Goal: Task Accomplishment & Management: Complete application form

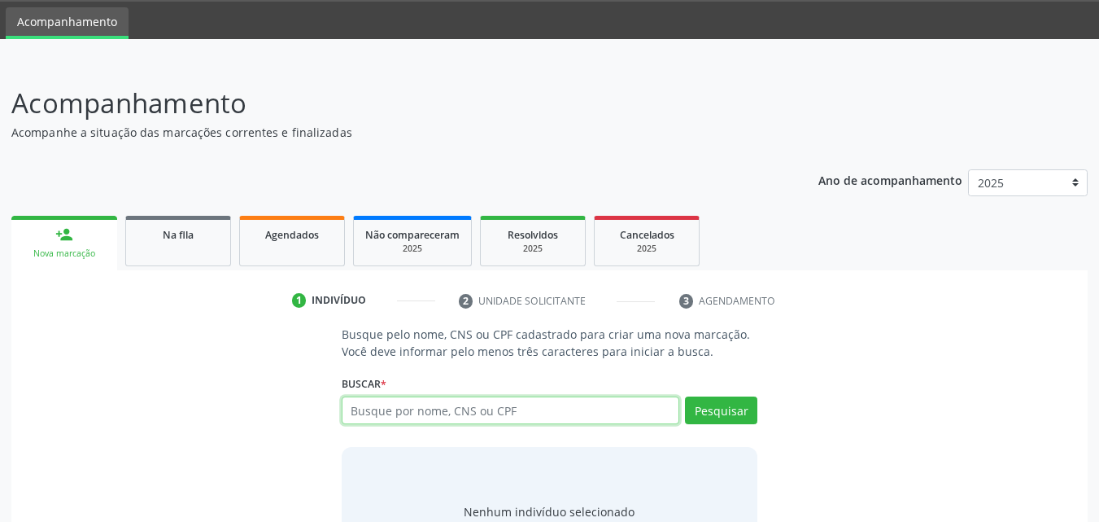
scroll to position [50, 0]
click at [443, 411] on input "text" at bounding box center [511, 410] width 339 height 28
type input "704008858829465"
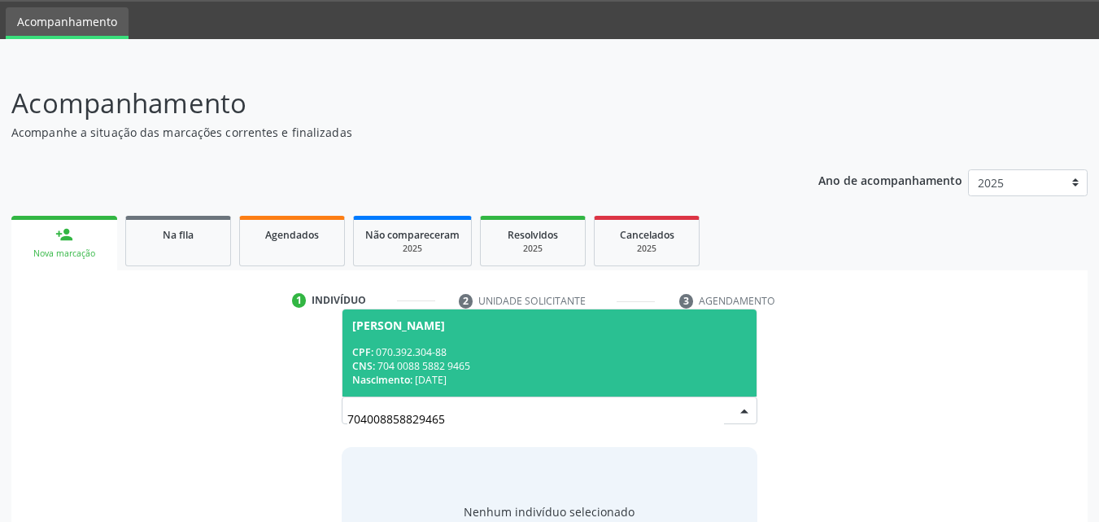
click at [455, 343] on span "Maria Edilene dos Santos Rocha CPF: 070.392.304-88 CNS: 704 0088 5882 9465 Nasc…" at bounding box center [550, 352] width 415 height 87
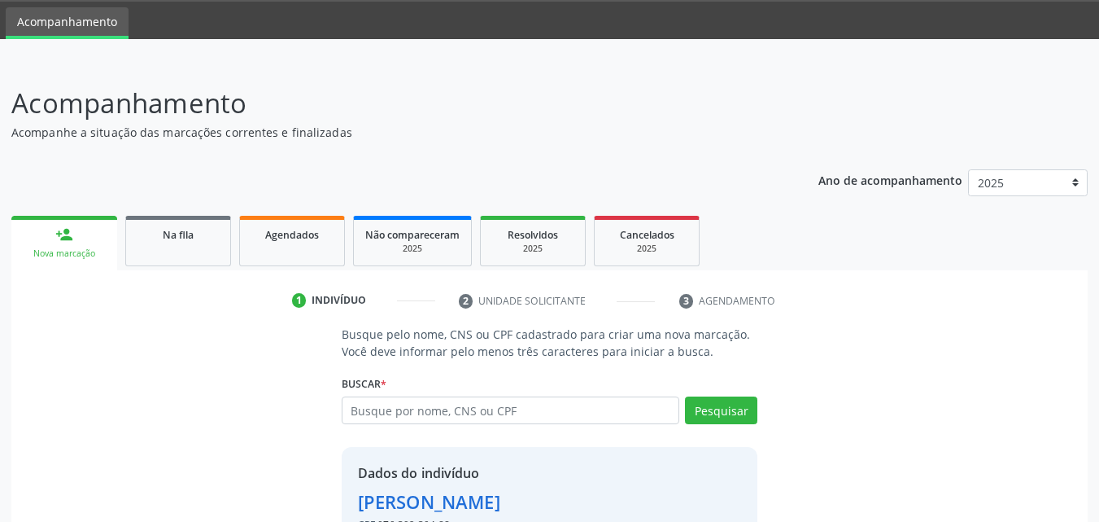
scroll to position [154, 0]
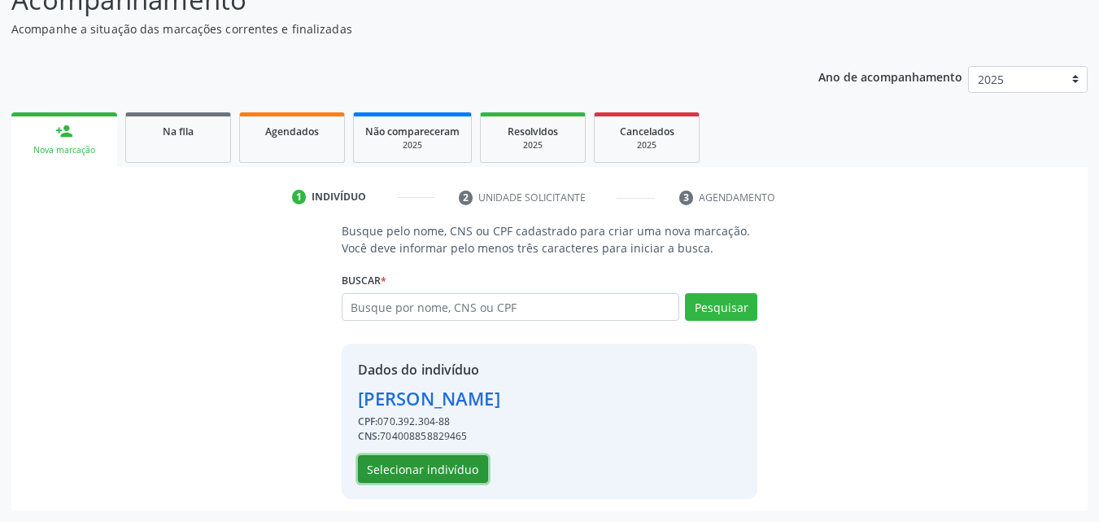
click at [446, 464] on button "Selecionar indivíduo" at bounding box center [423, 469] width 130 height 28
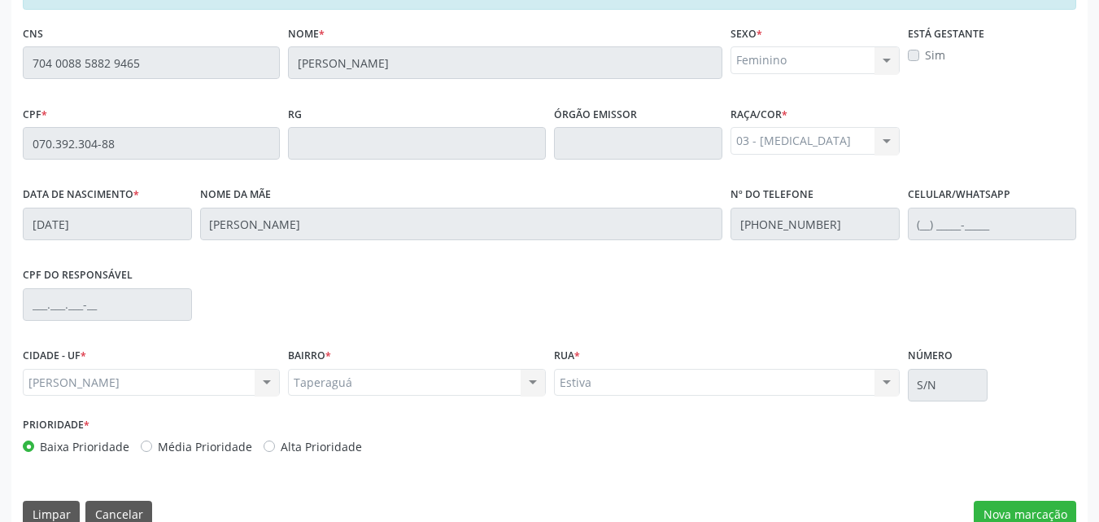
scroll to position [430, 0]
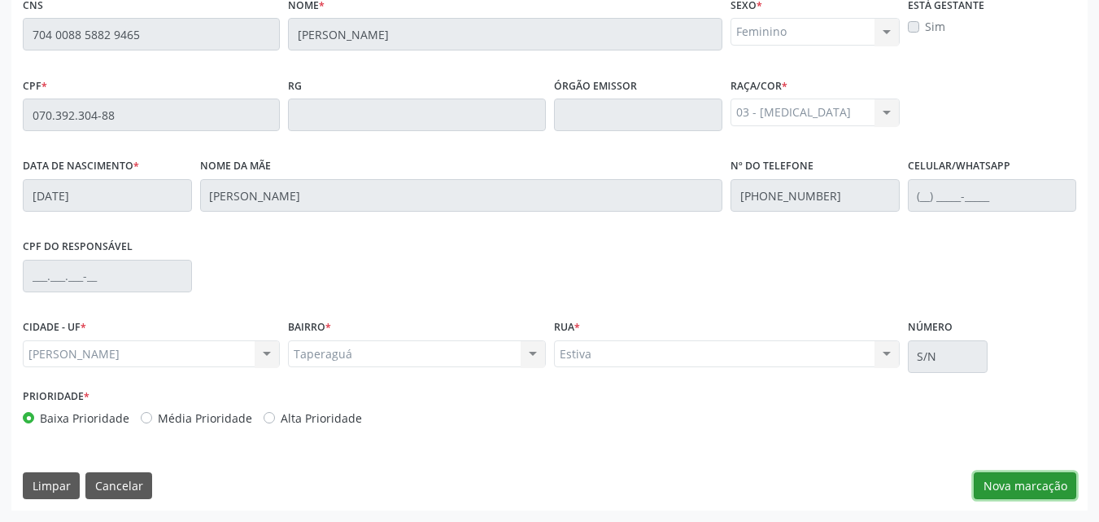
click at [1015, 485] on button "Nova marcação" at bounding box center [1025, 486] width 103 height 28
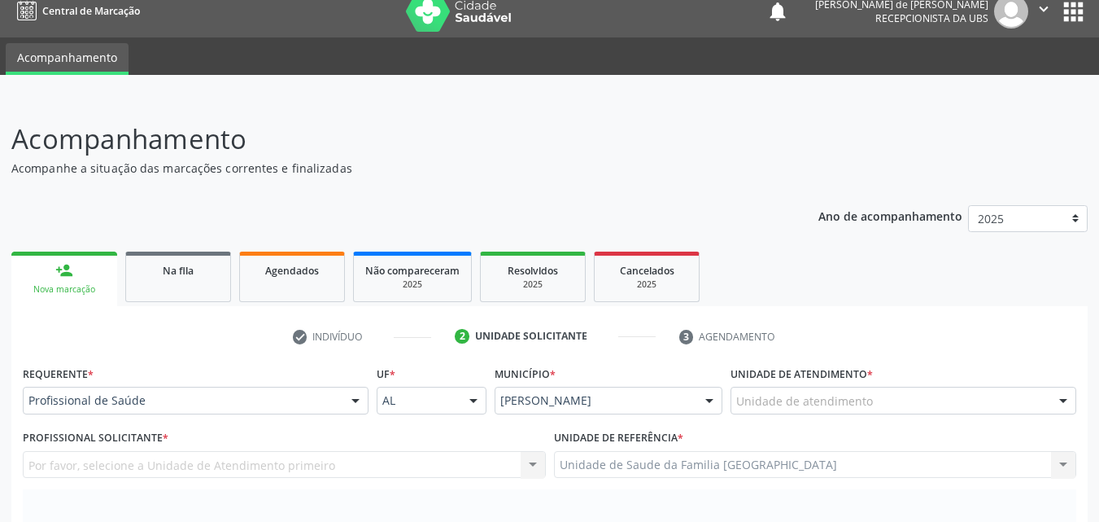
scroll to position [0, 0]
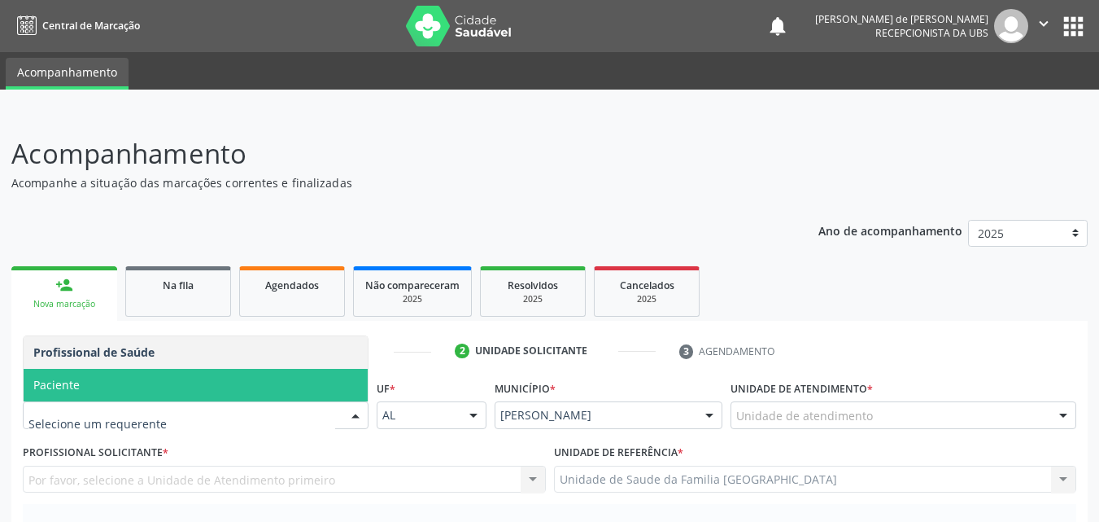
click at [65, 378] on span "Paciente" at bounding box center [56, 384] width 46 height 15
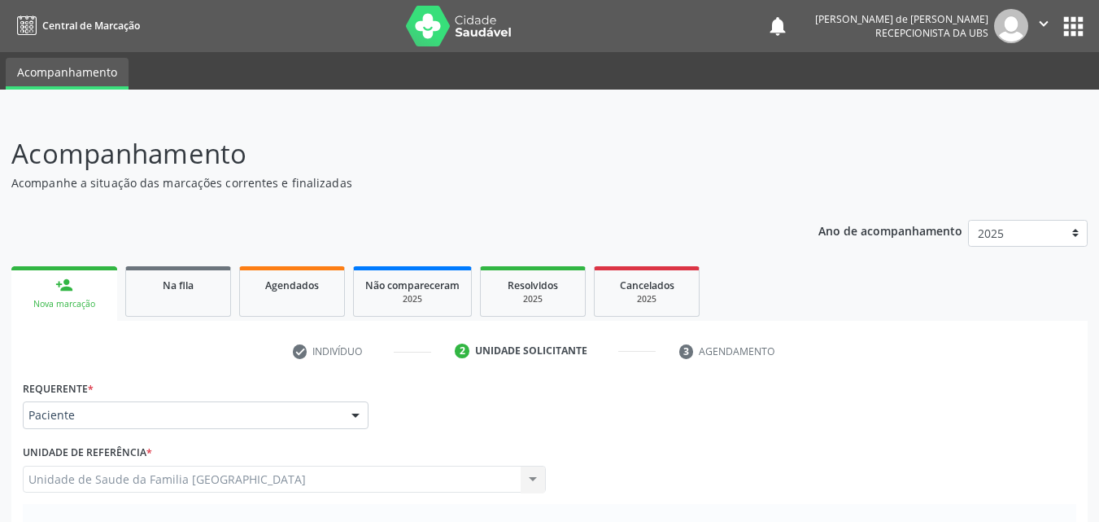
scroll to position [456, 0]
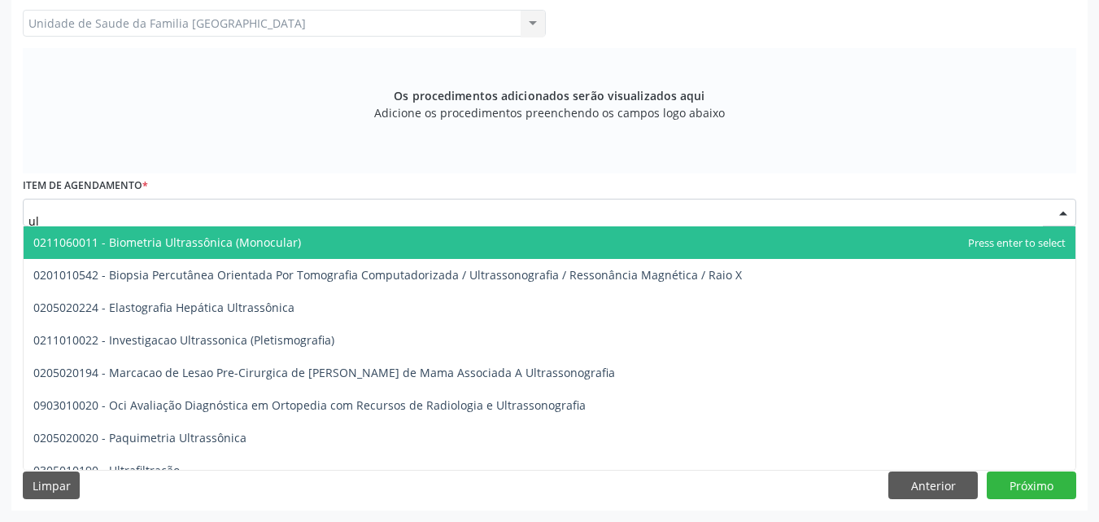
type input "u"
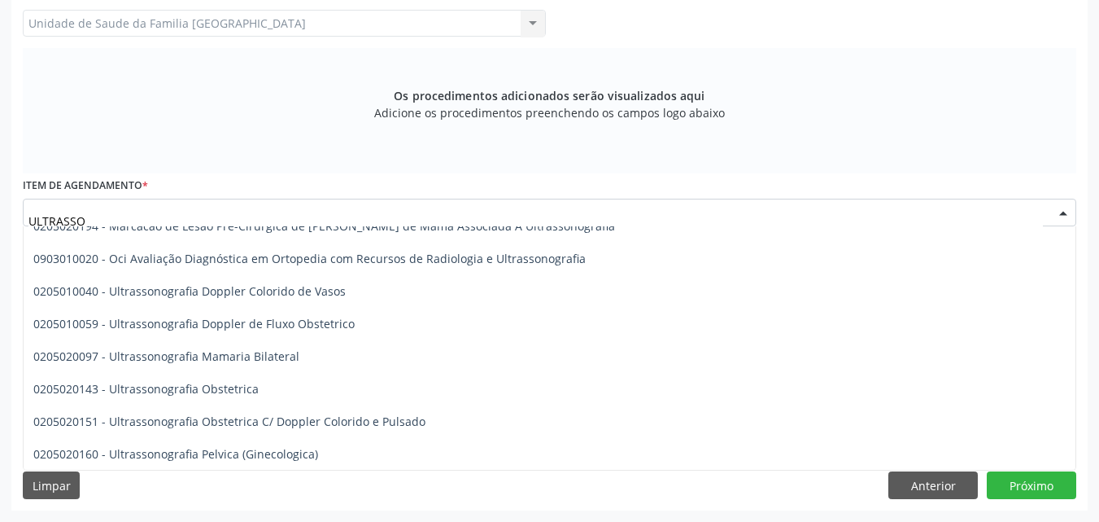
scroll to position [114, 0]
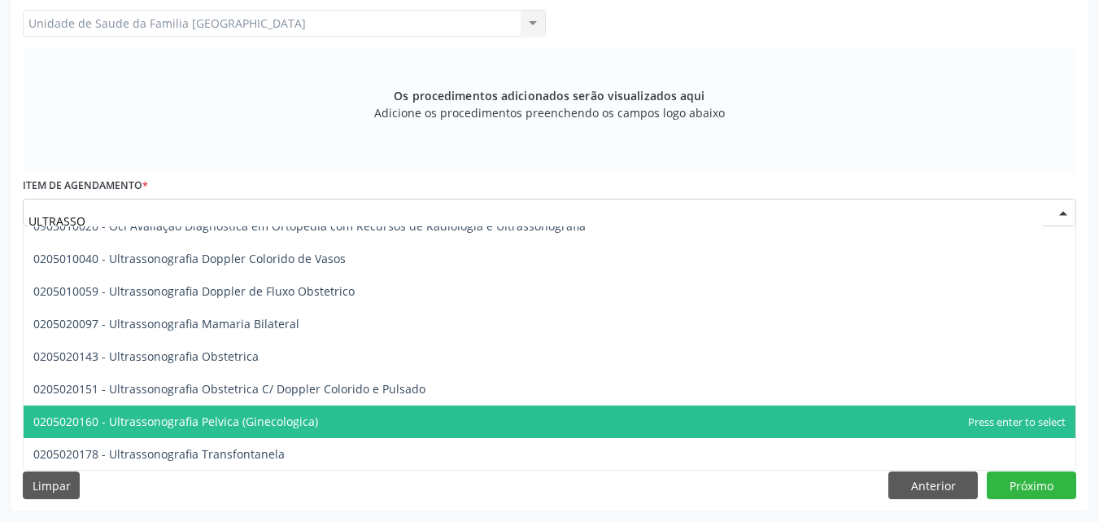
type input "ULTRASSO"
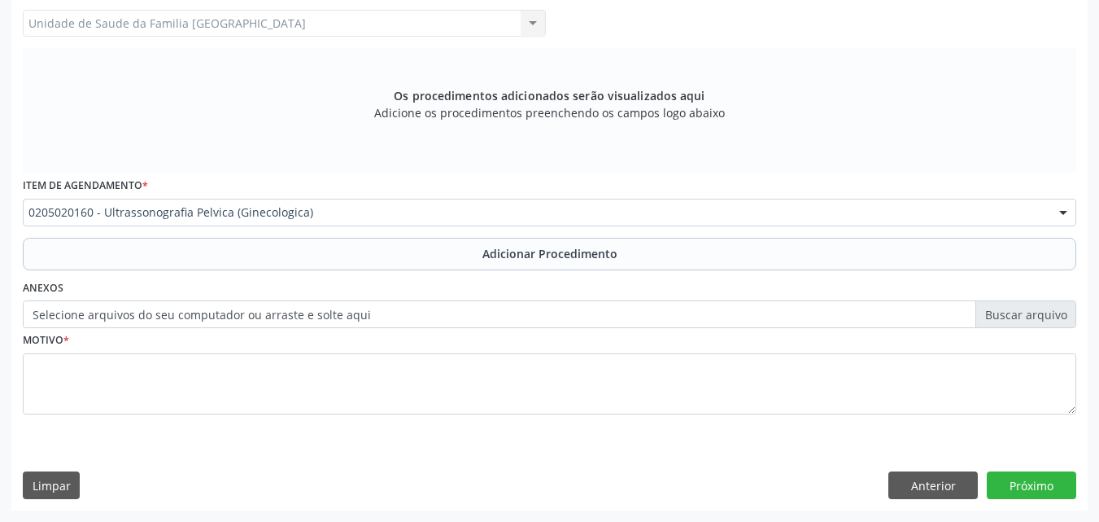
scroll to position [0, 0]
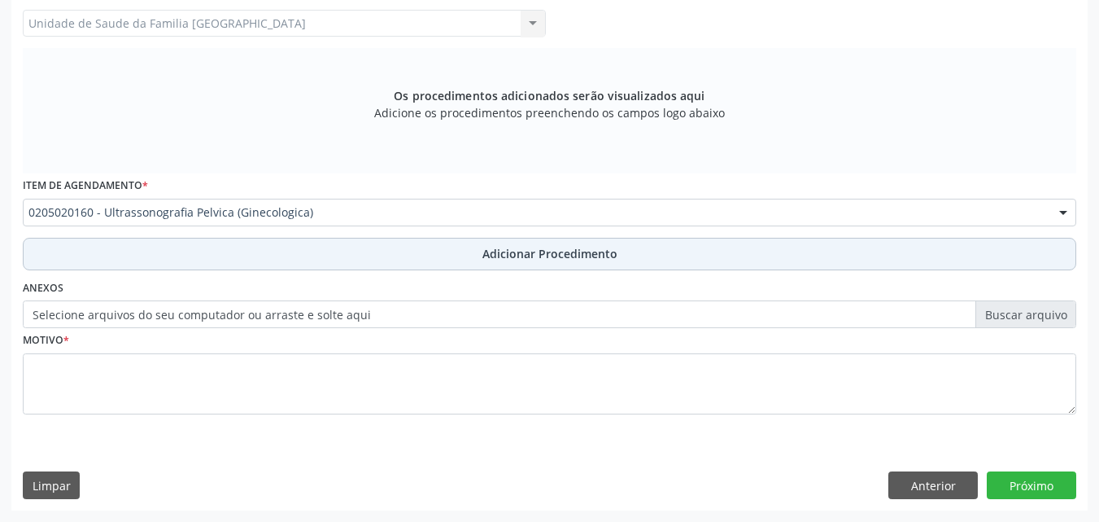
click at [150, 257] on button "Adicionar Procedimento" at bounding box center [550, 254] width 1054 height 33
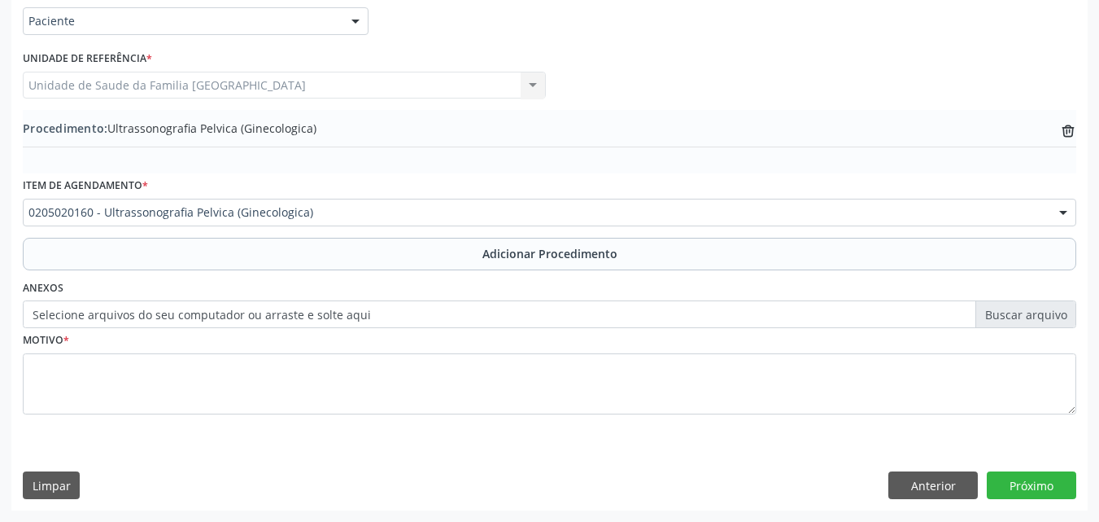
scroll to position [394, 0]
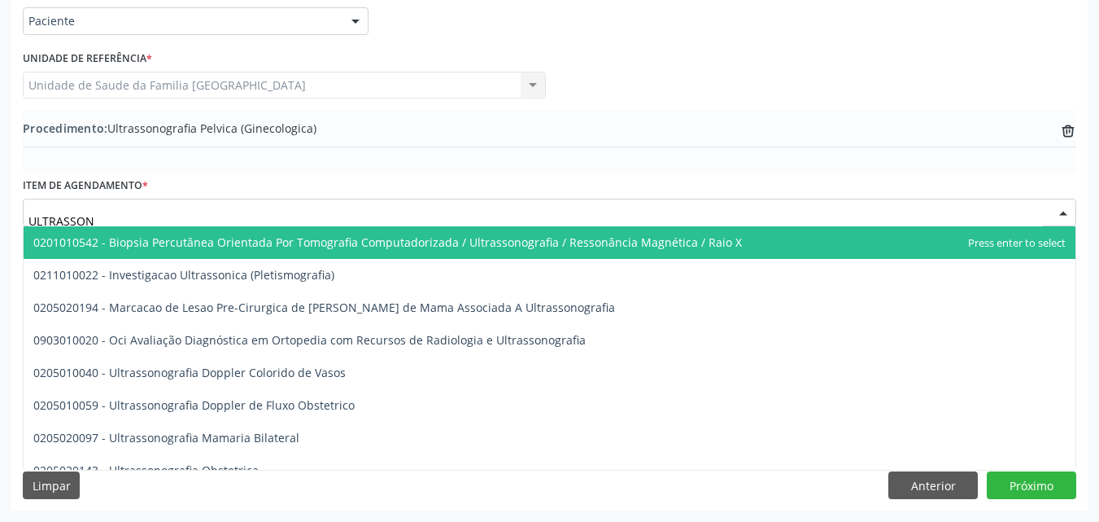
type input "ULTRASSONO"
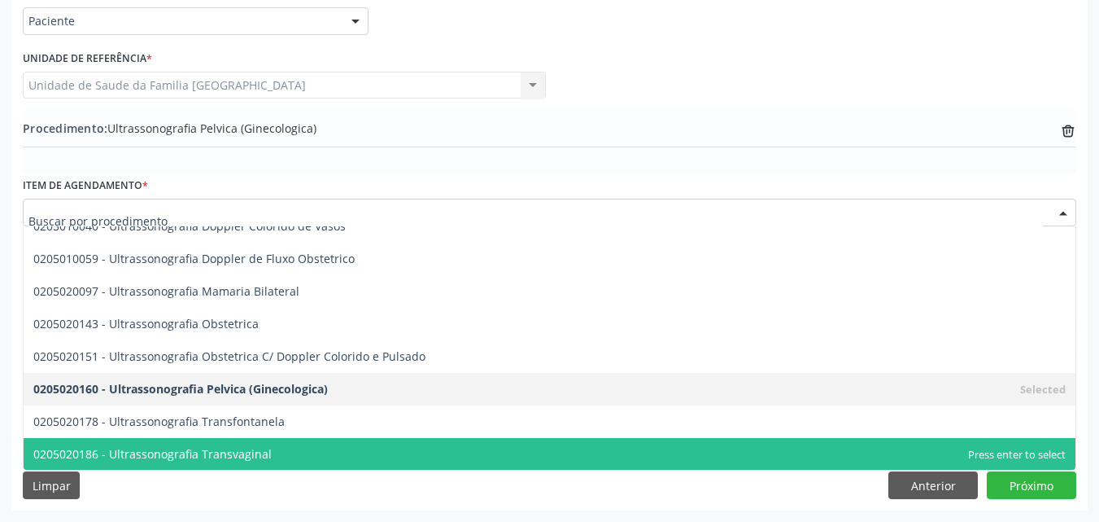
scroll to position [0, 0]
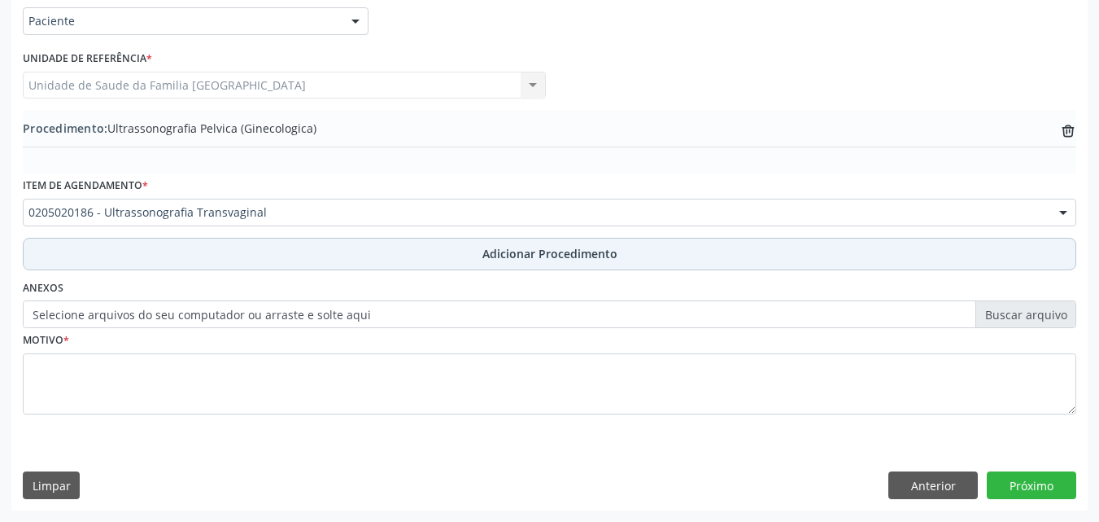
click at [209, 258] on button "Adicionar Procedimento" at bounding box center [550, 254] width 1054 height 33
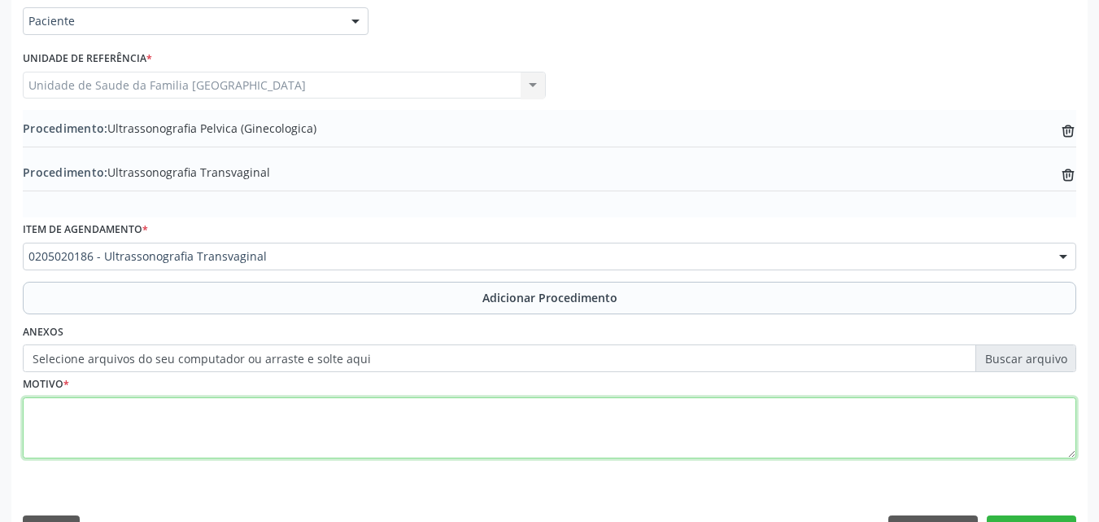
click at [197, 436] on textarea at bounding box center [550, 428] width 1054 height 62
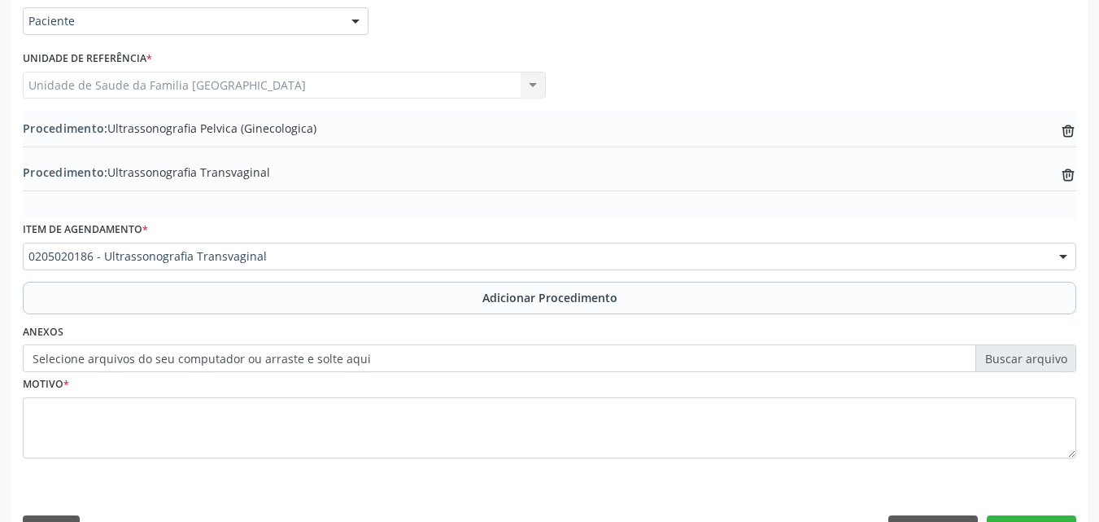
click at [213, 357] on label "Selecione arquivos do seu computador ou arraste e solte aqui" at bounding box center [550, 358] width 1054 height 28
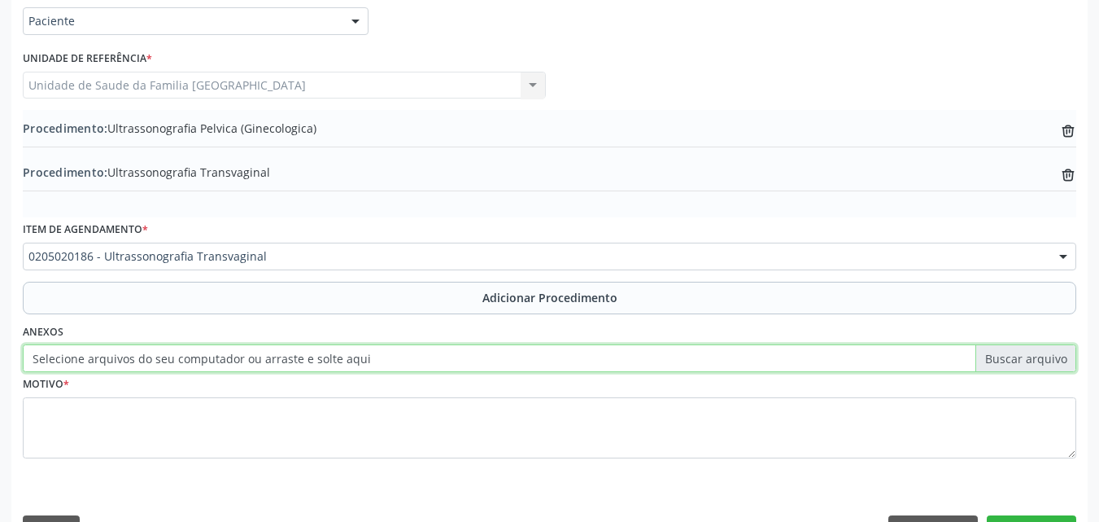
click at [213, 357] on input "Selecione arquivos do seu computador ou arraste e solte aqui" at bounding box center [550, 358] width 1054 height 28
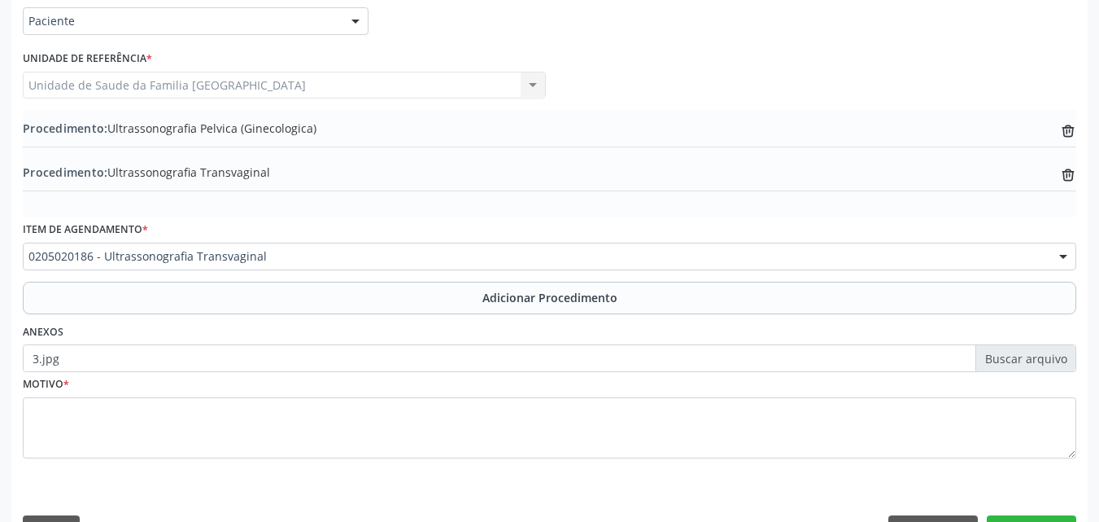
click at [84, 364] on label "3.jpg" at bounding box center [550, 358] width 1054 height 28
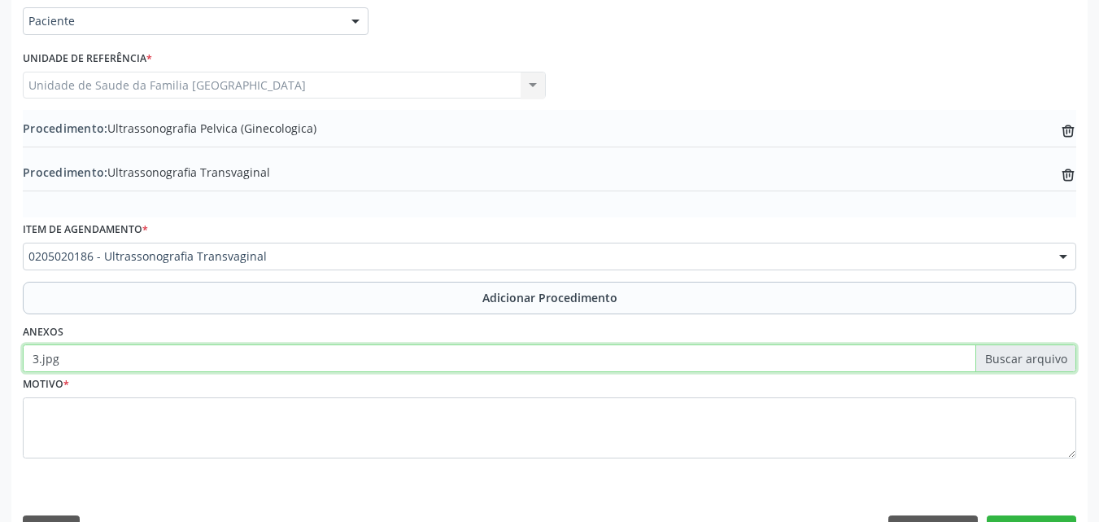
click at [84, 364] on input "3.jpg" at bounding box center [550, 358] width 1054 height 28
type input "C:\fakepath\4.jpg"
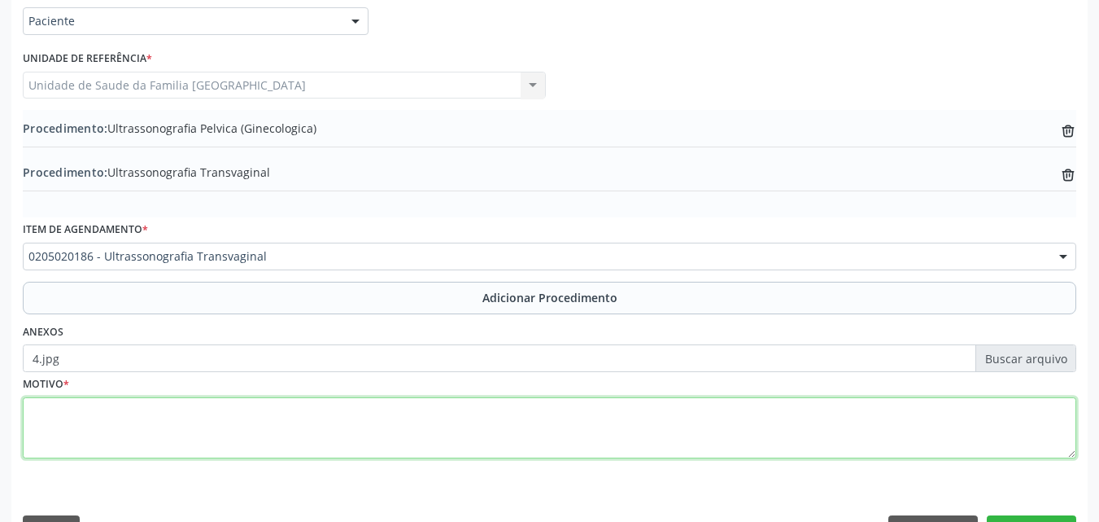
click at [438, 413] on textarea at bounding box center [550, 428] width 1054 height 62
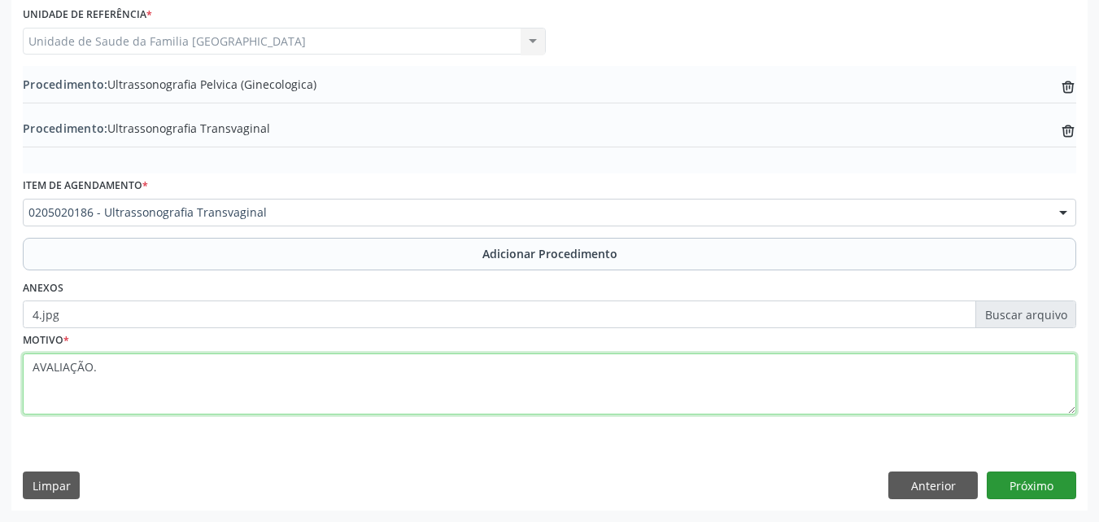
type textarea "AVALIAÇÃO."
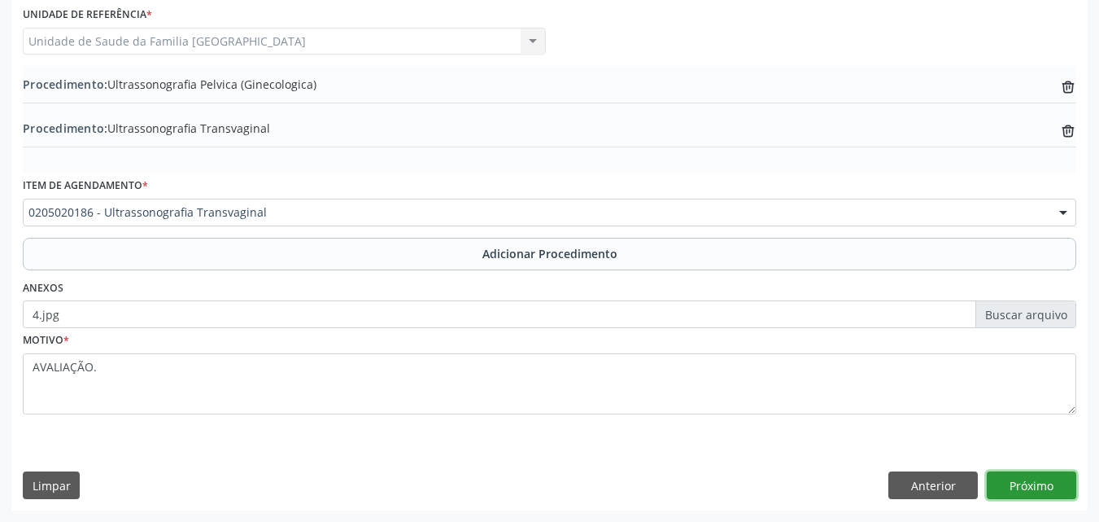
click at [1012, 478] on button "Próximo" at bounding box center [1032, 485] width 90 height 28
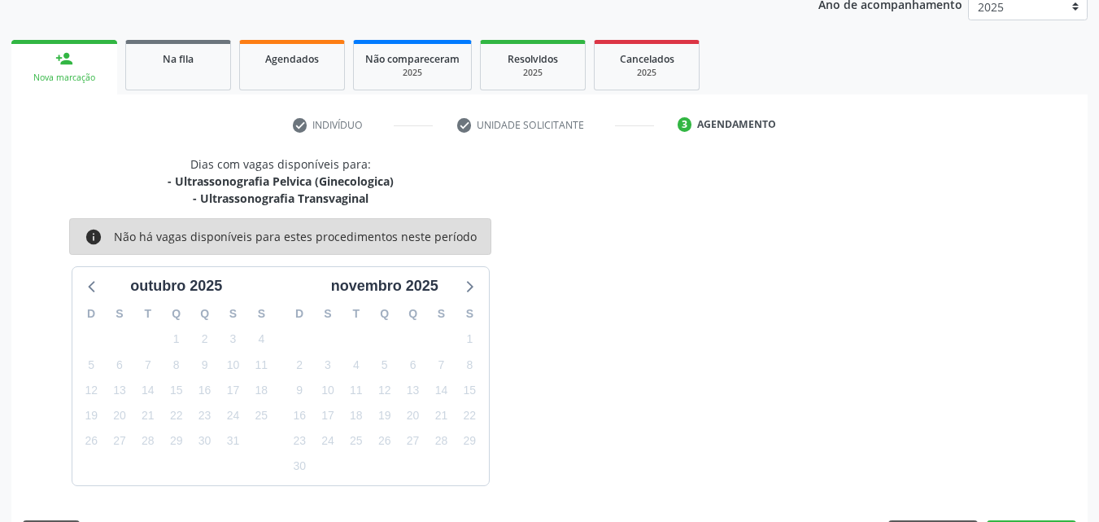
scroll to position [274, 0]
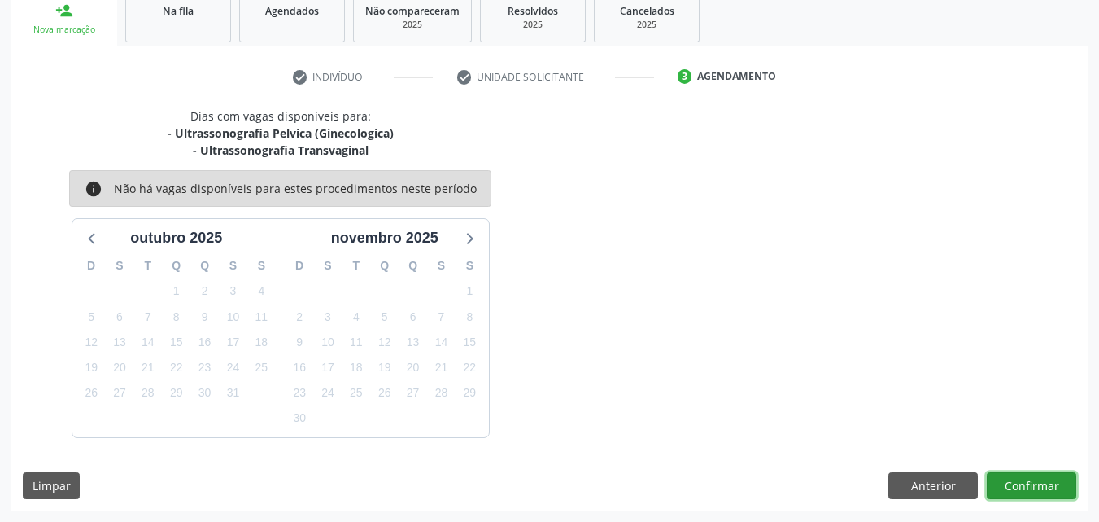
click at [1018, 485] on button "Confirmar" at bounding box center [1032, 486] width 90 height 28
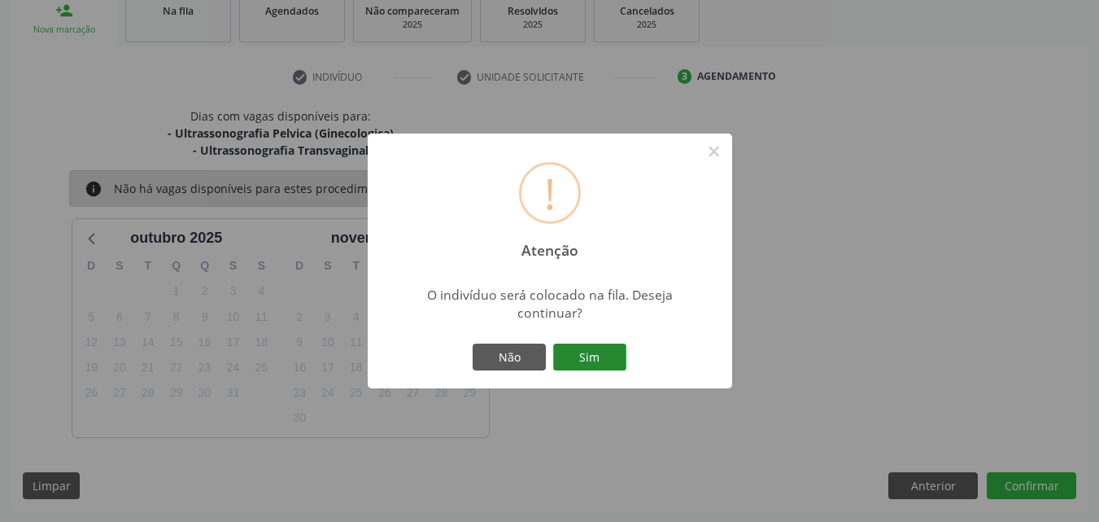
click at [611, 358] on button "Sim" at bounding box center [589, 357] width 73 height 28
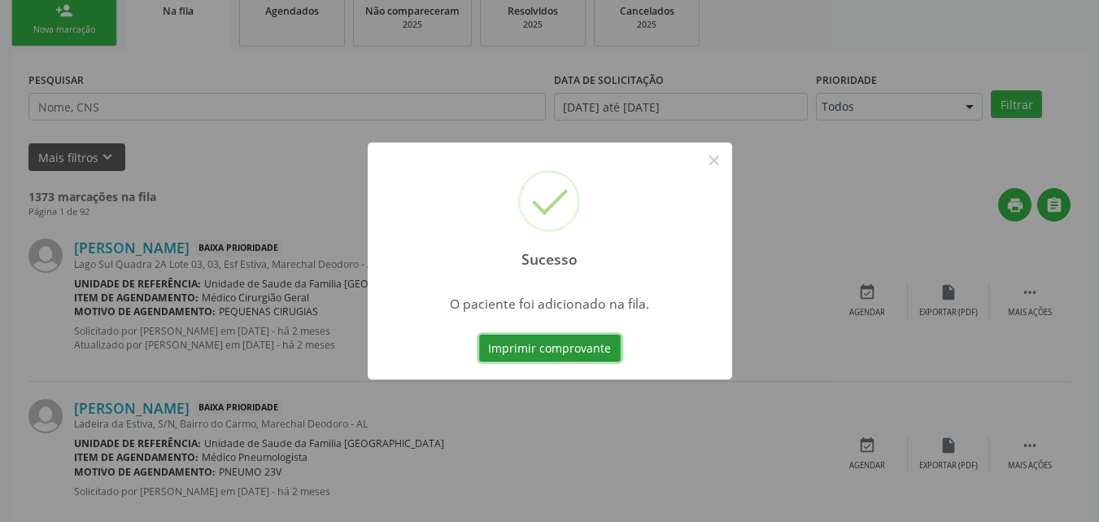
scroll to position [38, 0]
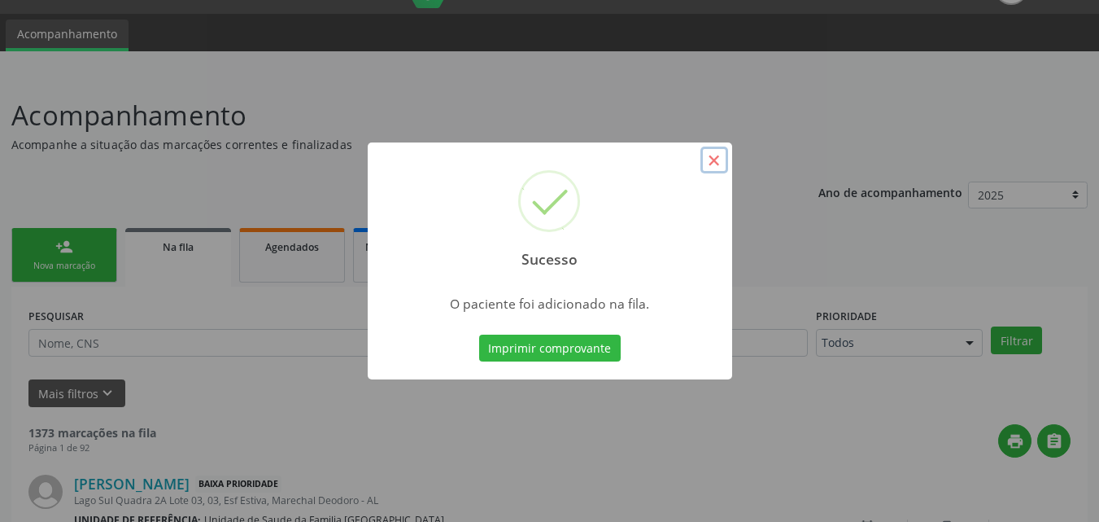
click at [719, 161] on button "×" at bounding box center [715, 160] width 28 height 28
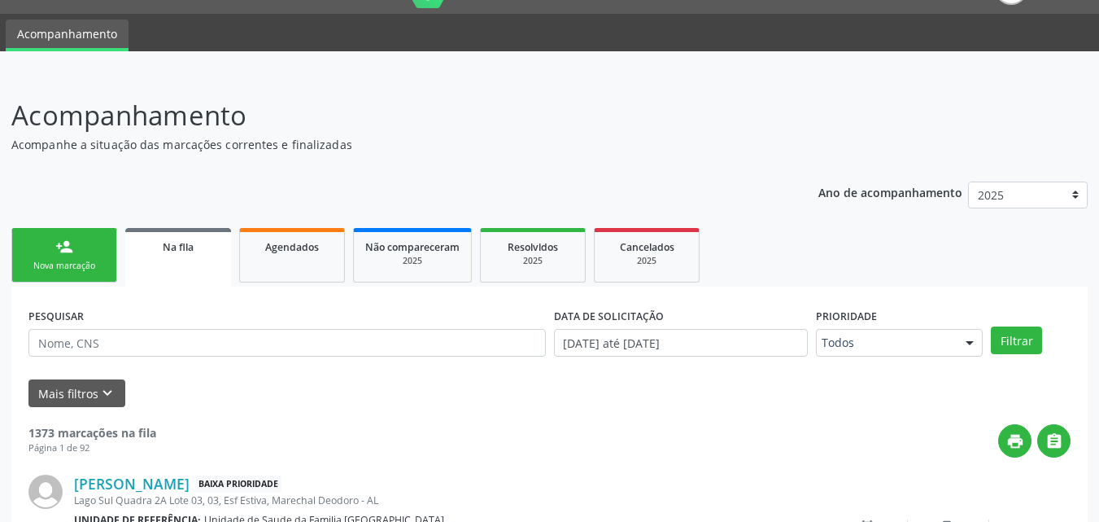
click at [80, 275] on link "person_add Nova marcação" at bounding box center [64, 255] width 106 height 55
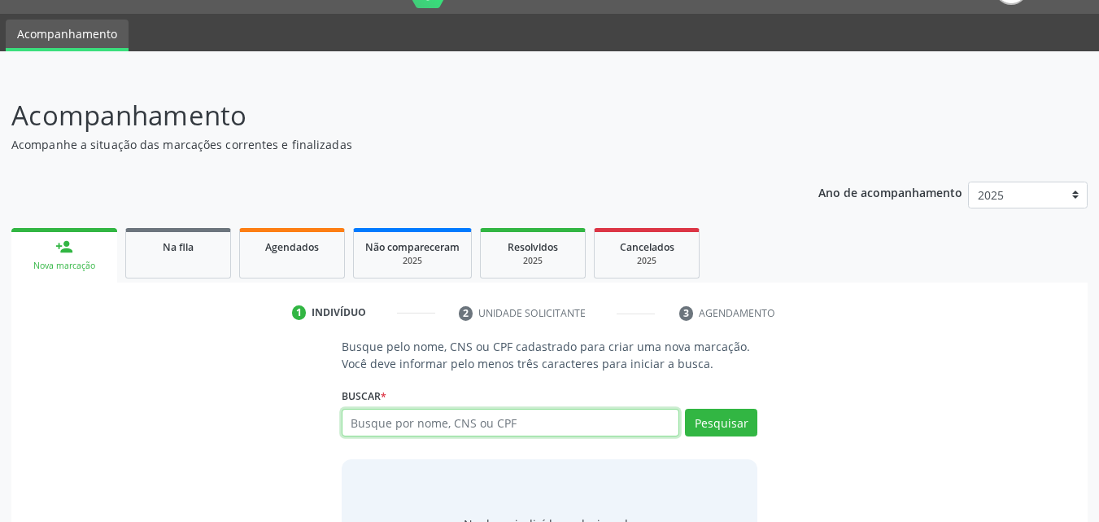
click at [448, 422] on input "text" at bounding box center [511, 422] width 339 height 28
type input "704008858829465"
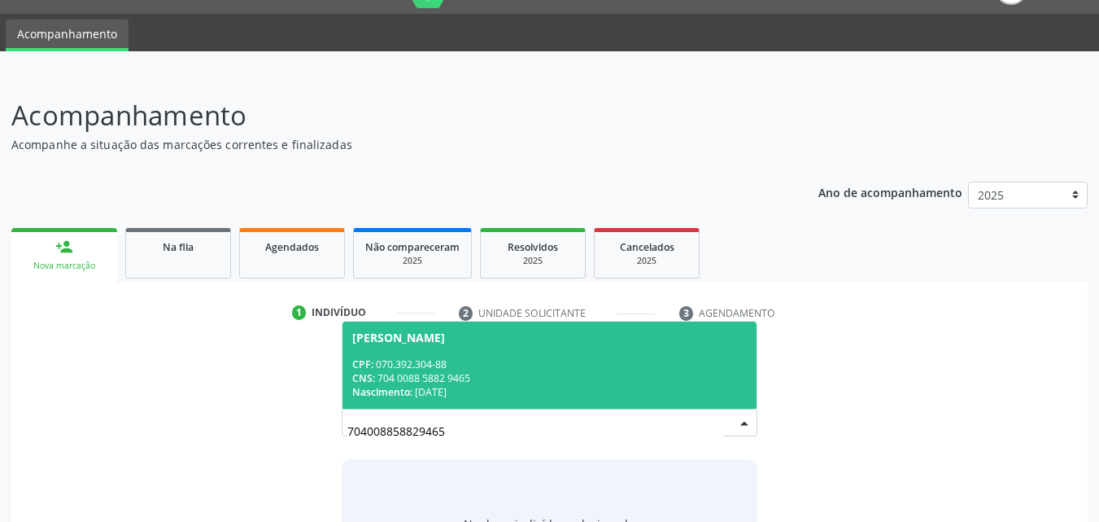
click at [493, 363] on div "CPF: 070.392.304-88" at bounding box center [549, 364] width 395 height 14
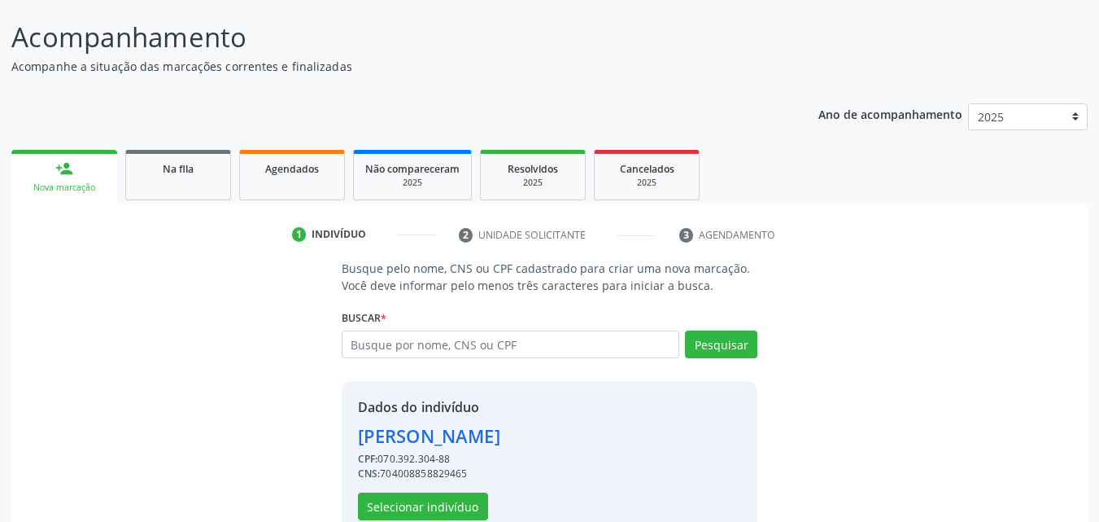
scroll to position [154, 0]
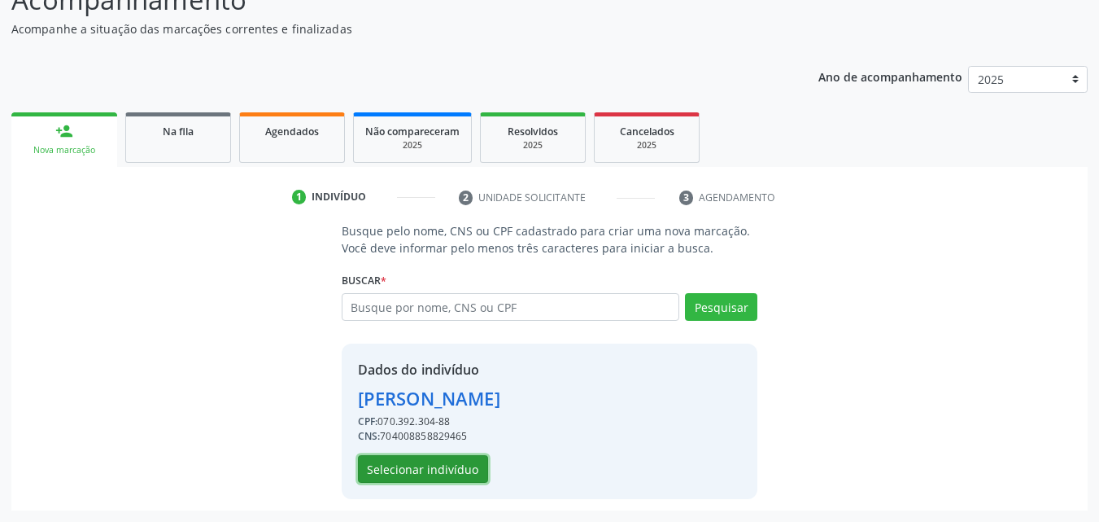
click at [429, 468] on button "Selecionar indivíduo" at bounding box center [423, 469] width 130 height 28
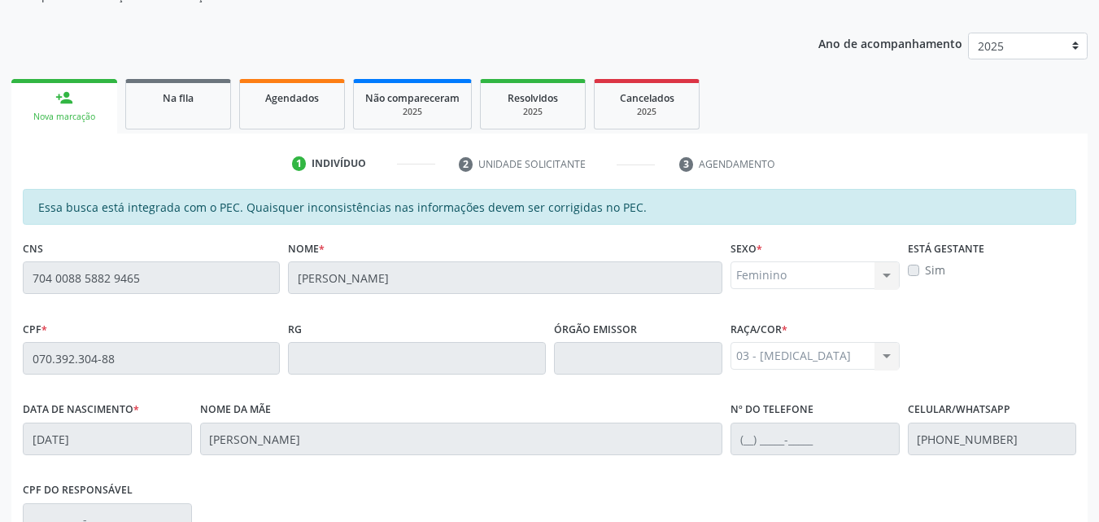
scroll to position [430, 0]
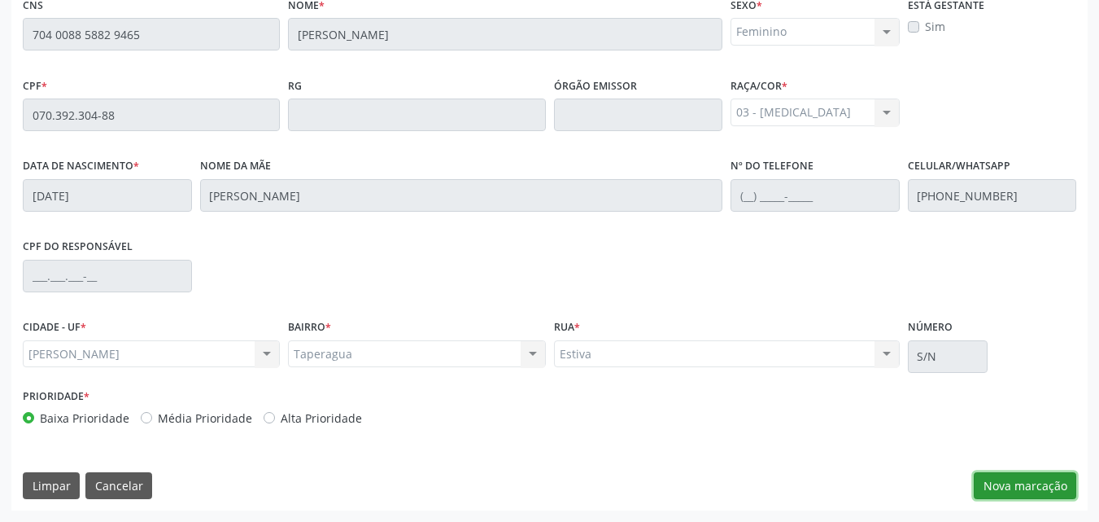
click at [998, 491] on button "Nova marcação" at bounding box center [1025, 486] width 103 height 28
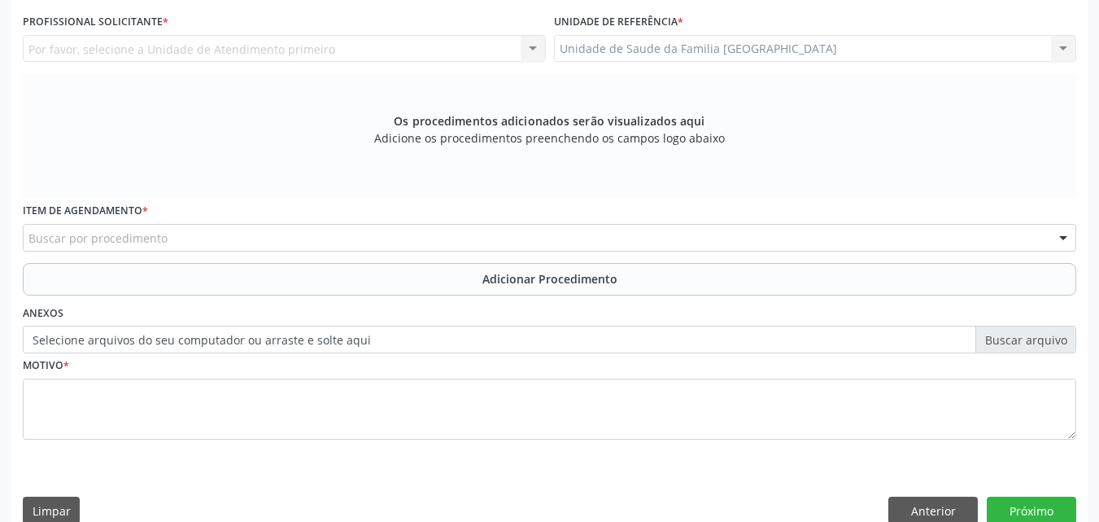
scroll to position [50, 0]
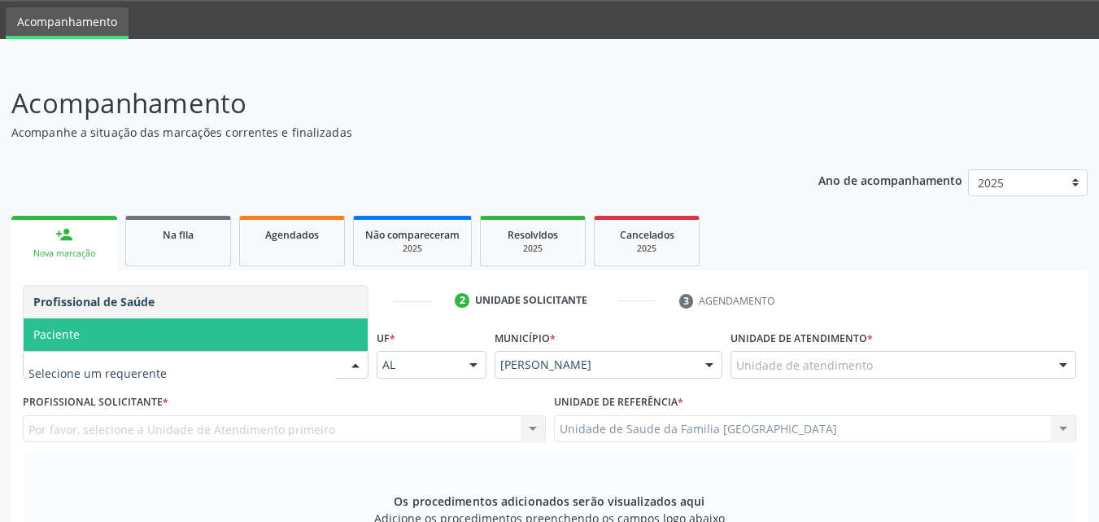
click at [105, 339] on span "Paciente" at bounding box center [196, 334] width 344 height 33
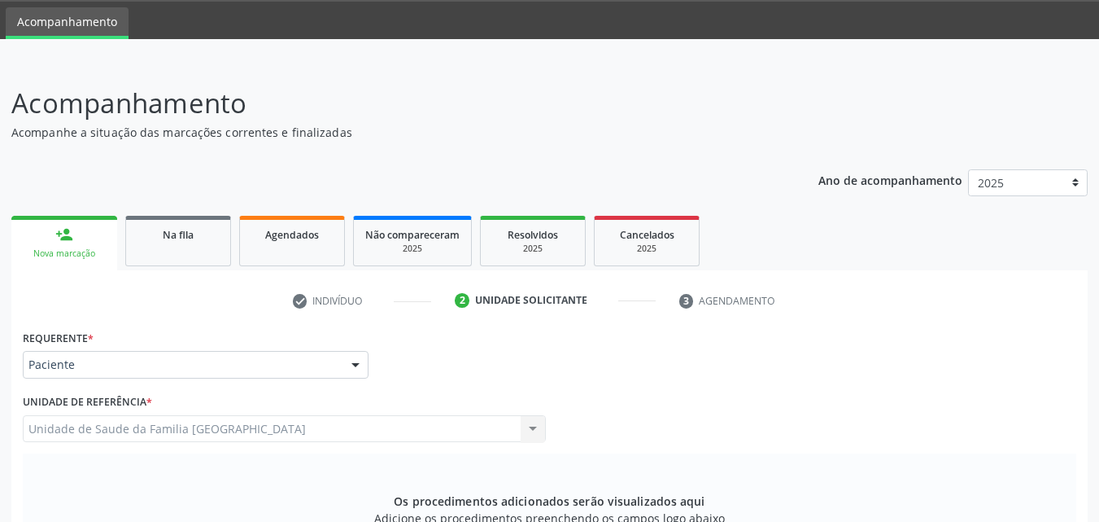
scroll to position [430, 0]
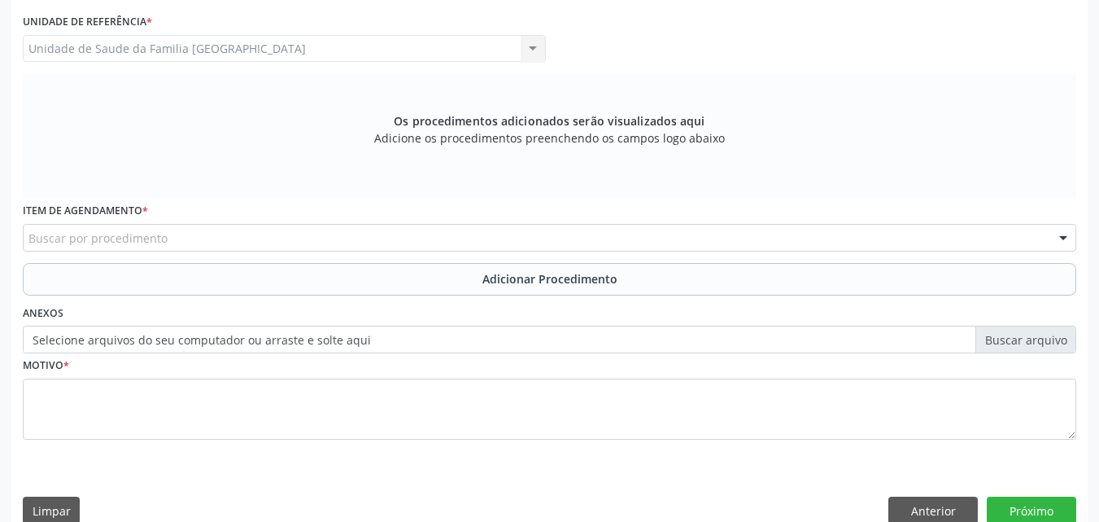
click at [166, 231] on div "Buscar por procedimento" at bounding box center [550, 238] width 1054 height 28
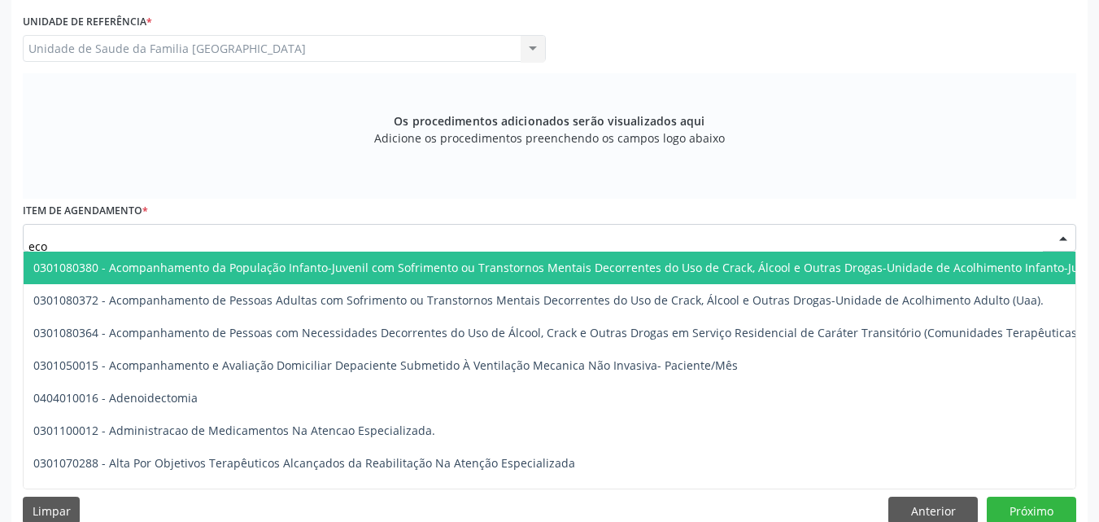
type input "ecoc"
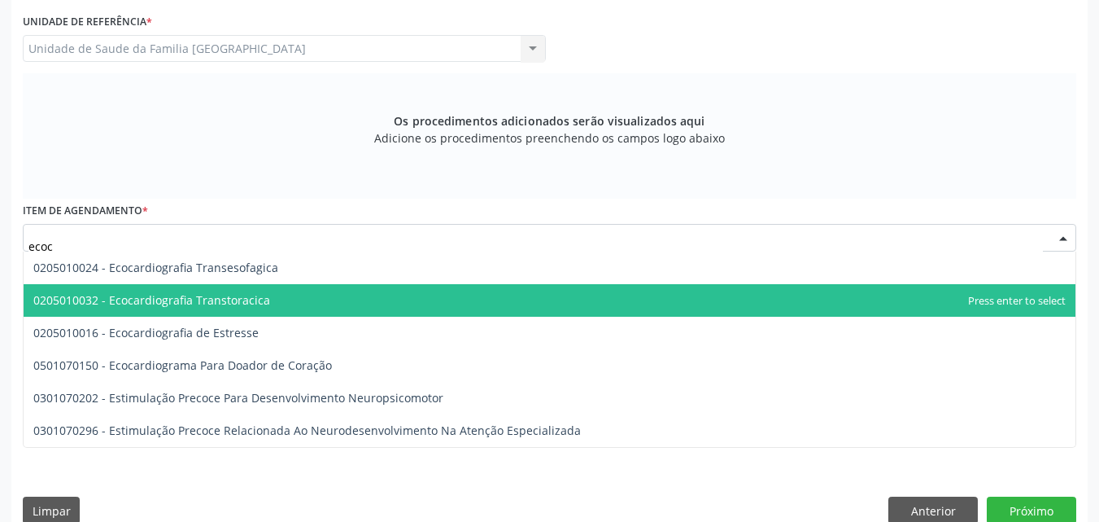
click at [196, 301] on span "0205010032 - Ecocardiografia Transtoracica" at bounding box center [151, 299] width 237 height 15
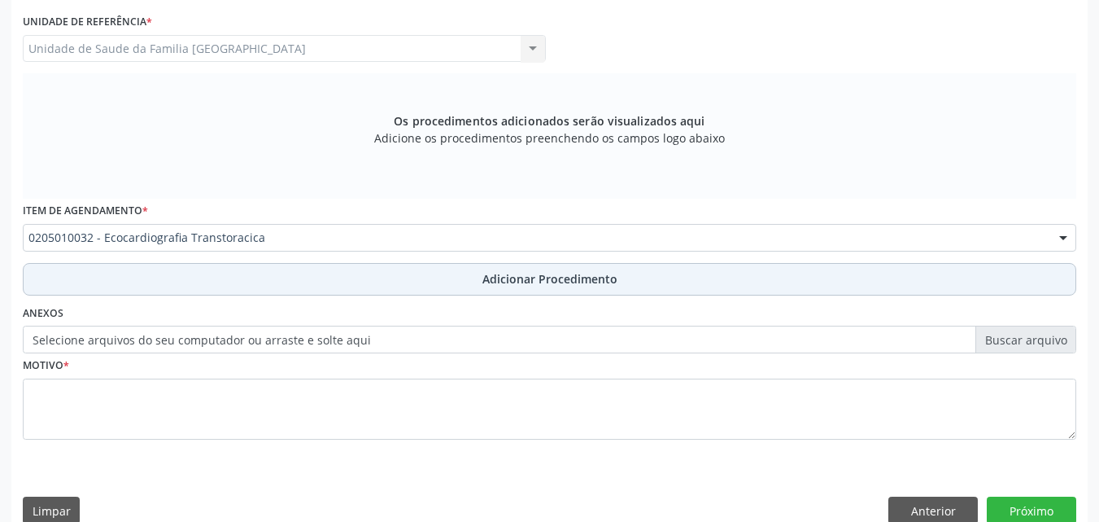
click at [212, 270] on button "Adicionar Procedimento" at bounding box center [550, 279] width 1054 height 33
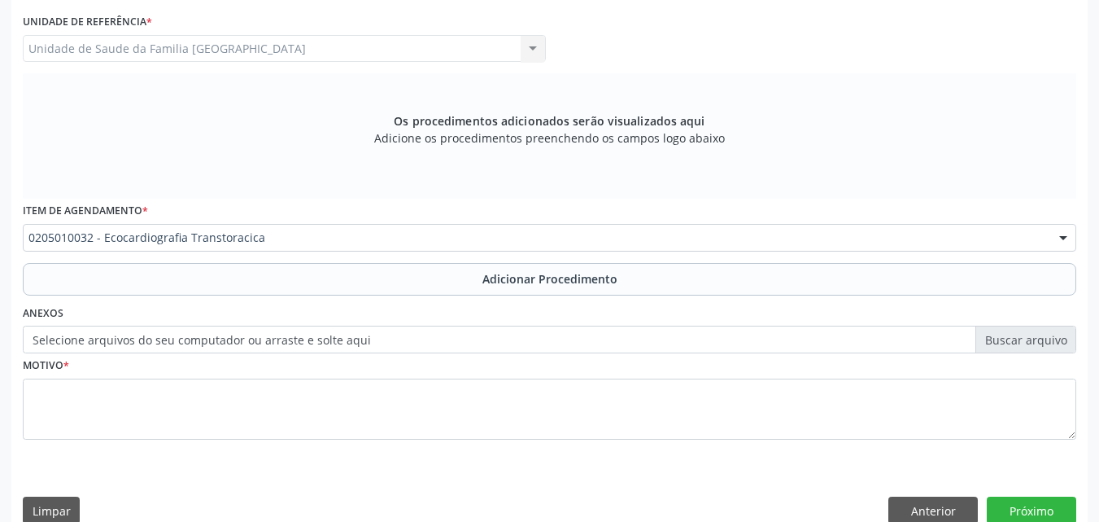
scroll to position [394, 0]
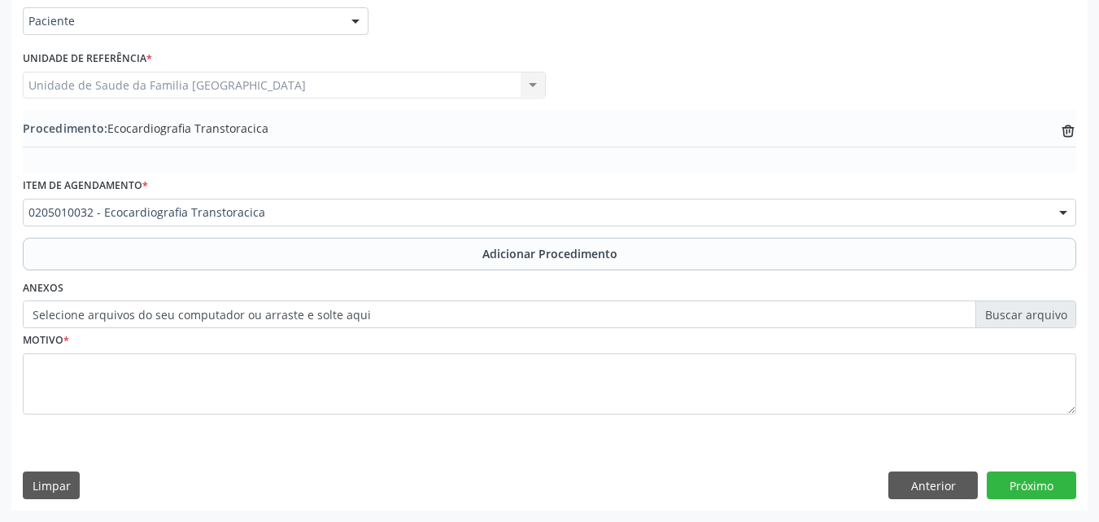
click at [208, 315] on label "Selecione arquivos do seu computador ou arraste e solte aqui" at bounding box center [550, 314] width 1054 height 28
click at [208, 315] on input "Selecione arquivos do seu computador ou arraste e solte aqui" at bounding box center [550, 314] width 1054 height 28
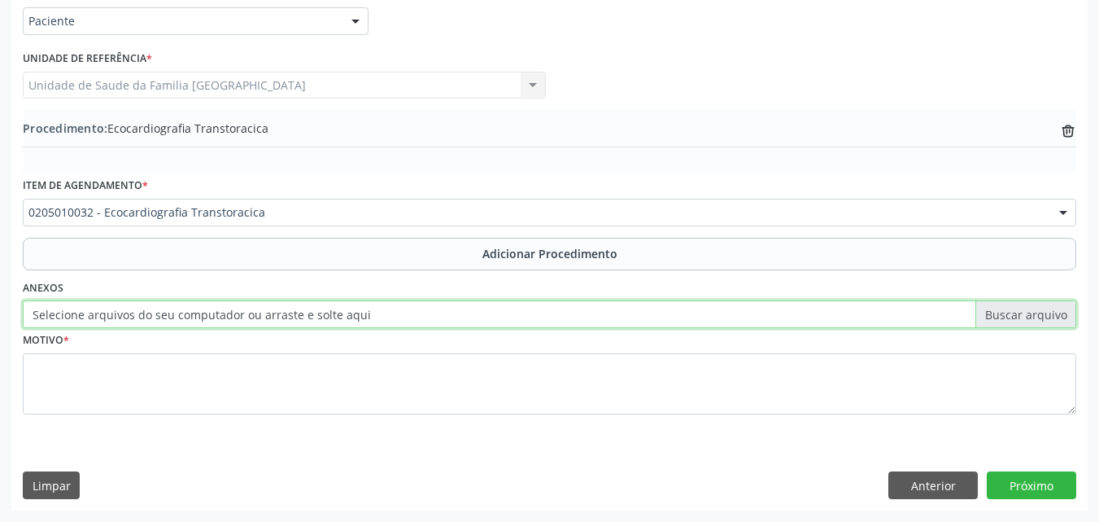
type input "C:\fakepath\5.jpg"
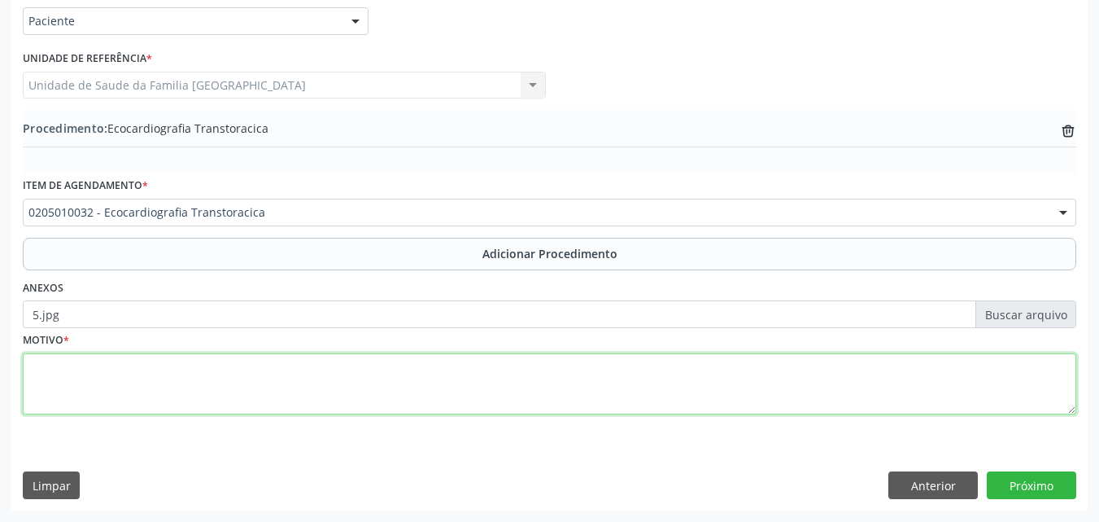
click at [214, 364] on textarea at bounding box center [550, 384] width 1054 height 62
type textarea "ROTINA."
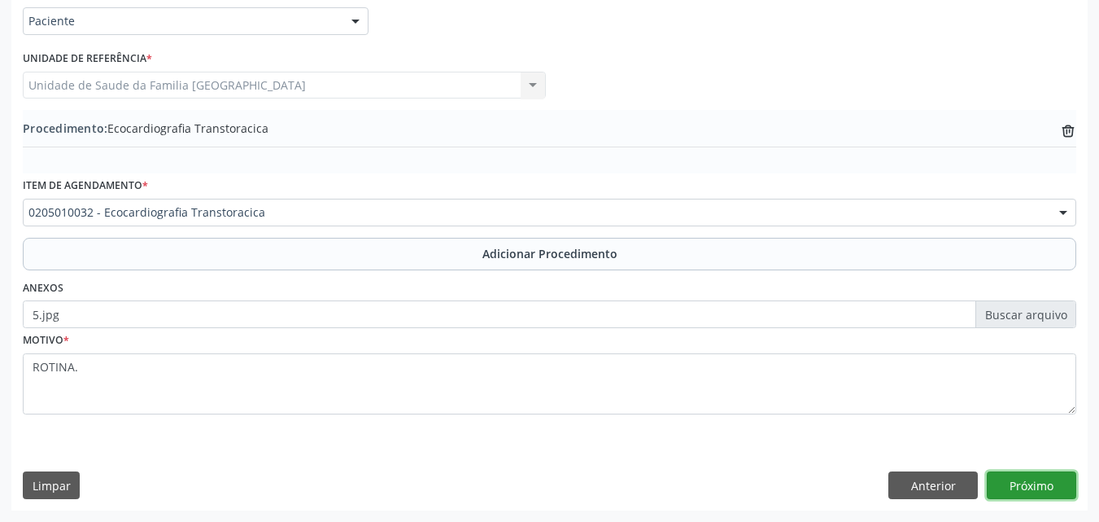
click at [1041, 491] on button "Próximo" at bounding box center [1032, 485] width 90 height 28
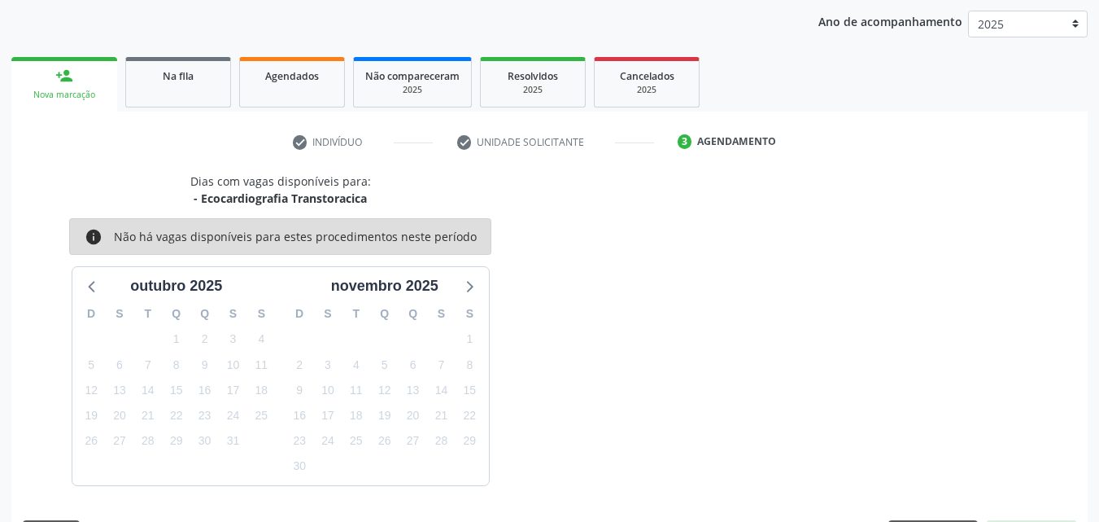
scroll to position [257, 0]
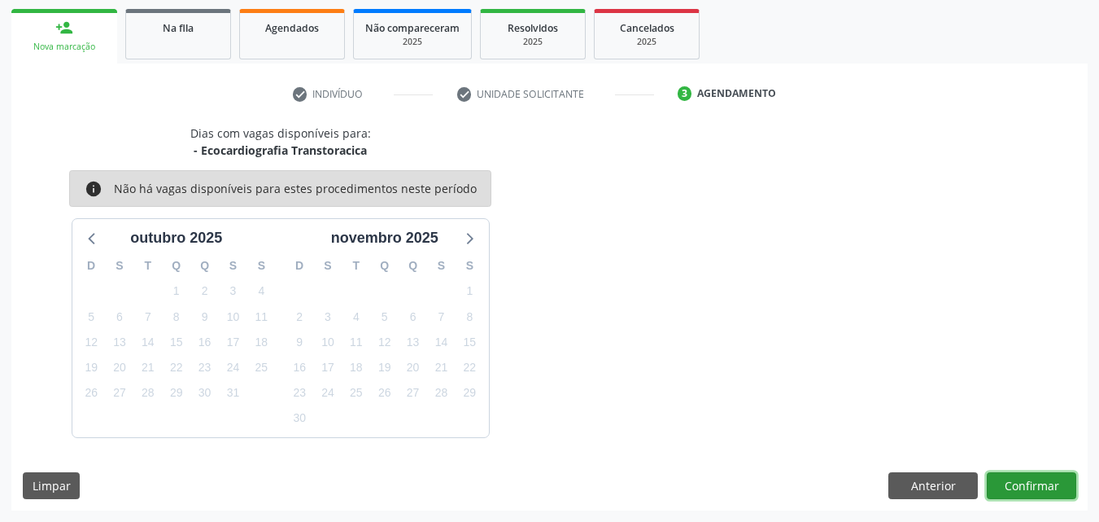
click at [1041, 491] on button "Confirmar" at bounding box center [1032, 486] width 90 height 28
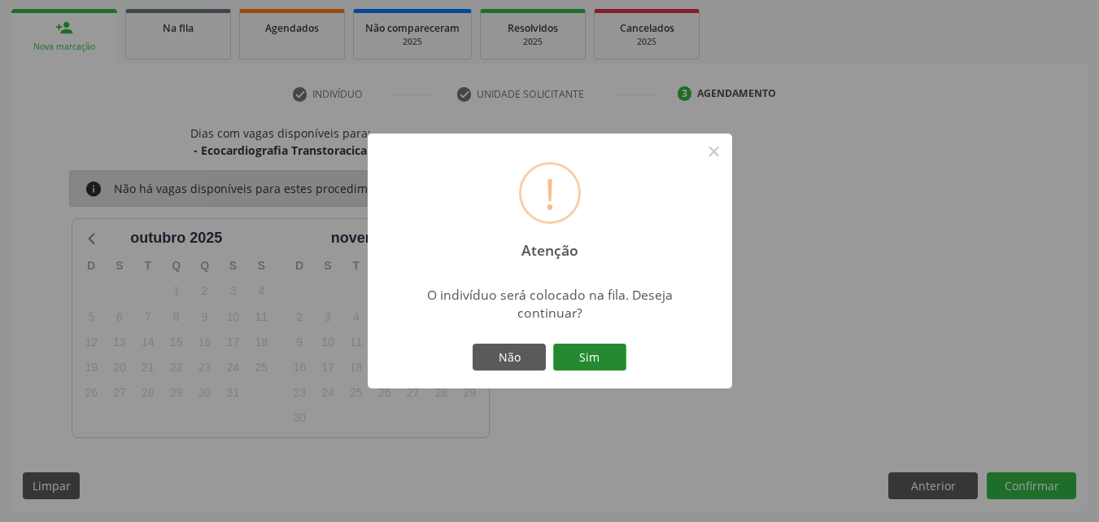
click at [571, 360] on button "Sim" at bounding box center [589, 357] width 73 height 28
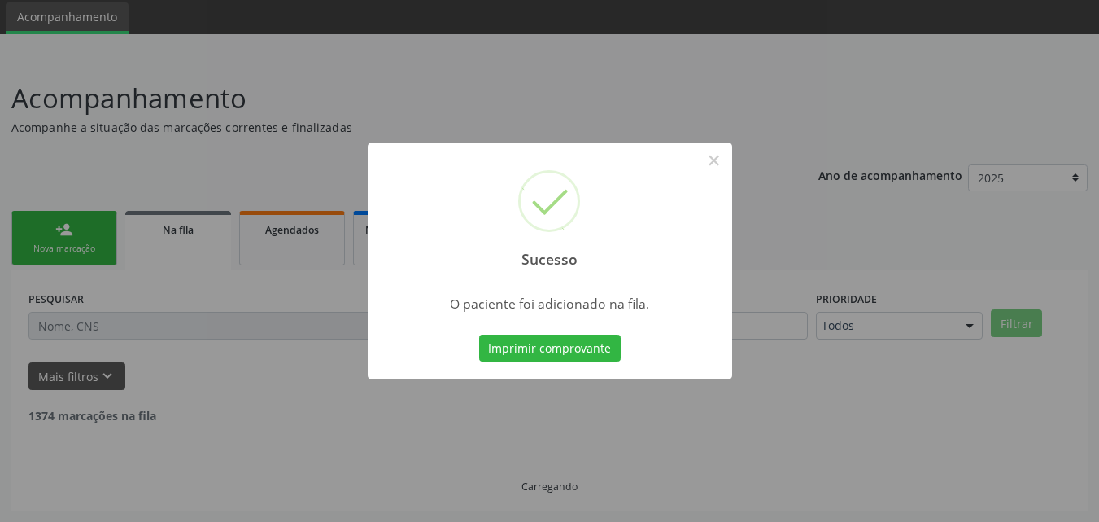
scroll to position [38, 0]
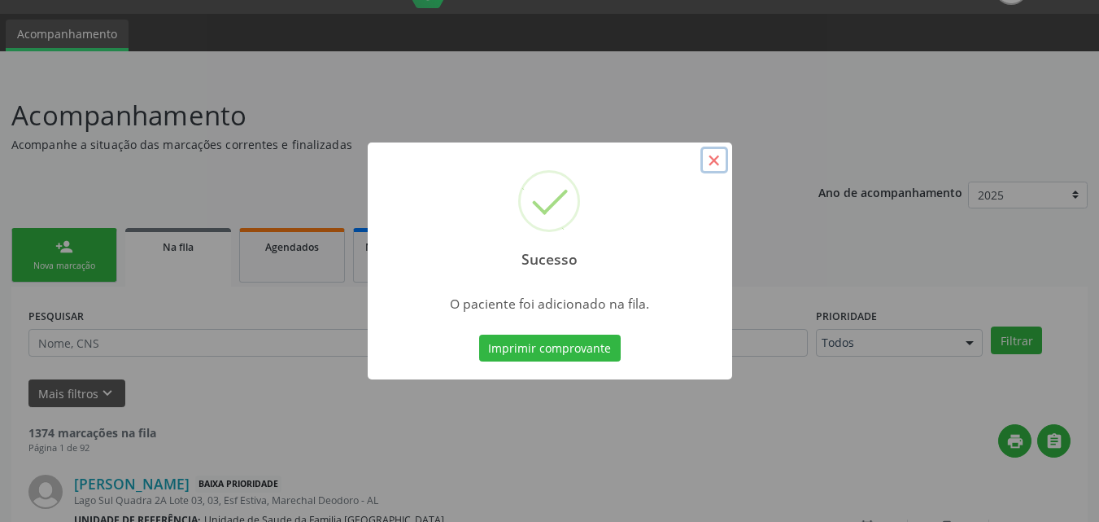
click at [713, 164] on button "×" at bounding box center [715, 160] width 28 height 28
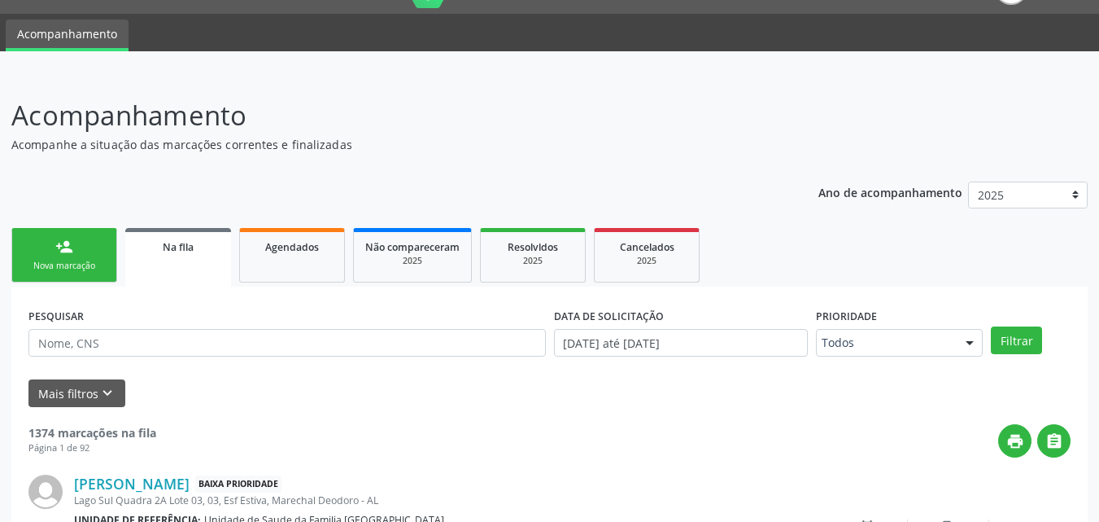
click at [105, 245] on link "person_add Nova marcação" at bounding box center [64, 255] width 106 height 55
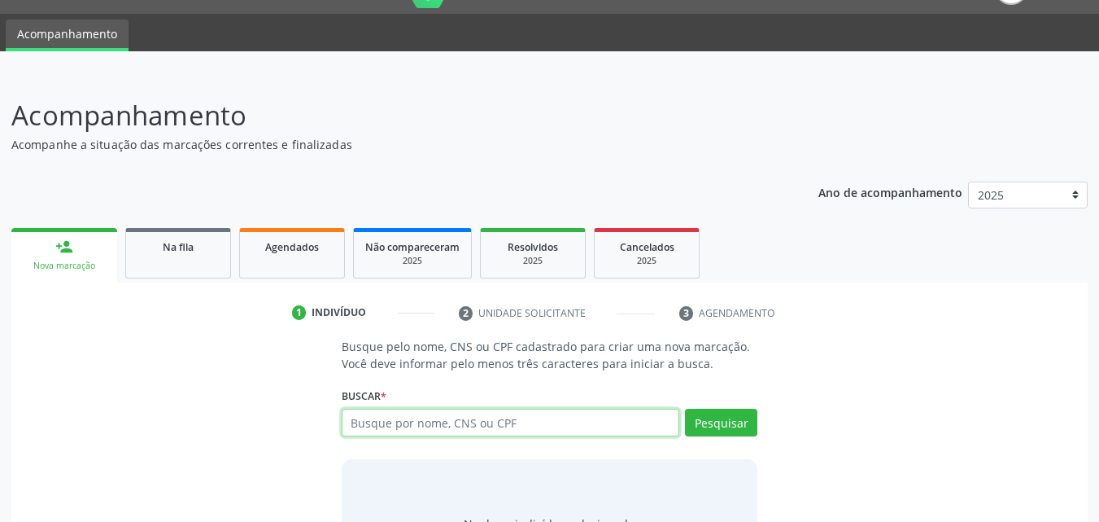
click at [365, 421] on input "text" at bounding box center [511, 422] width 339 height 28
type input "assiso"
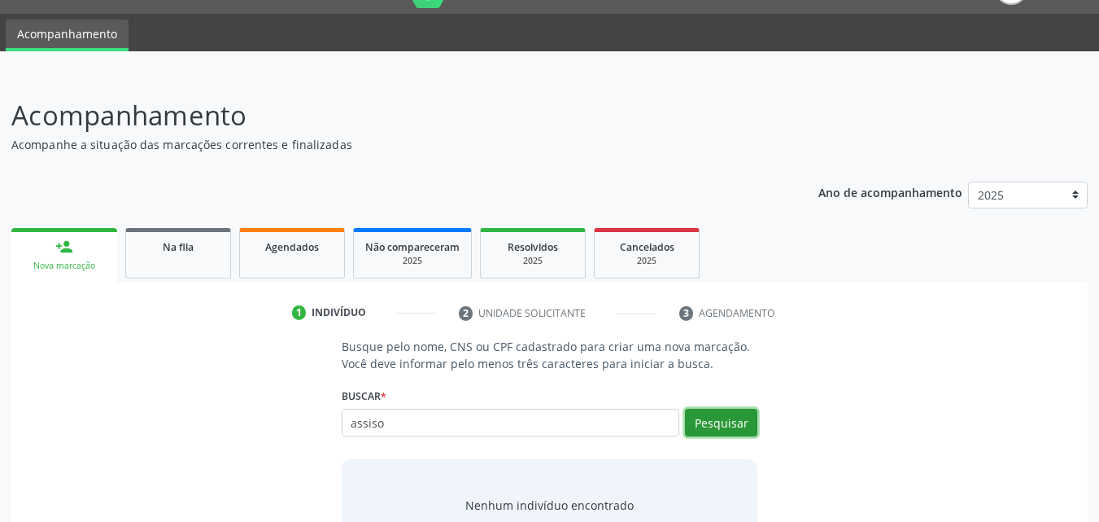
click at [720, 414] on button "Pesquisar" at bounding box center [721, 422] width 72 height 28
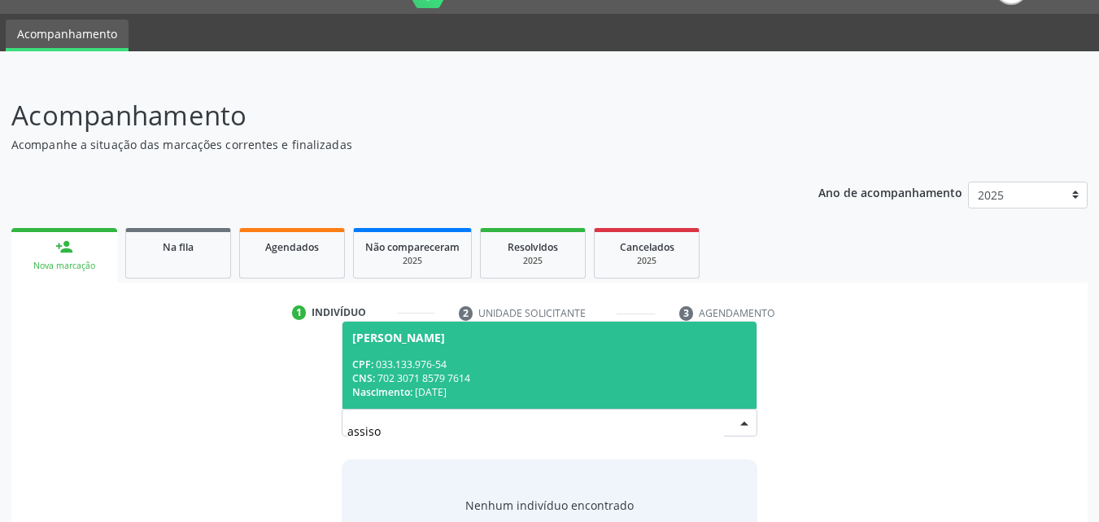
click at [581, 357] on div "CPF: 033.133.976-54" at bounding box center [549, 364] width 395 height 14
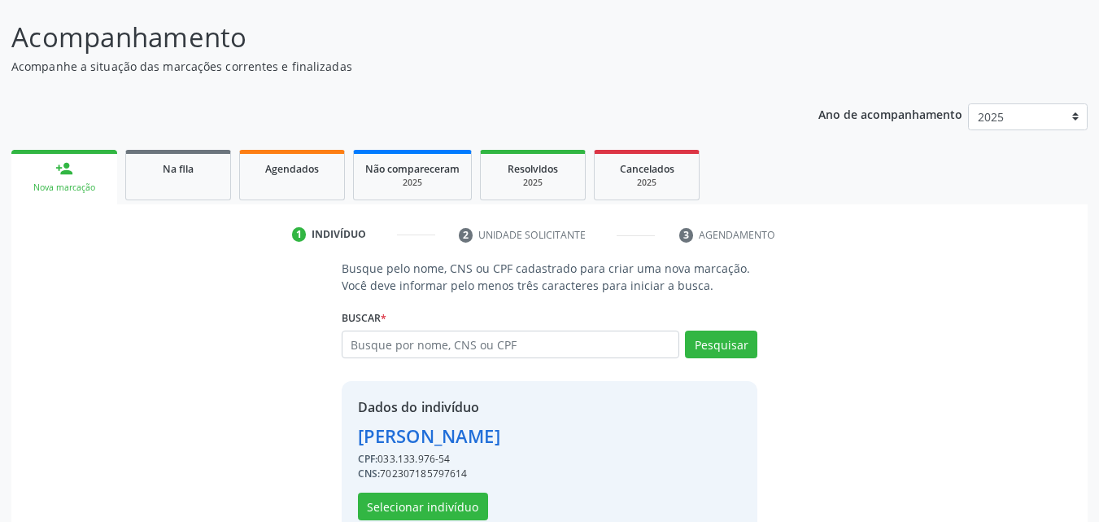
scroll to position [154, 0]
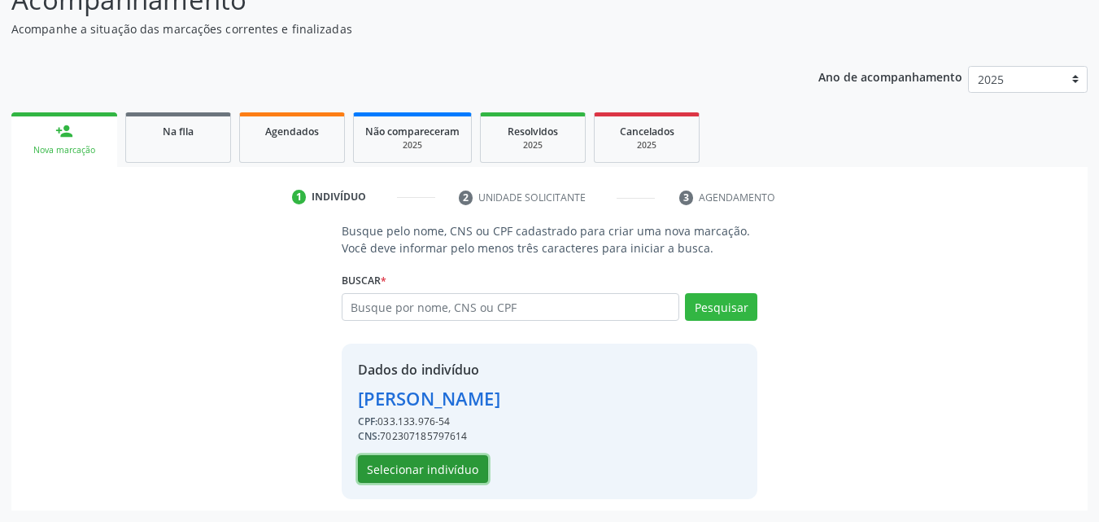
click at [443, 467] on button "Selecionar indivíduo" at bounding box center [423, 469] width 130 height 28
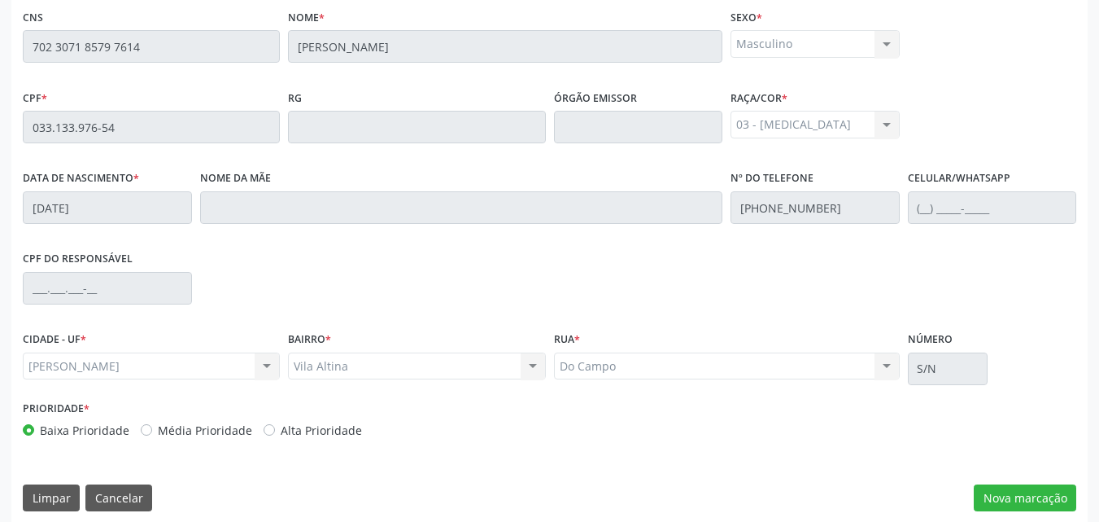
scroll to position [430, 0]
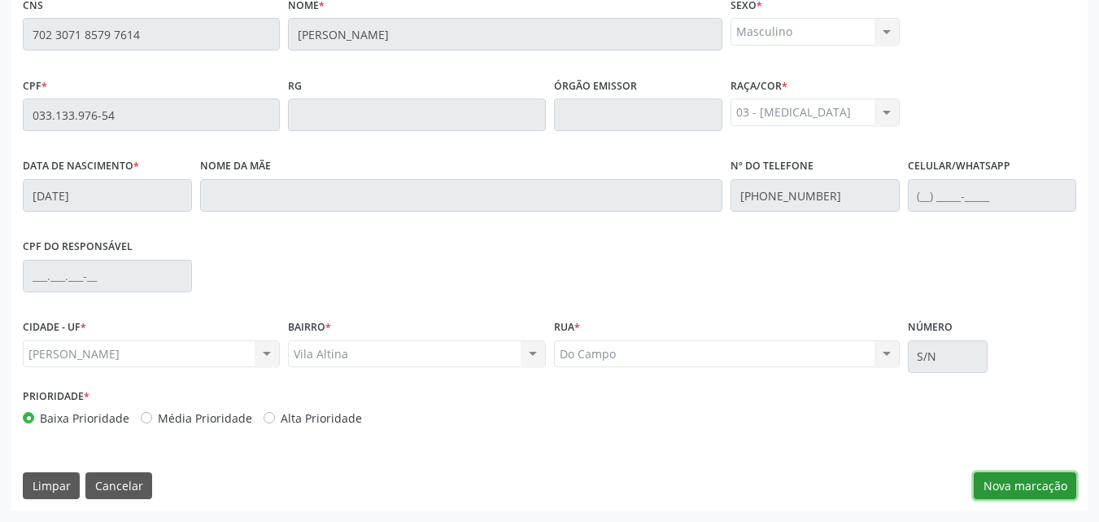
click at [1016, 487] on button "Nova marcação" at bounding box center [1025, 486] width 103 height 28
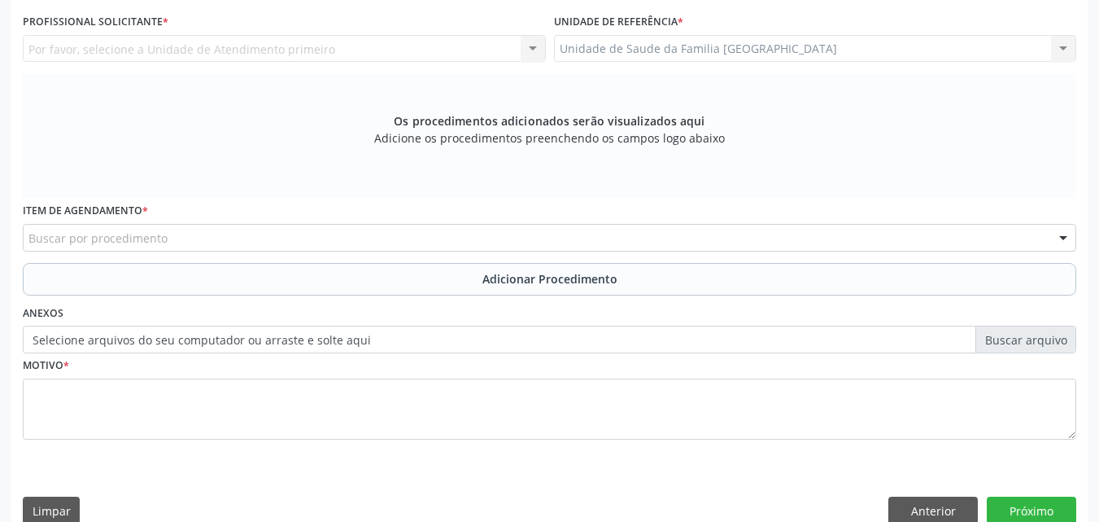
scroll to position [50, 0]
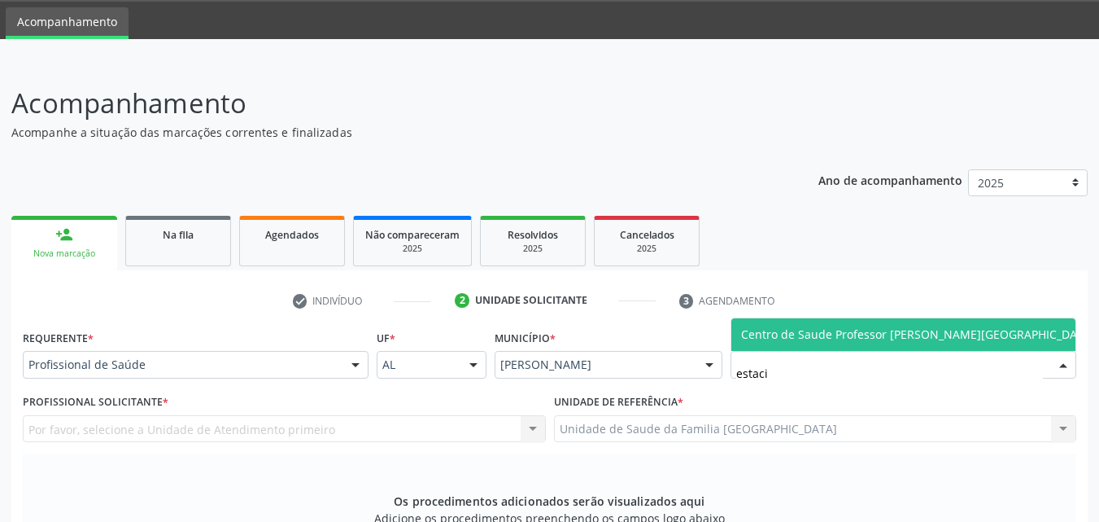
type input "estacio"
click at [739, 330] on span "Centro de Saude Professor [PERSON_NAME][GEOGRAPHIC_DATA]" at bounding box center [918, 334] width 373 height 33
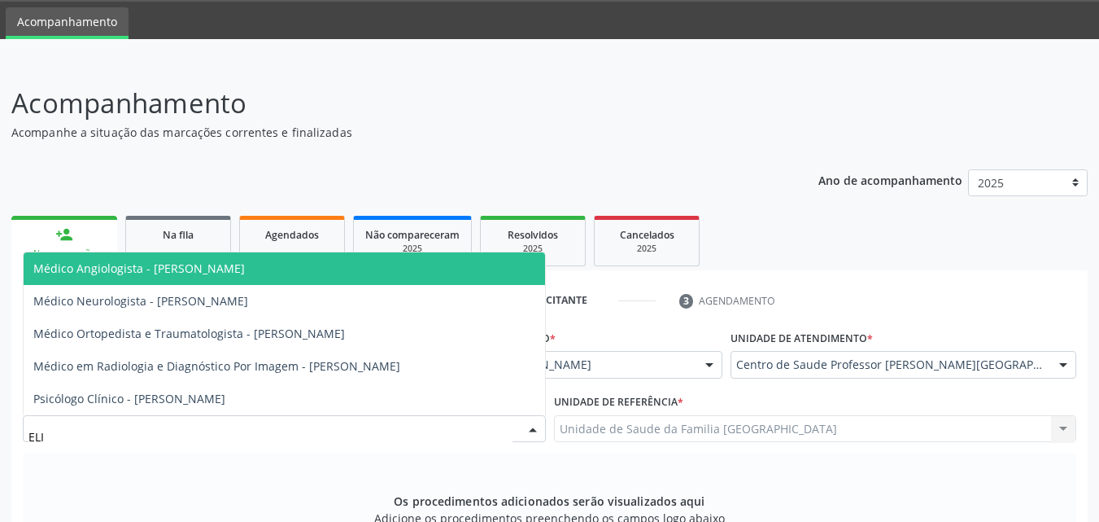
type input "[PERSON_NAME]"
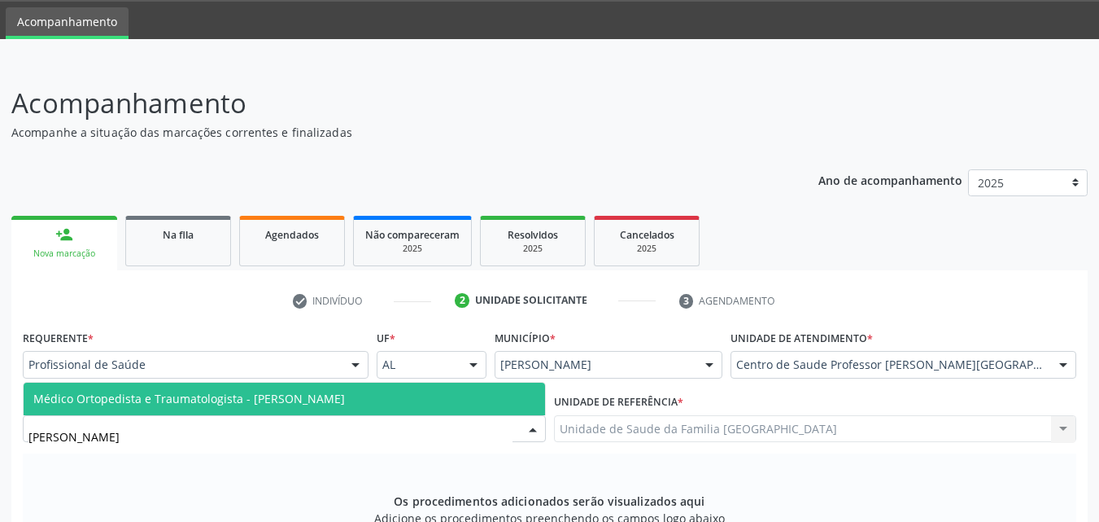
click at [286, 392] on span "Médico Ortopedista e Traumatologista - [PERSON_NAME]" at bounding box center [189, 398] width 312 height 15
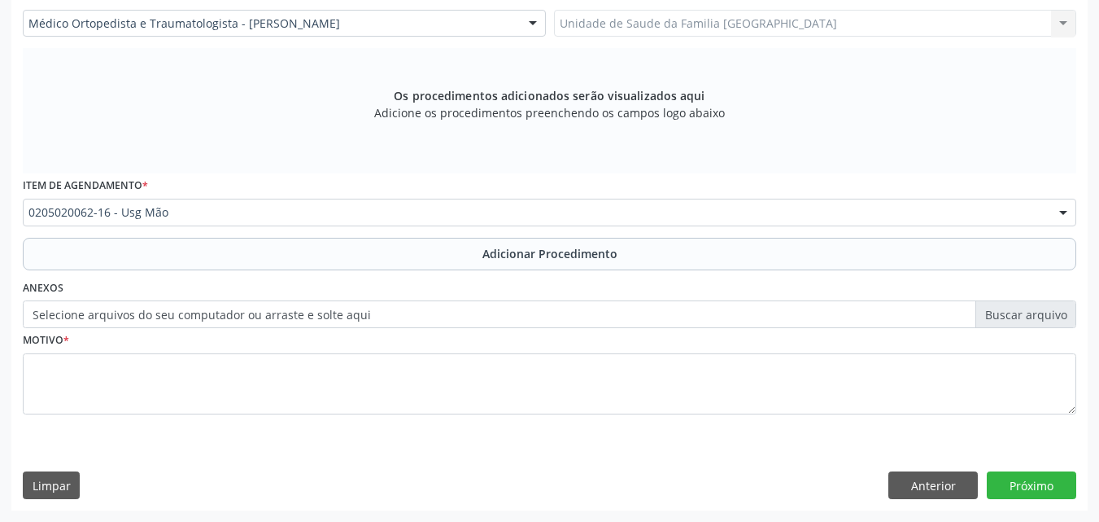
scroll to position [0, 0]
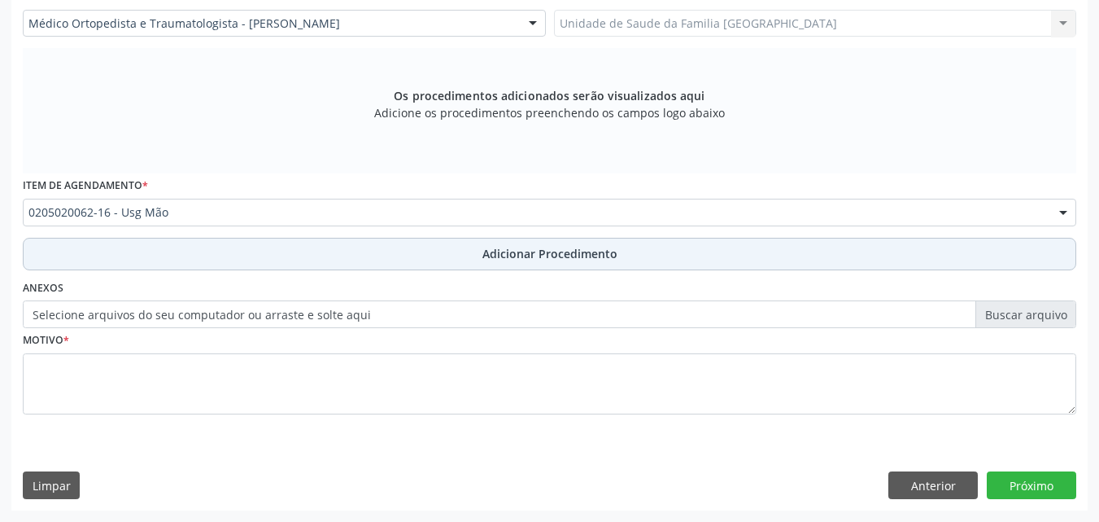
click at [147, 244] on button "Adicionar Procedimento" at bounding box center [550, 254] width 1054 height 33
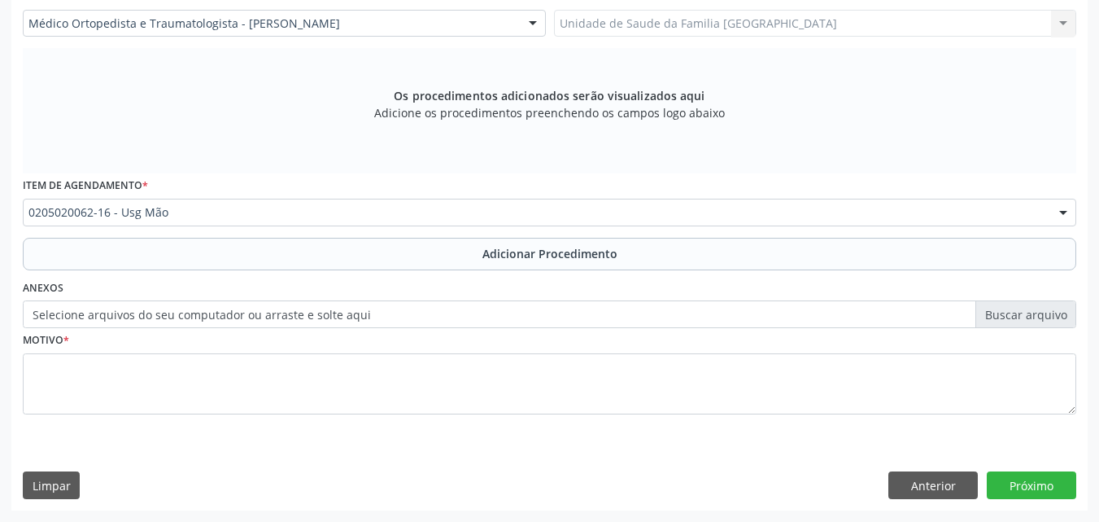
scroll to position [394, 0]
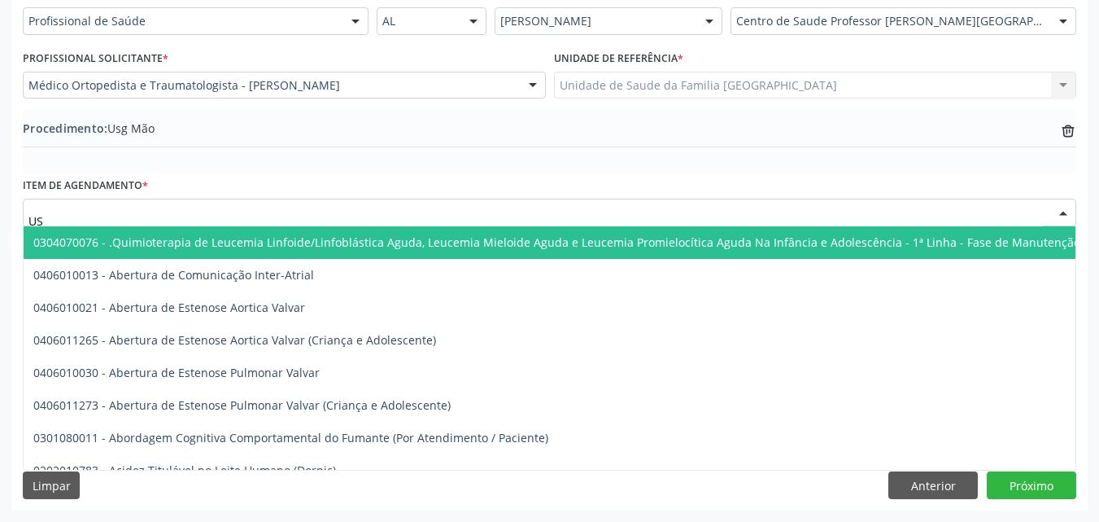
type input "USG"
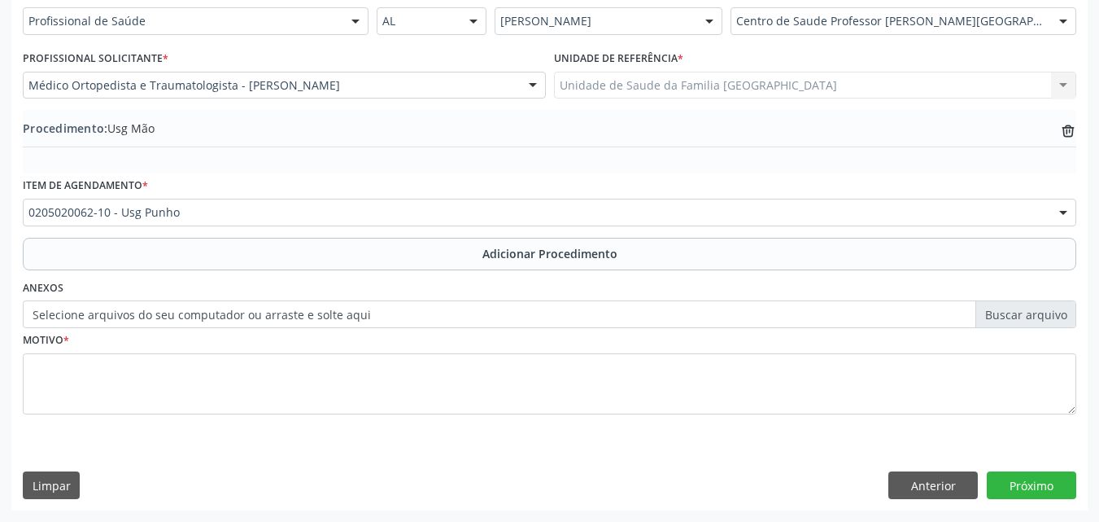
scroll to position [0, 0]
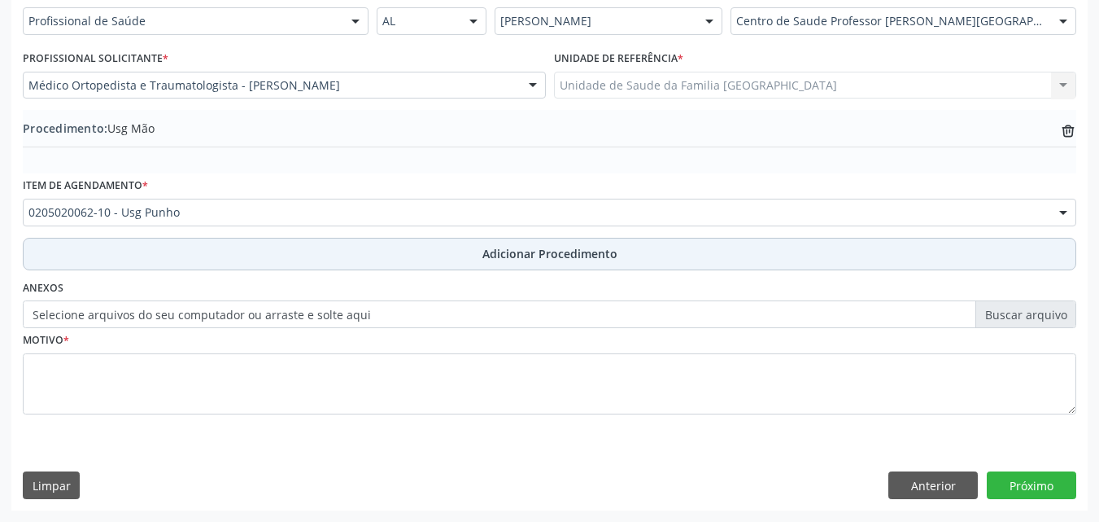
click at [159, 251] on button "Adicionar Procedimento" at bounding box center [550, 254] width 1054 height 33
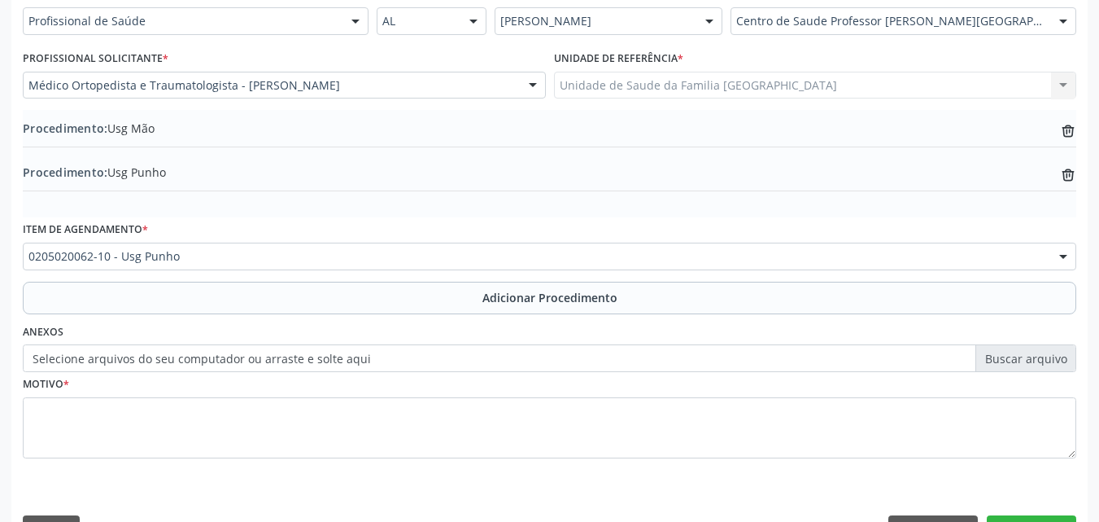
click at [122, 363] on label "Selecione arquivos do seu computador ou arraste e solte aqui" at bounding box center [550, 358] width 1054 height 28
click at [122, 363] on input "Selecione arquivos do seu computador ou arraste e solte aqui" at bounding box center [550, 358] width 1054 height 28
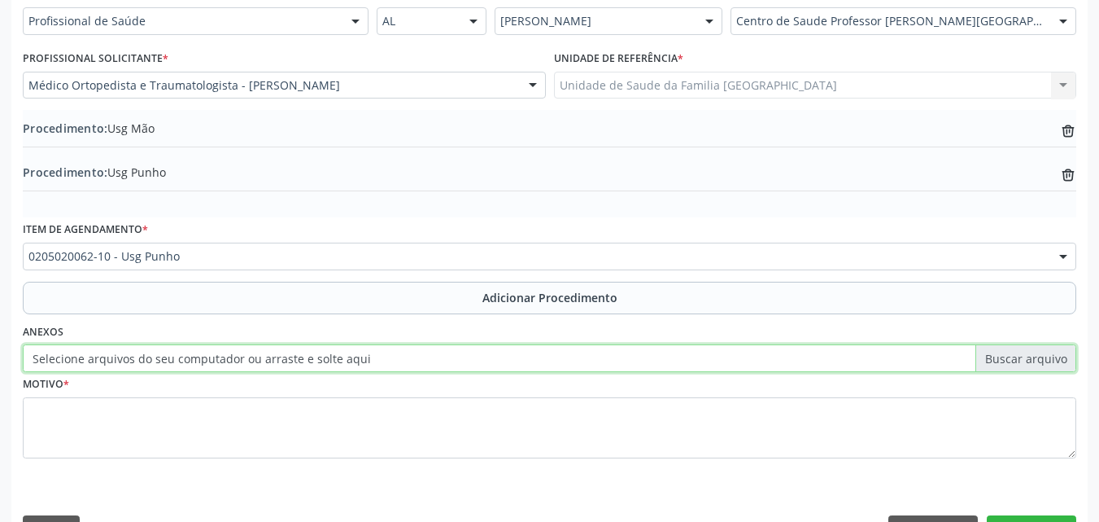
type input "C:\fakepath\6.jpg"
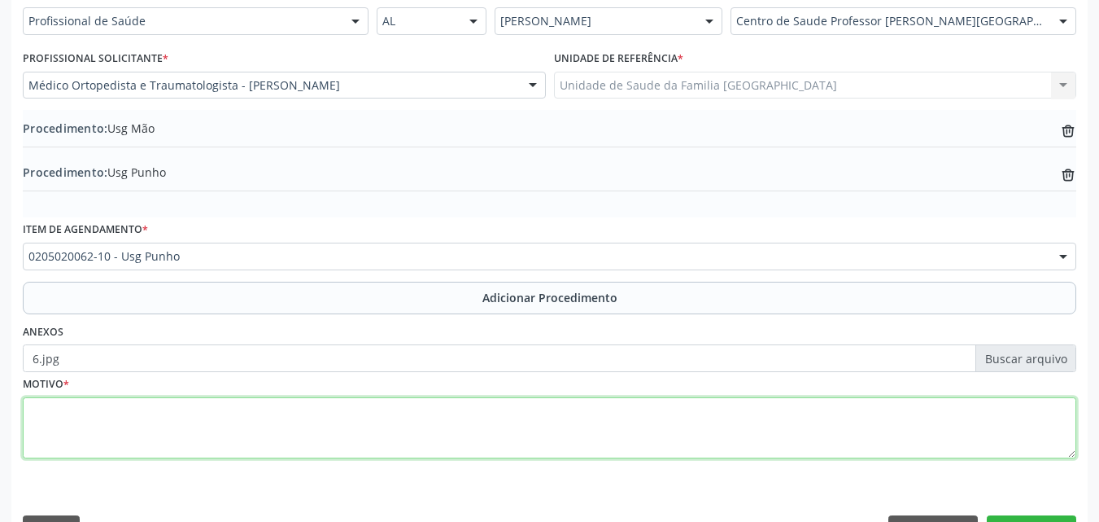
click at [129, 440] on textarea at bounding box center [550, 428] width 1054 height 62
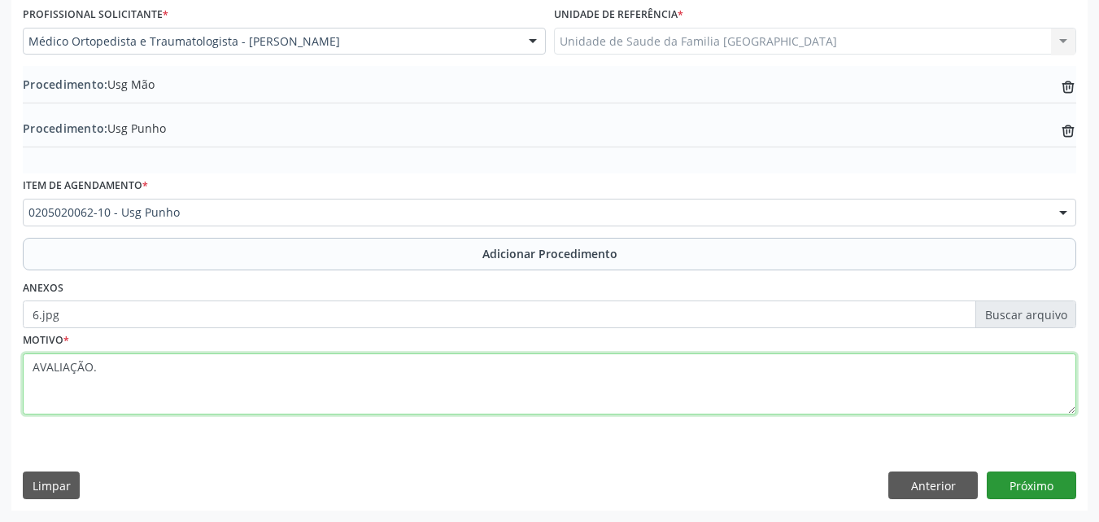
type textarea "AVALIAÇÃO."
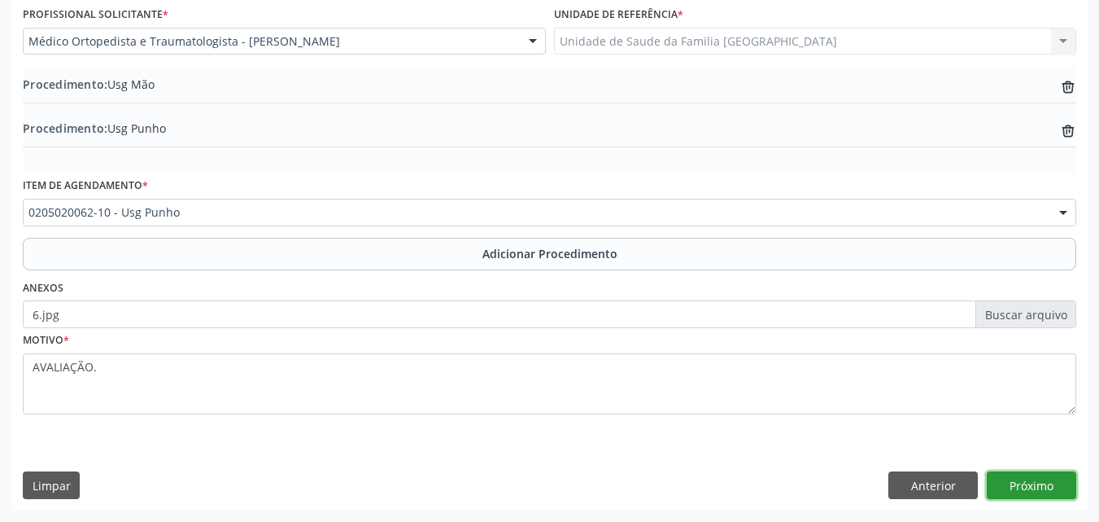
click at [1051, 474] on button "Próximo" at bounding box center [1032, 485] width 90 height 28
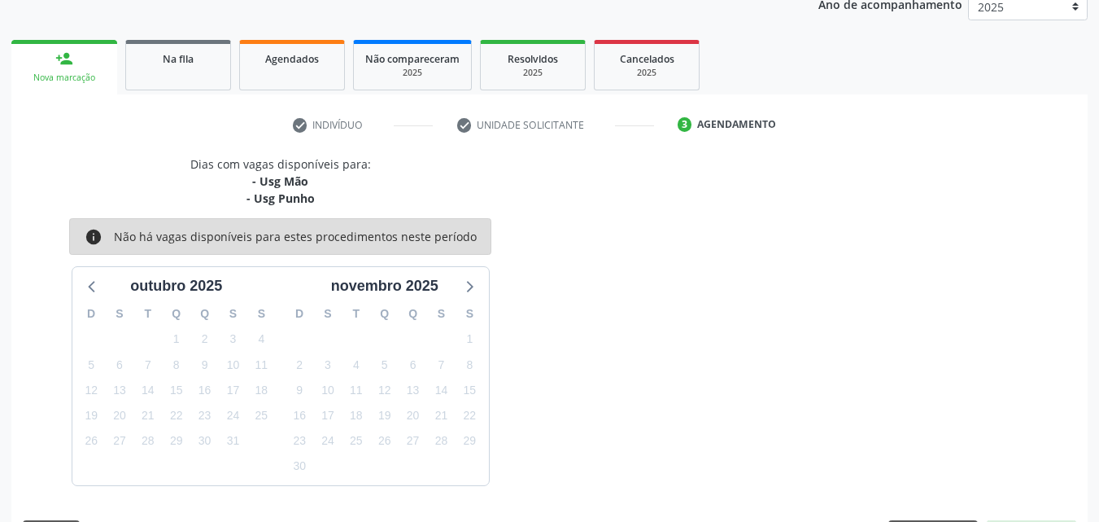
scroll to position [274, 0]
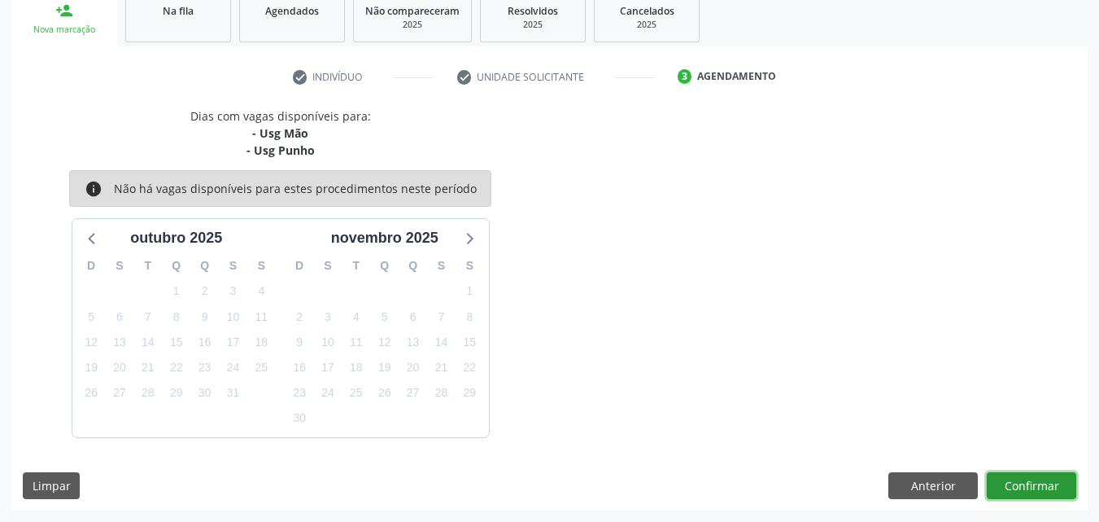
click at [1044, 479] on button "Confirmar" at bounding box center [1032, 486] width 90 height 28
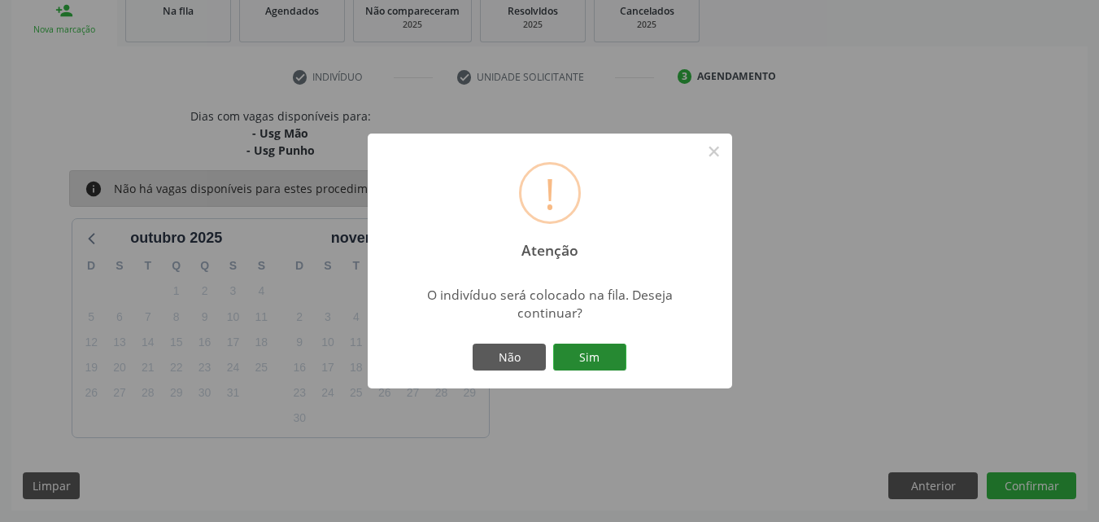
click at [596, 354] on button "Sim" at bounding box center [589, 357] width 73 height 28
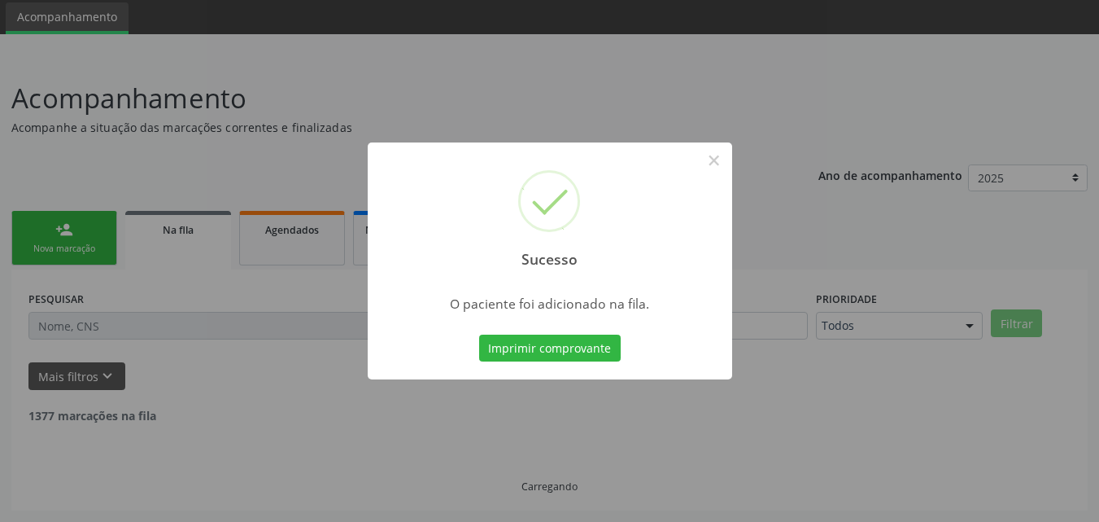
scroll to position [38, 0]
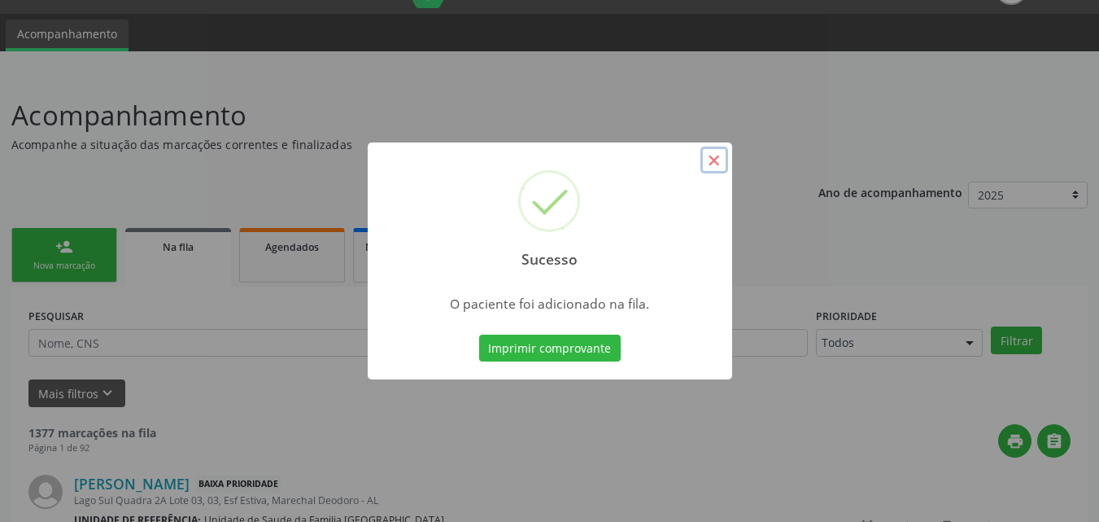
click at [717, 161] on button "×" at bounding box center [715, 160] width 28 height 28
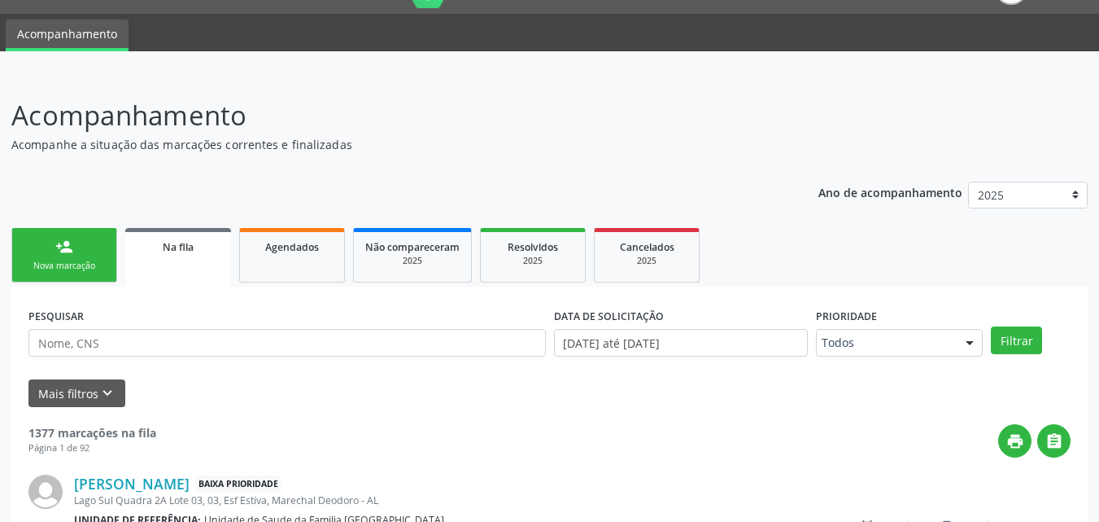
click at [105, 262] on link "person_add Nova marcação" at bounding box center [64, 255] width 106 height 55
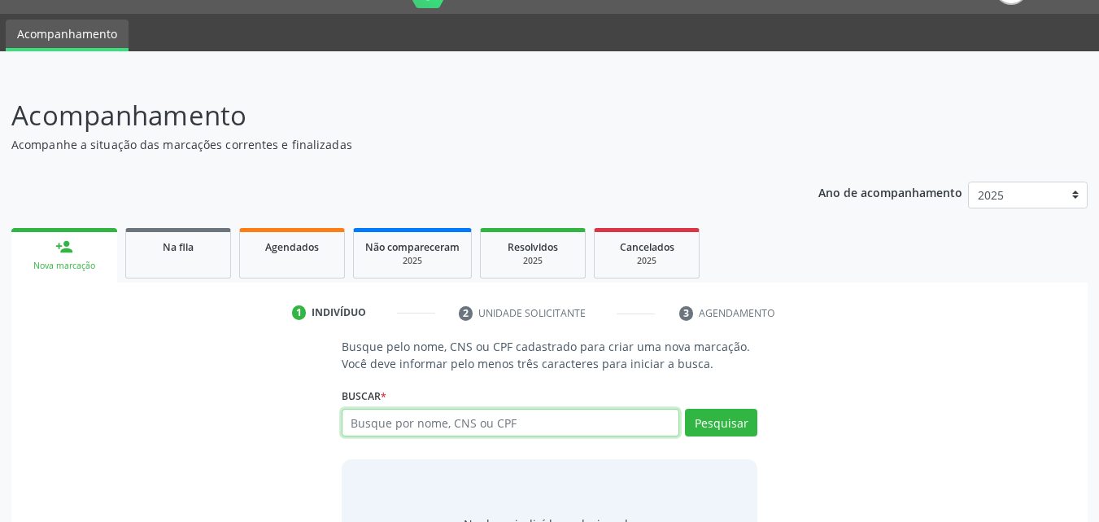
click at [465, 417] on input "text" at bounding box center [511, 422] width 339 height 28
click at [463, 428] on input "text" at bounding box center [511, 422] width 339 height 28
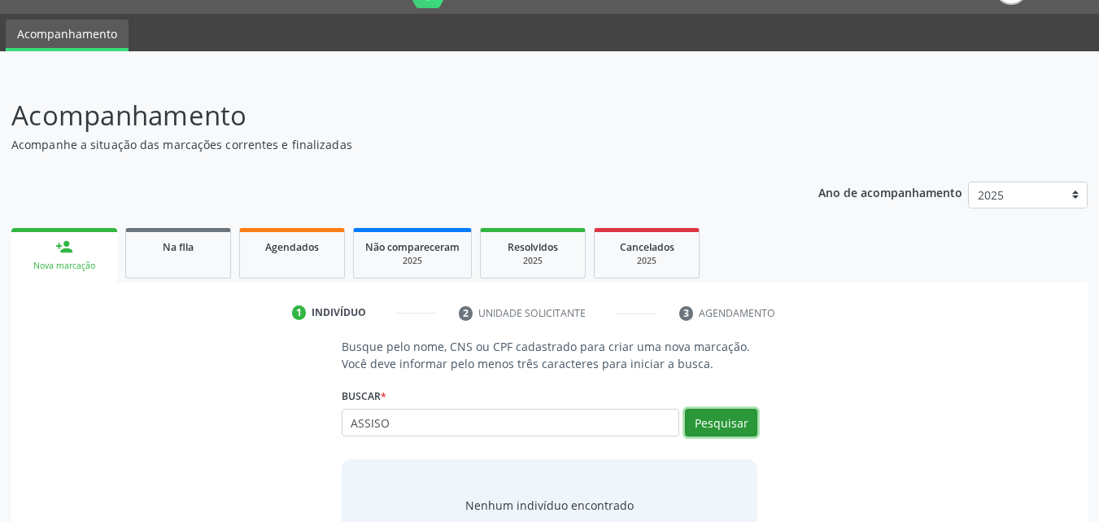
click at [719, 422] on button "Pesquisar" at bounding box center [721, 422] width 72 height 28
click at [705, 423] on button "Pesquisar" at bounding box center [721, 422] width 72 height 28
click at [524, 408] on div "Buscar * ASSISO Busque por nome, CNS ou CPF Nenhum resultado encontrado para: "…" at bounding box center [550, 414] width 417 height 63
click at [524, 420] on input "ASSISO" at bounding box center [511, 422] width 339 height 28
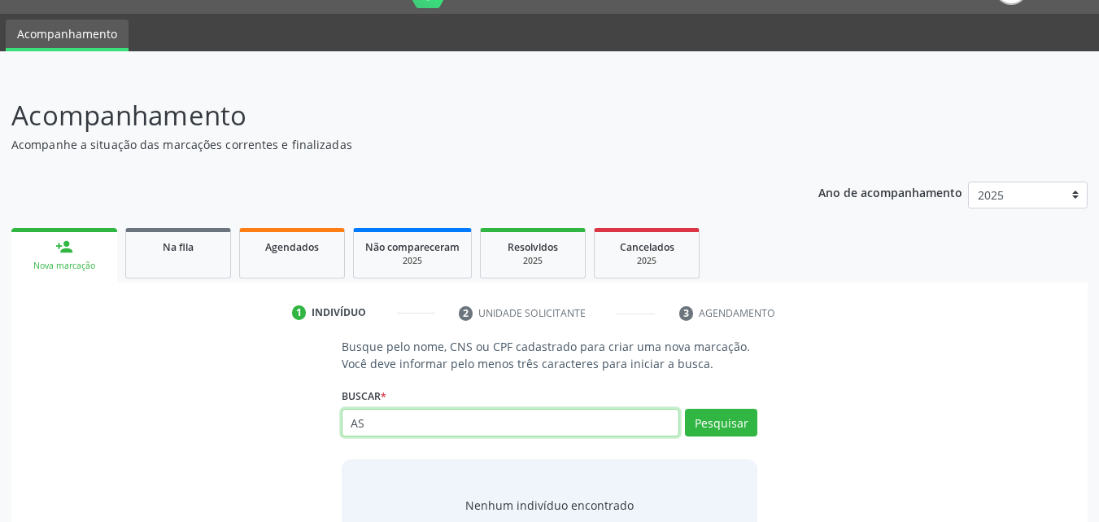
type input "A"
click at [718, 417] on button "Pesquisar" at bounding box center [721, 422] width 72 height 28
drag, startPoint x: 461, startPoint y: 408, endPoint x: 320, endPoint y: 399, distance: 141.9
click at [320, 399] on div "Busque pelo nome, CNS ou CPF cadastrado para criar uma nova marcação. Você deve…" at bounding box center [550, 463] width 1054 height 251
click at [407, 421] on input "ASSISO" at bounding box center [511, 422] width 339 height 28
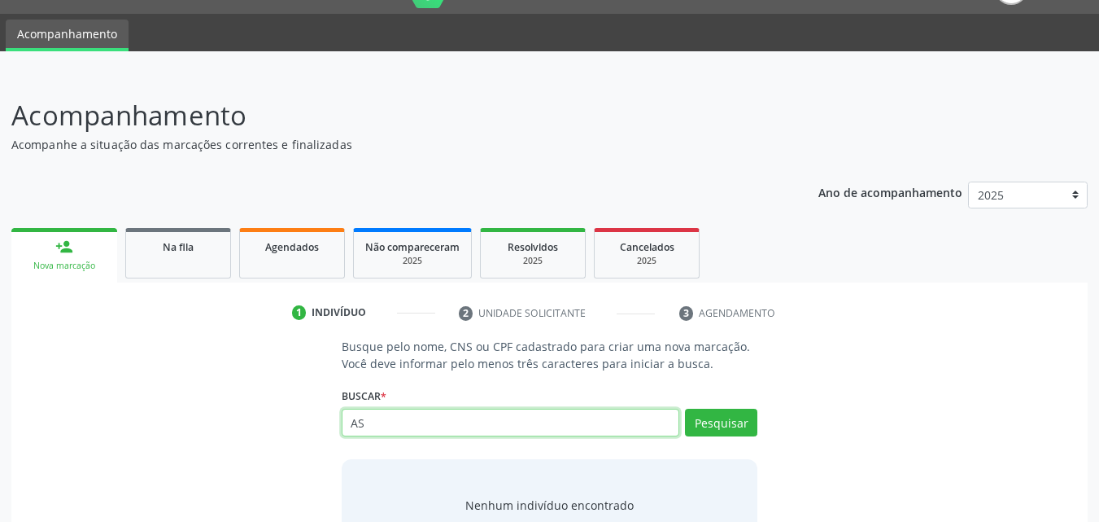
type input "A"
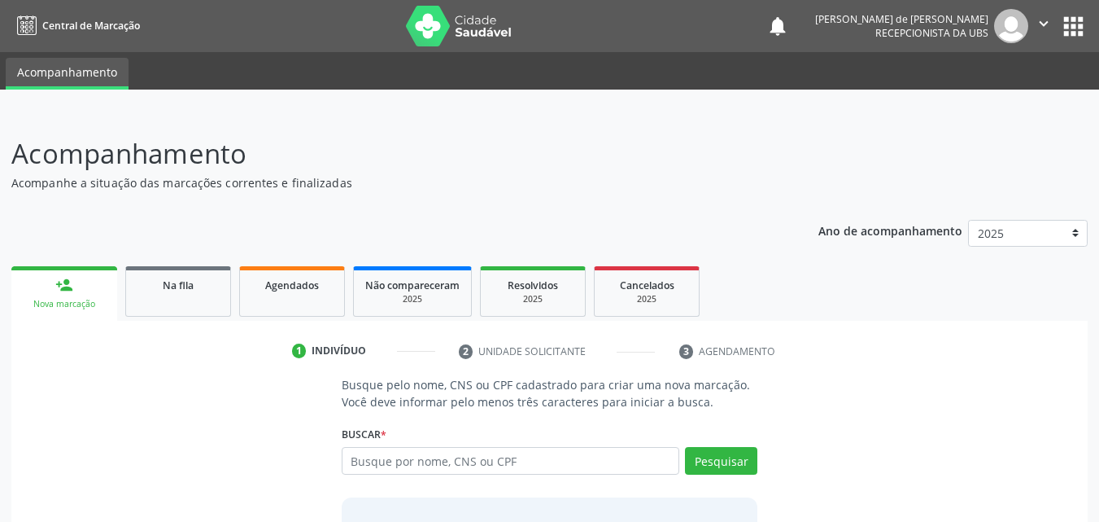
scroll to position [38, 0]
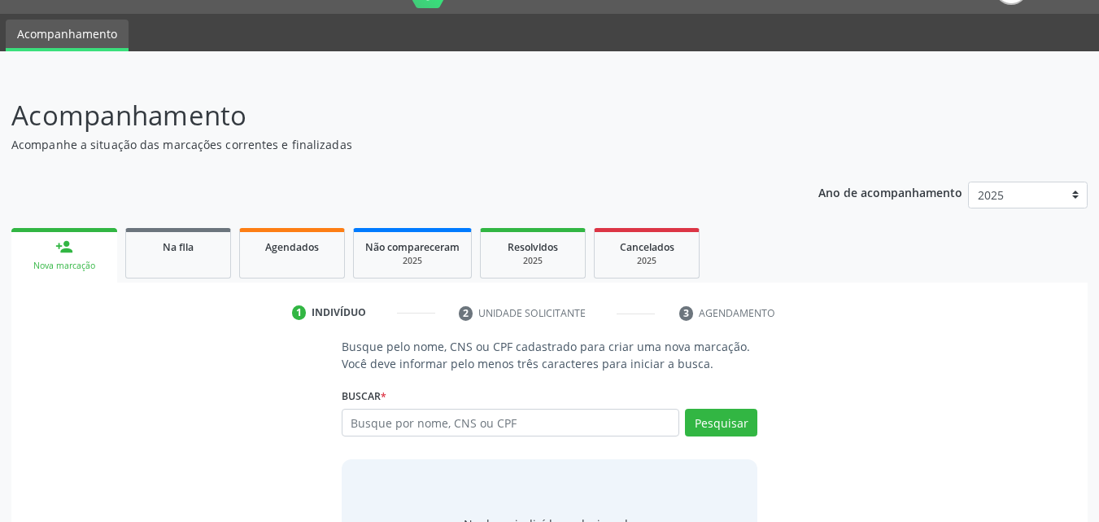
click at [414, 429] on input "text" at bounding box center [511, 422] width 339 height 28
type input "702307185797614"
click at [732, 412] on button "Pesquisar" at bounding box center [721, 422] width 72 height 28
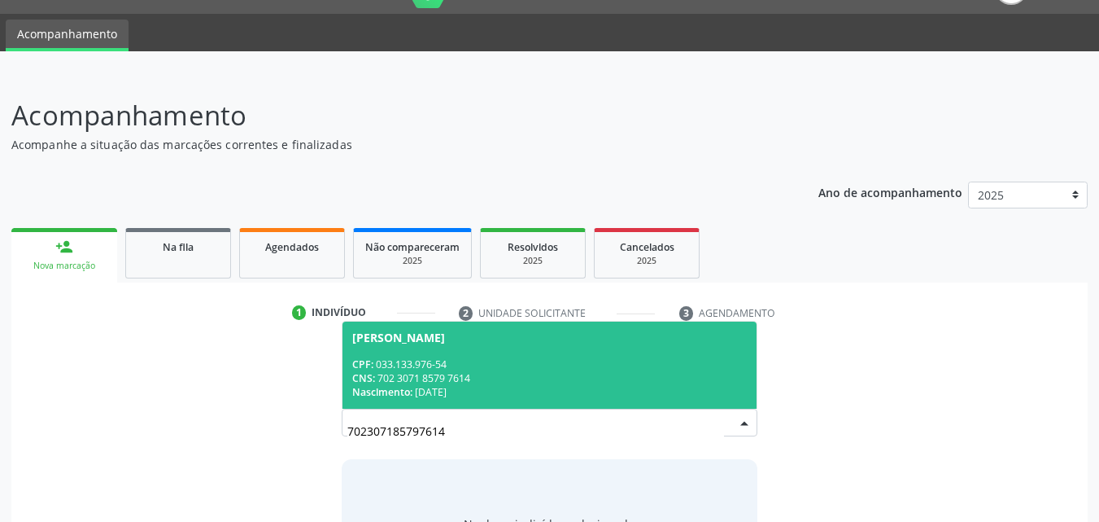
click at [483, 347] on span "[PERSON_NAME] CPF: 033.133.976-54 CNS: 702 3071 8579 7614 Nascimento: [DATE]" at bounding box center [550, 364] width 415 height 87
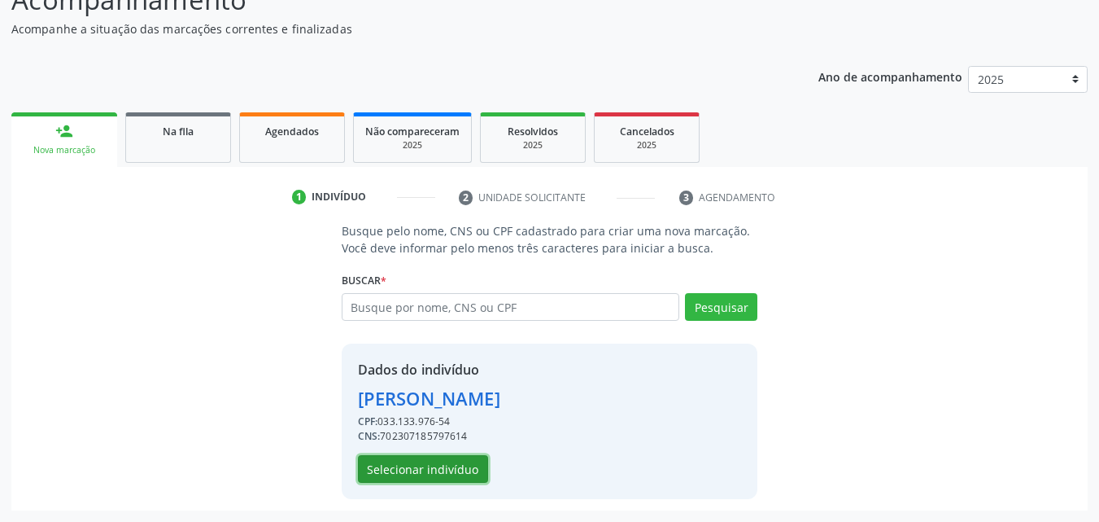
click at [451, 463] on button "Selecionar indivíduo" at bounding box center [423, 469] width 130 height 28
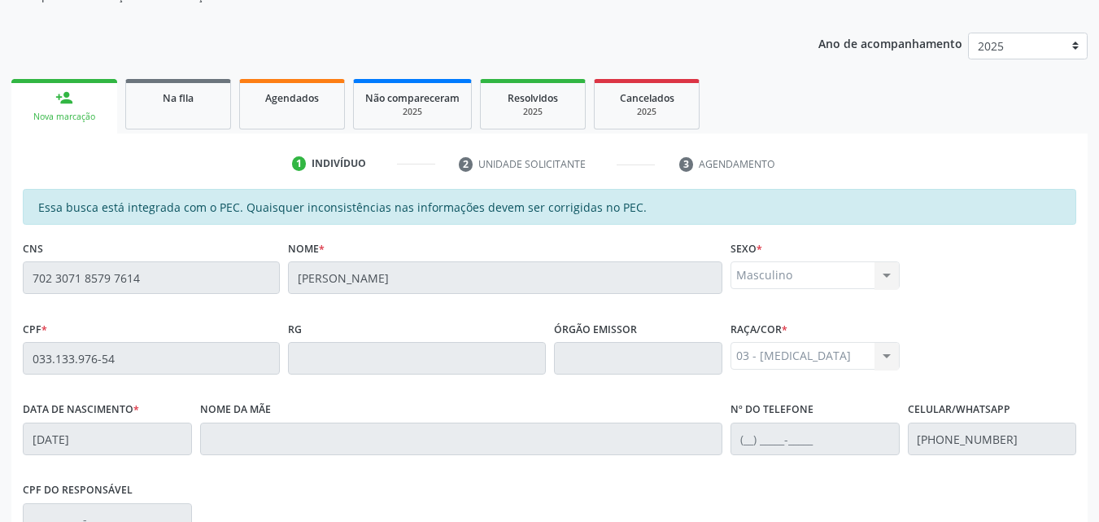
scroll to position [430, 0]
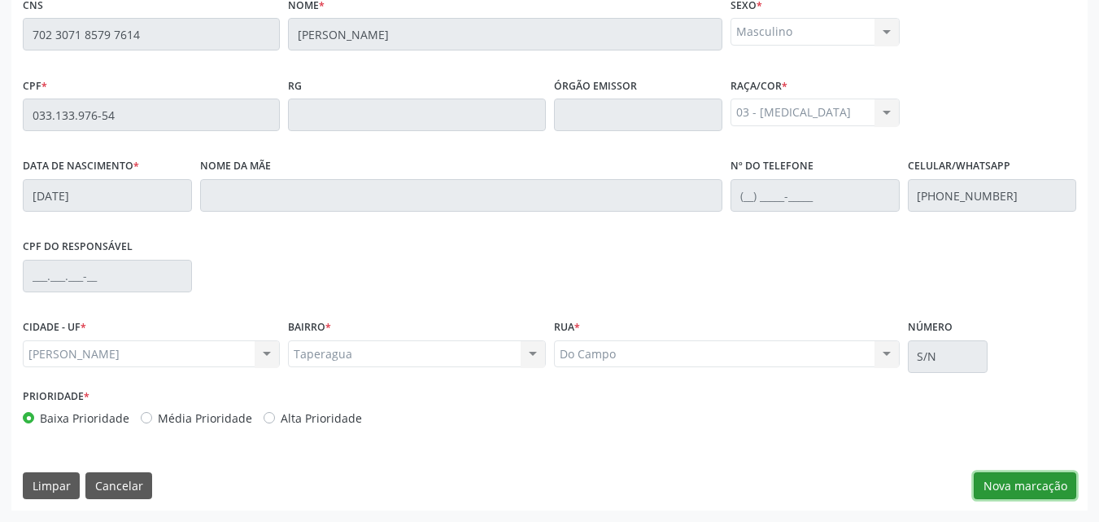
click at [1000, 474] on button "Nova marcação" at bounding box center [1025, 486] width 103 height 28
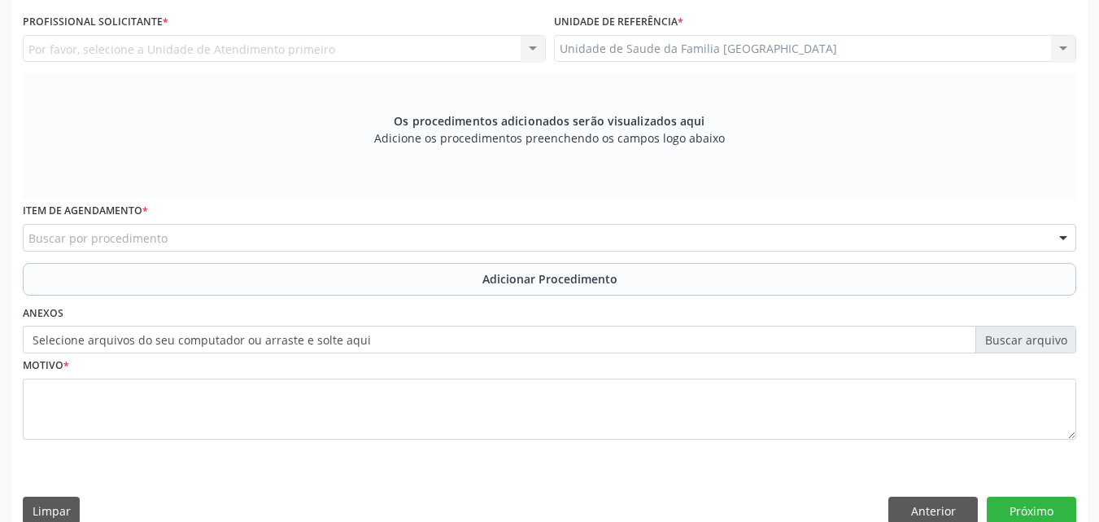
scroll to position [0, 0]
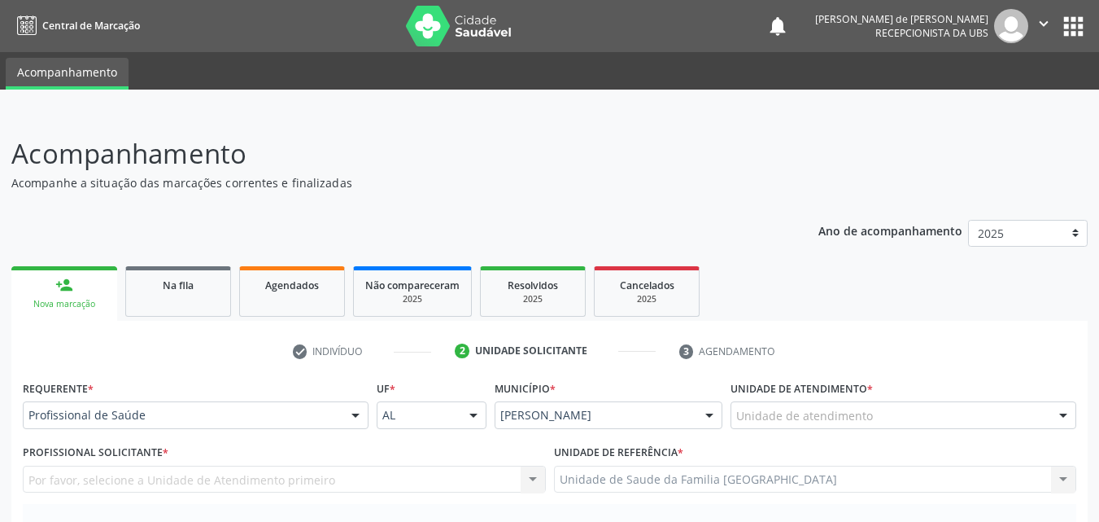
click at [863, 404] on div "Unidade de atendimento" at bounding box center [904, 415] width 346 height 28
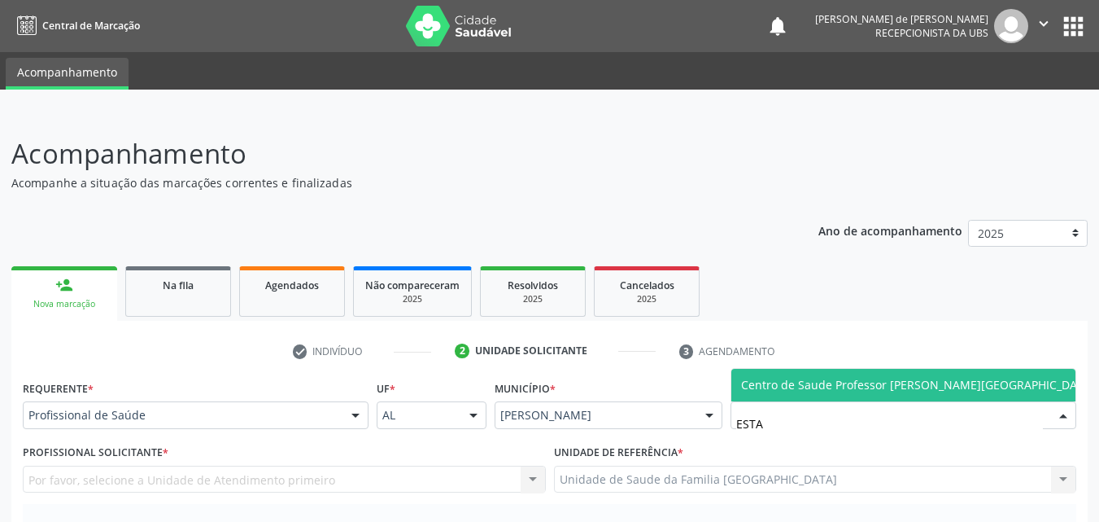
type input "ESTAC"
drag, startPoint x: 744, startPoint y: 372, endPoint x: 776, endPoint y: 404, distance: 46.0
click at [744, 373] on span "Centro de Saude Professor [PERSON_NAME][GEOGRAPHIC_DATA]" at bounding box center [918, 385] width 373 height 33
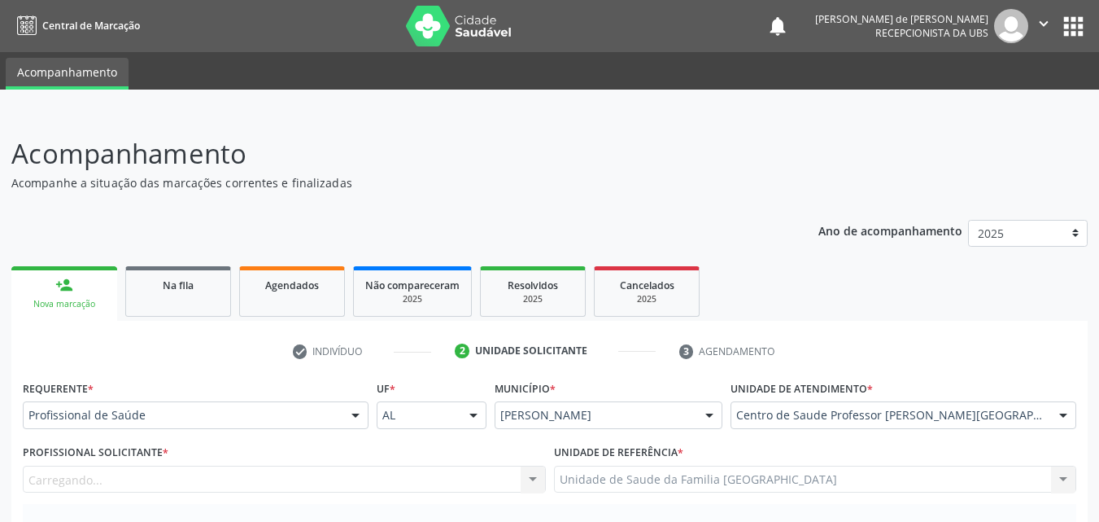
scroll to position [380, 0]
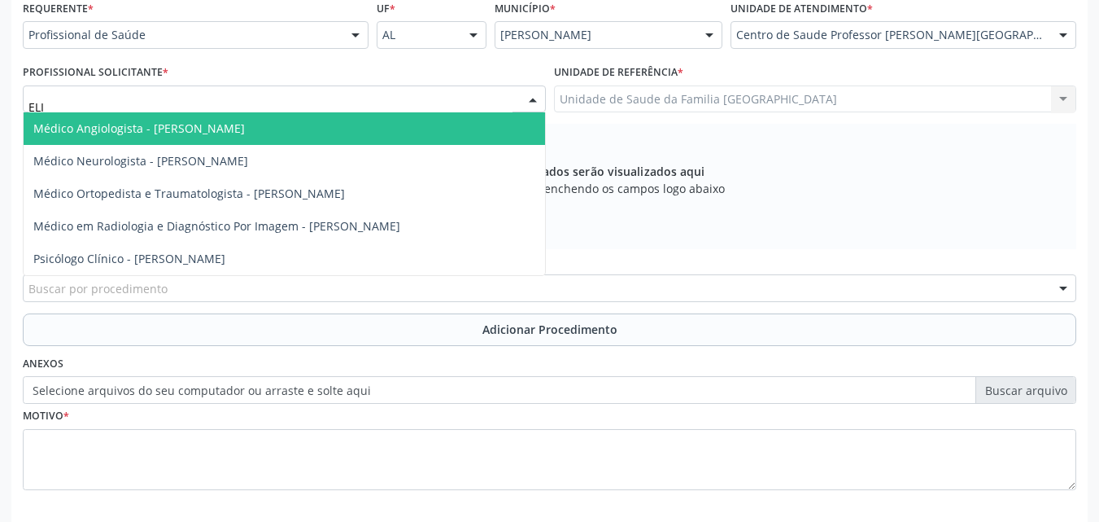
type input "[PERSON_NAME]"
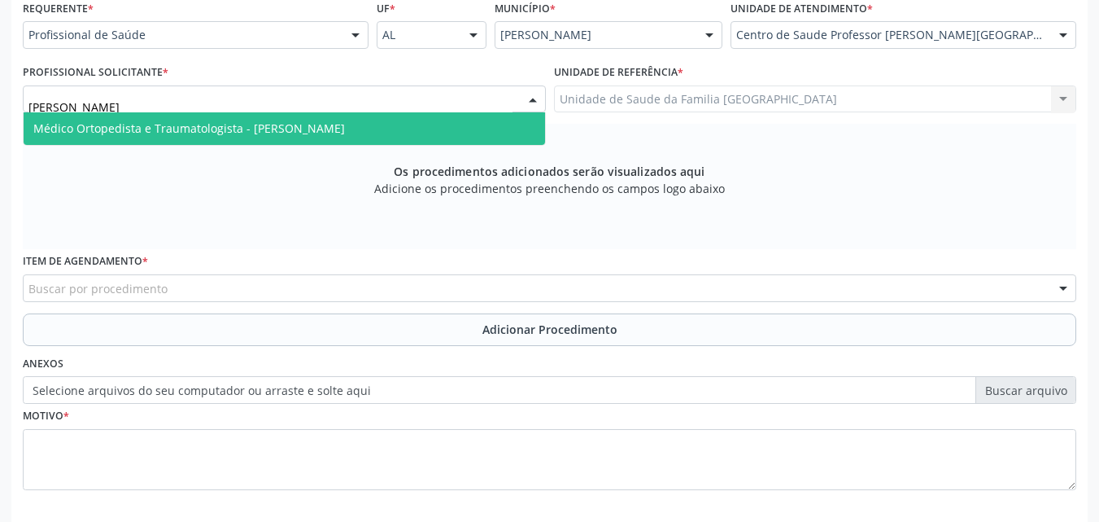
click at [81, 120] on span "Médico Ortopedista e Traumatologista - [PERSON_NAME]" at bounding box center [285, 128] width 522 height 33
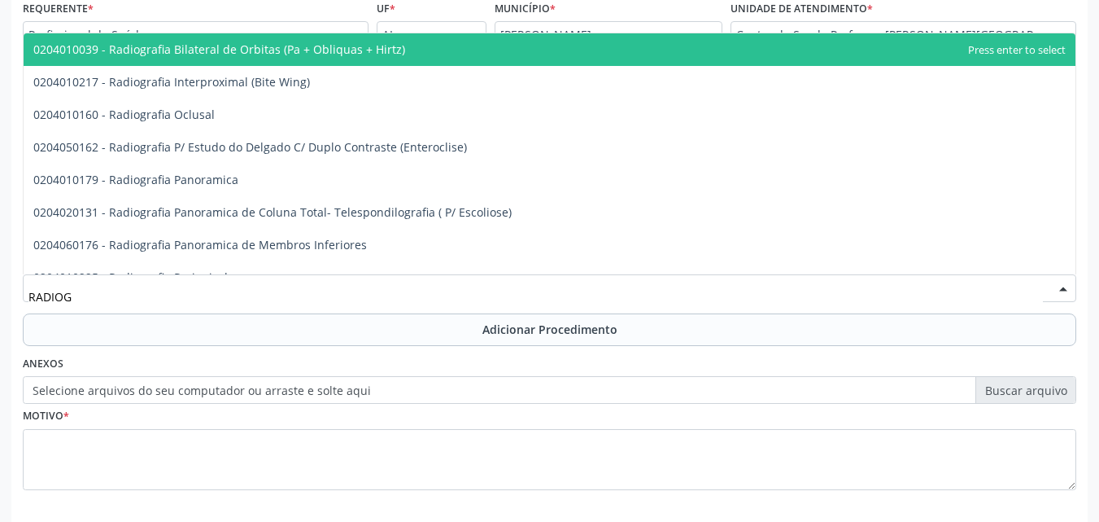
type input "RADIOGR"
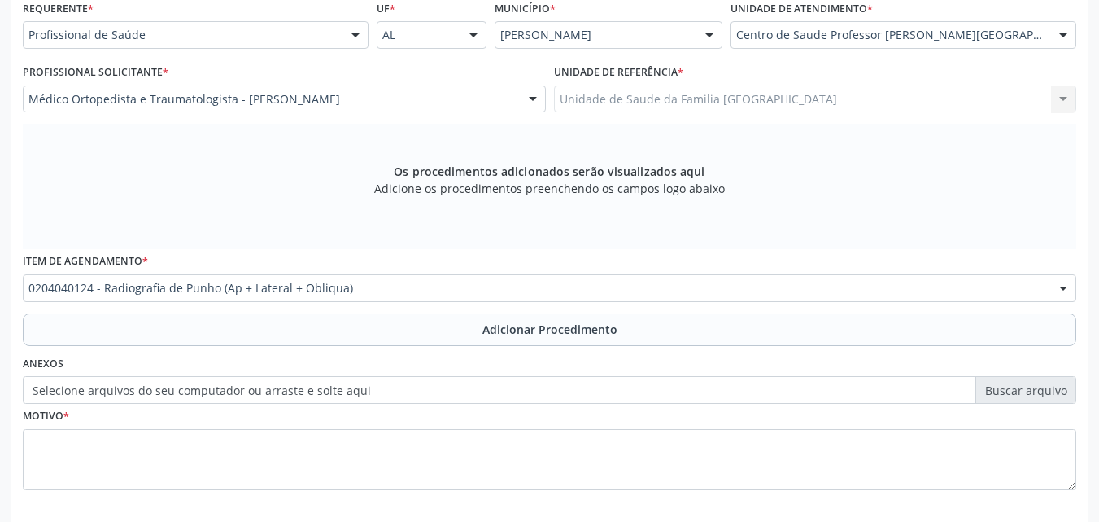
scroll to position [0, 0]
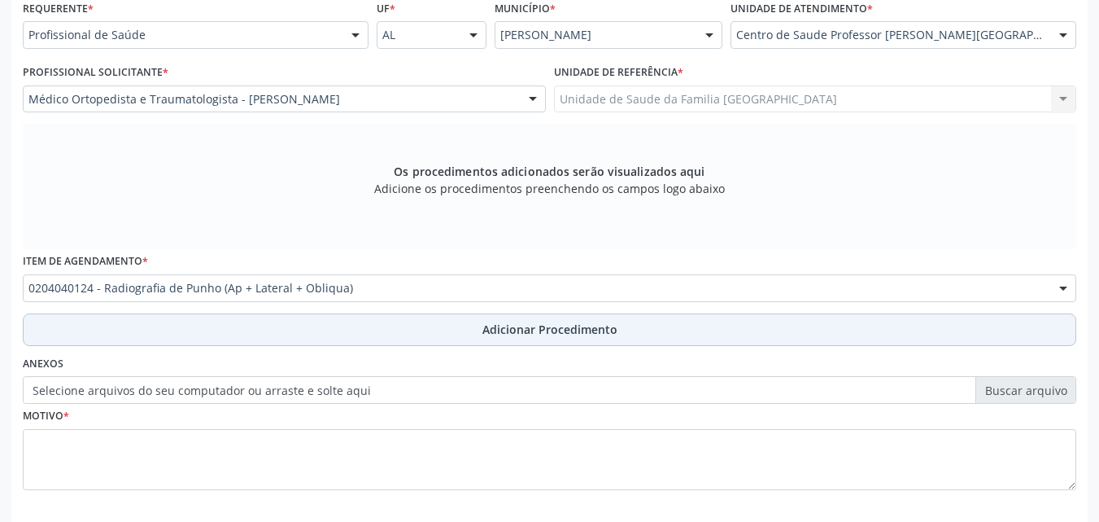
click at [215, 330] on button "Adicionar Procedimento" at bounding box center [550, 329] width 1054 height 33
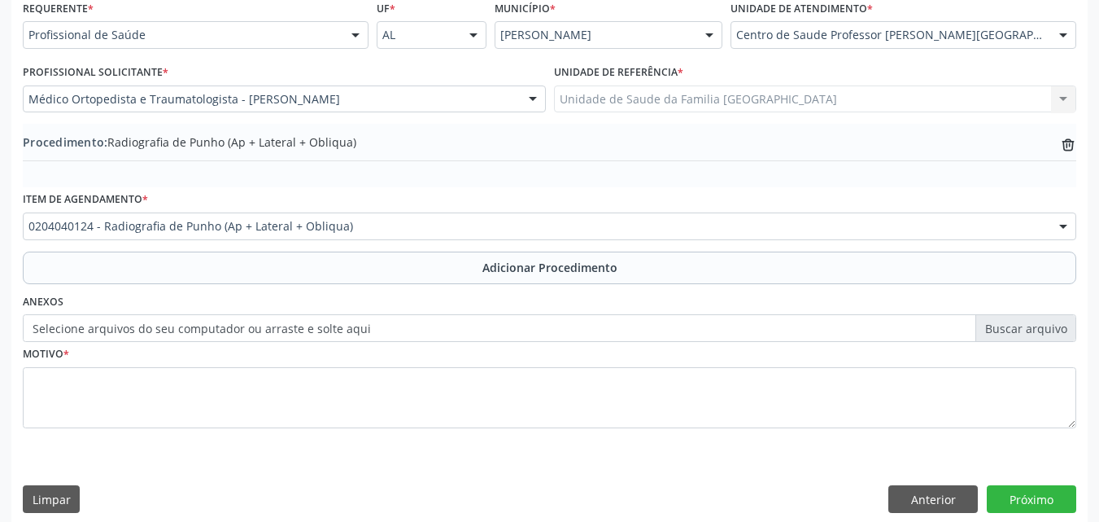
click at [209, 334] on label "Selecione arquivos do seu computador ou arraste e solte aqui" at bounding box center [550, 328] width 1054 height 28
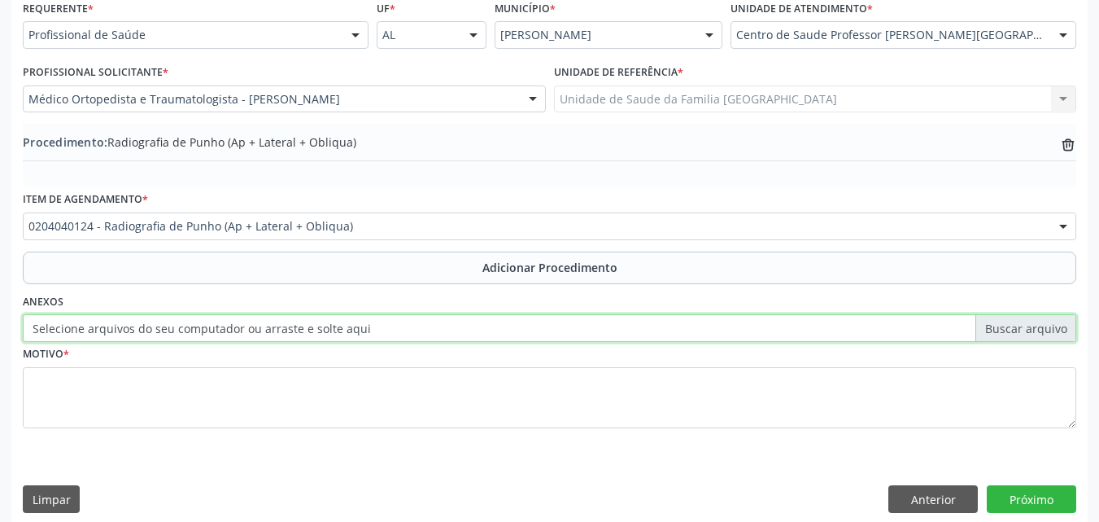
click at [209, 334] on input "Selecione arquivos do seu computador ou arraste e solte aqui" at bounding box center [550, 328] width 1054 height 28
type input "C:\fakepath\7.jpg"
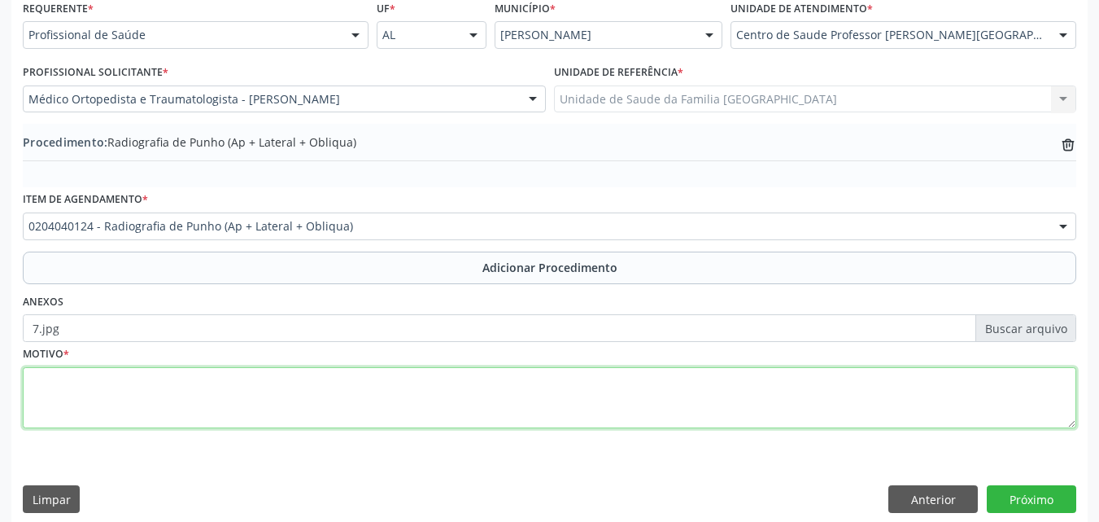
click at [441, 396] on textarea at bounding box center [550, 398] width 1054 height 62
type textarea "AVALIAÇÃO."
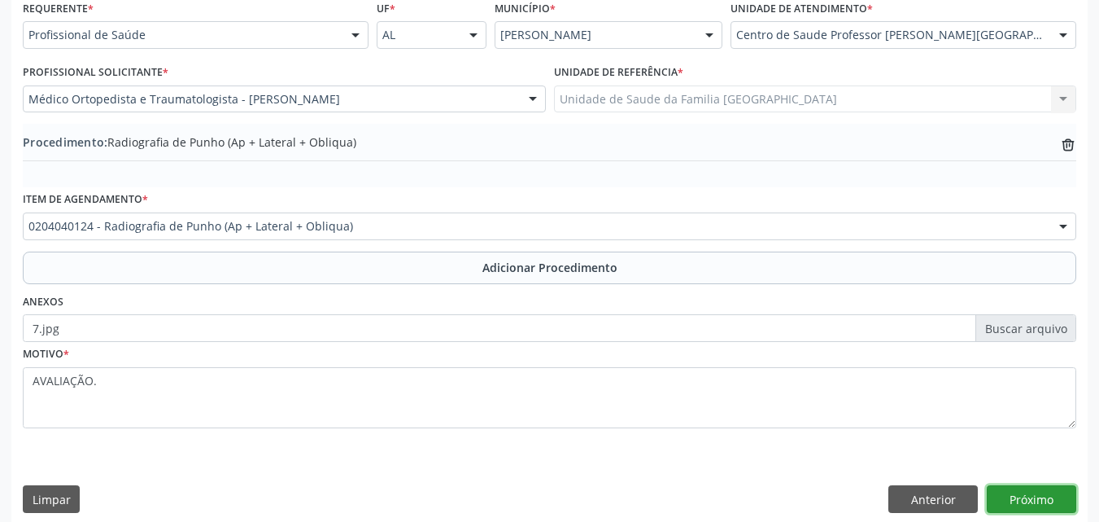
click at [1046, 488] on button "Próximo" at bounding box center [1032, 499] width 90 height 28
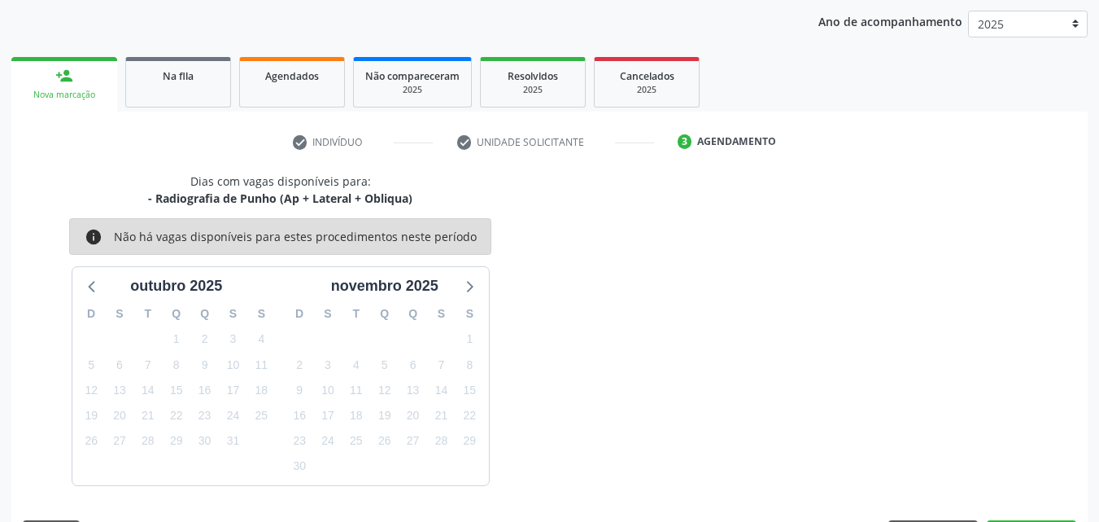
scroll to position [257, 0]
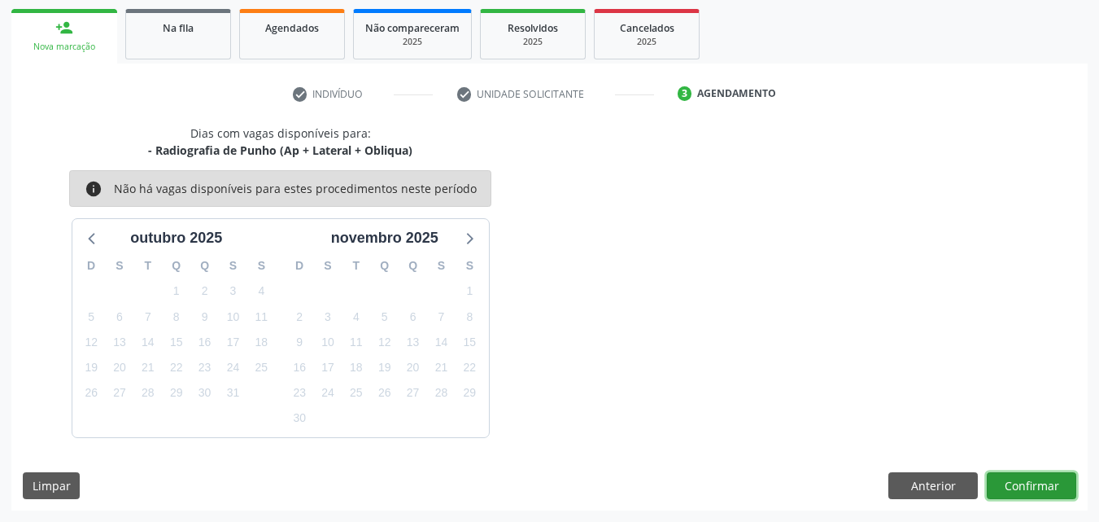
click at [1046, 488] on button "Confirmar" at bounding box center [1032, 486] width 90 height 28
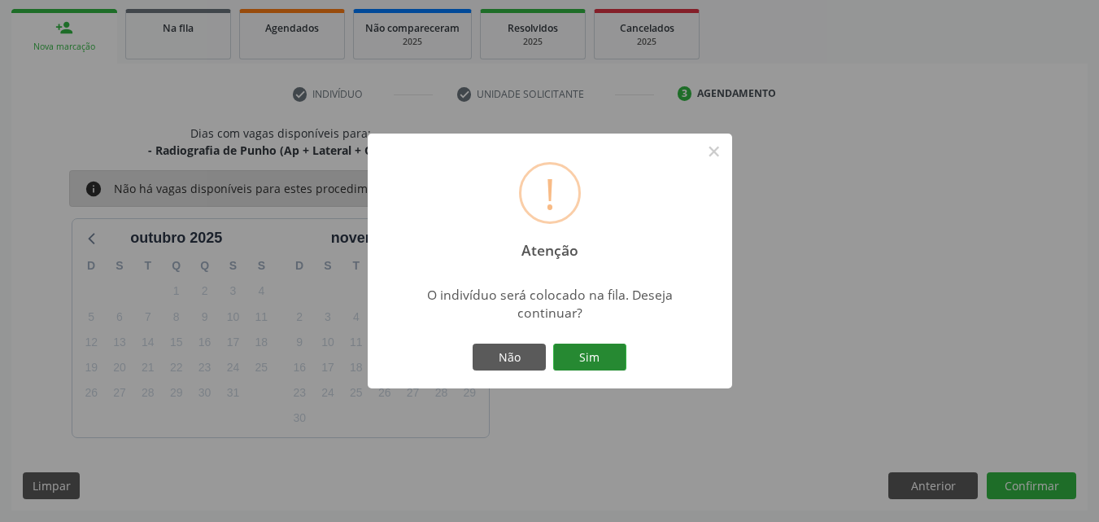
click at [563, 361] on button "Sim" at bounding box center [589, 357] width 73 height 28
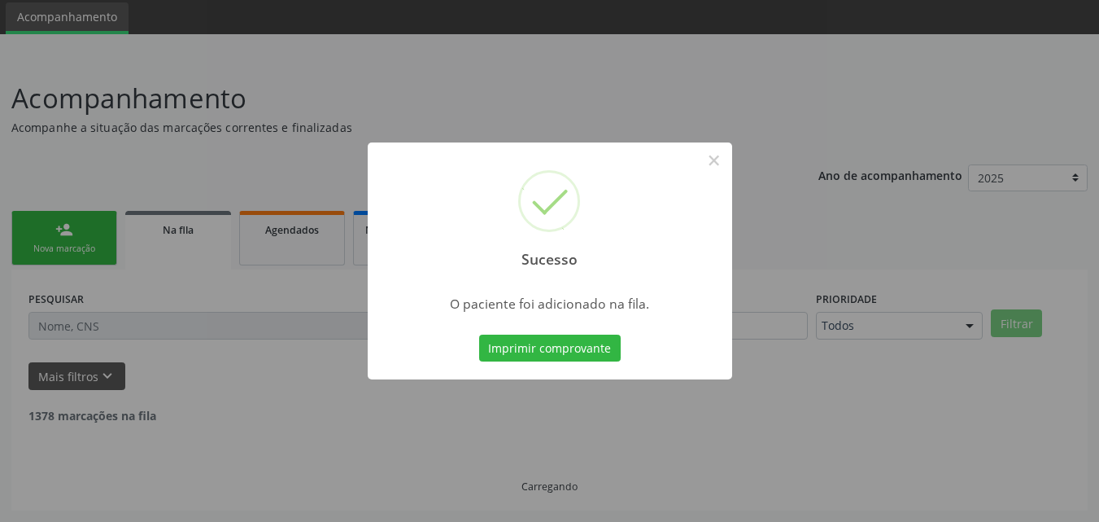
scroll to position [38, 0]
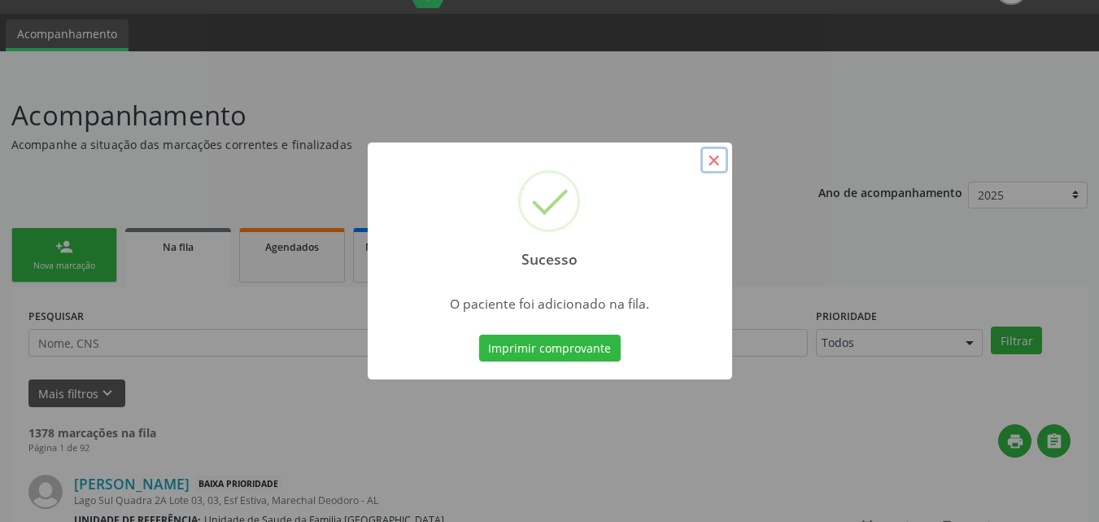
click at [702, 152] on button "×" at bounding box center [715, 160] width 28 height 28
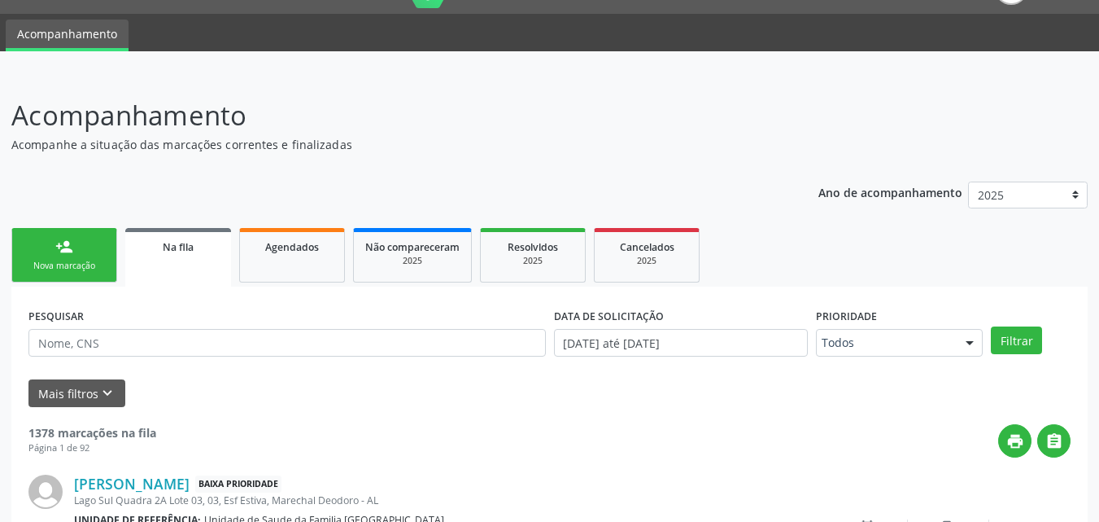
click at [70, 264] on div "Nova marcação" at bounding box center [64, 266] width 81 height 12
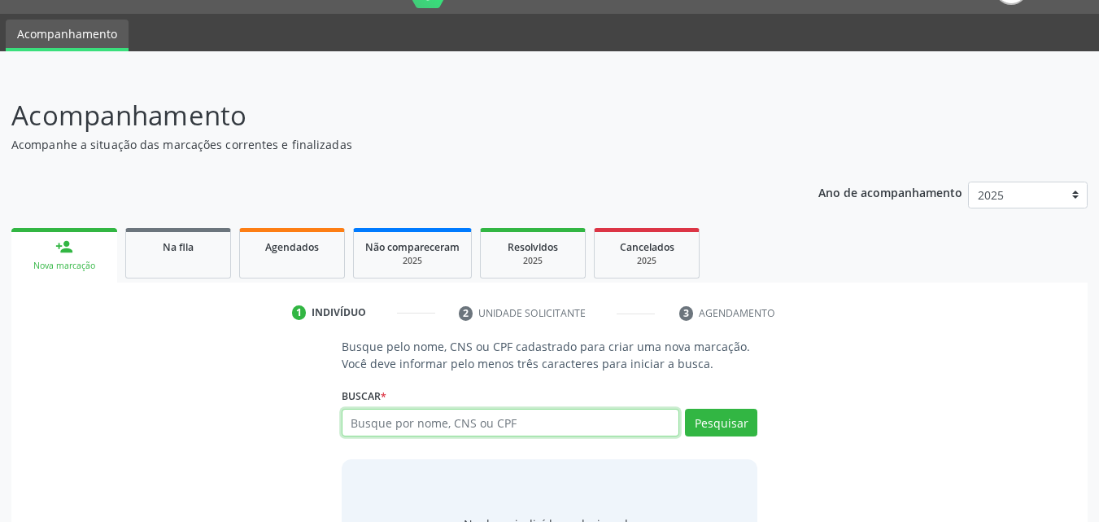
click at [411, 425] on input "text" at bounding box center [511, 422] width 339 height 28
type input "704207209346789"
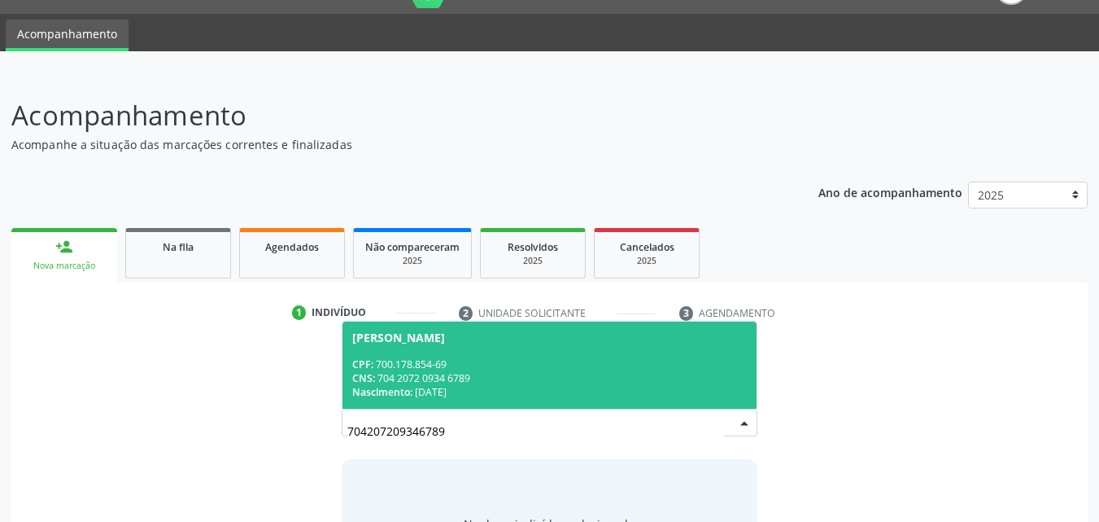
click at [548, 386] on div "Nascimento: [DATE]" at bounding box center [549, 392] width 395 height 14
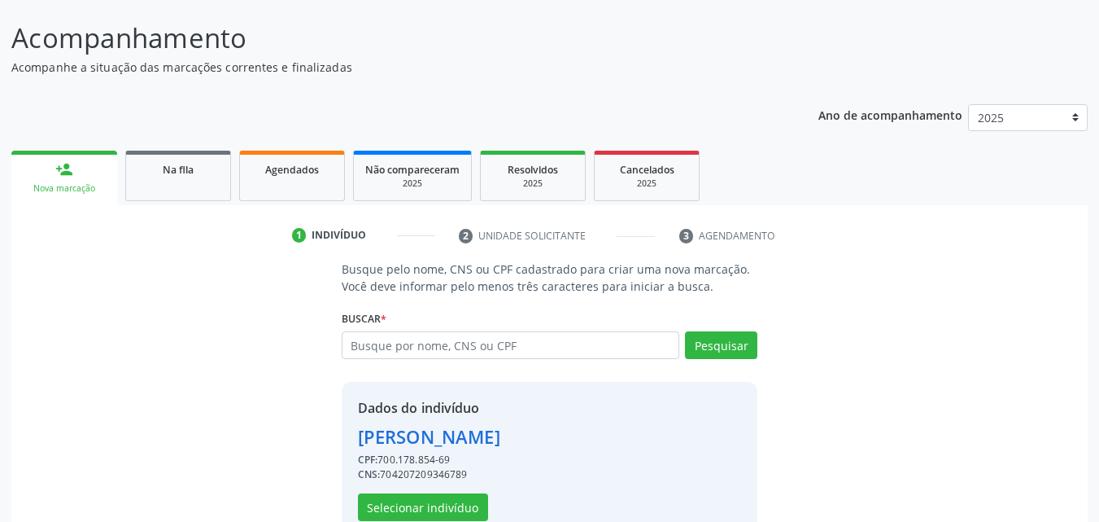
scroll to position [154, 0]
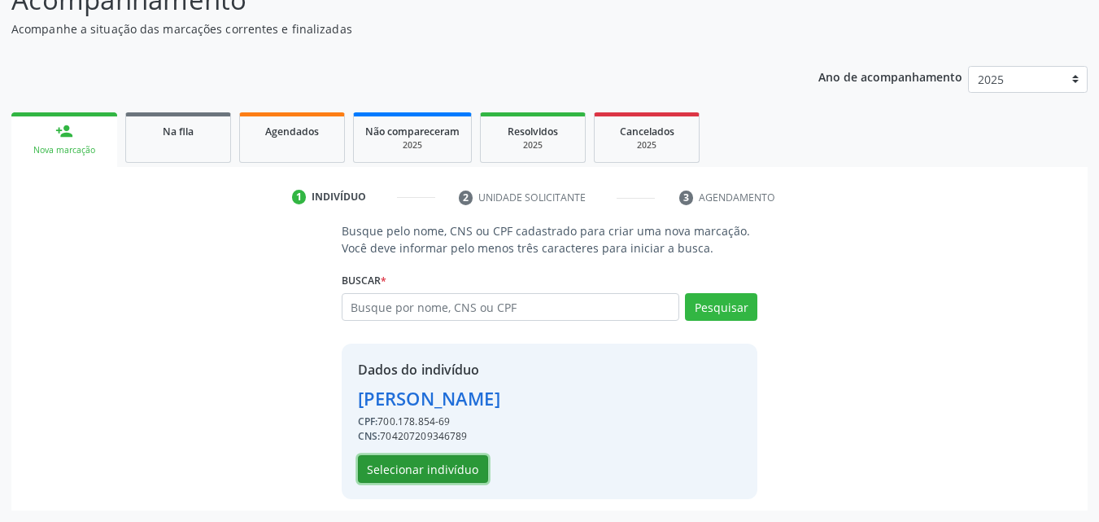
click at [454, 469] on button "Selecionar indivíduo" at bounding box center [423, 469] width 130 height 28
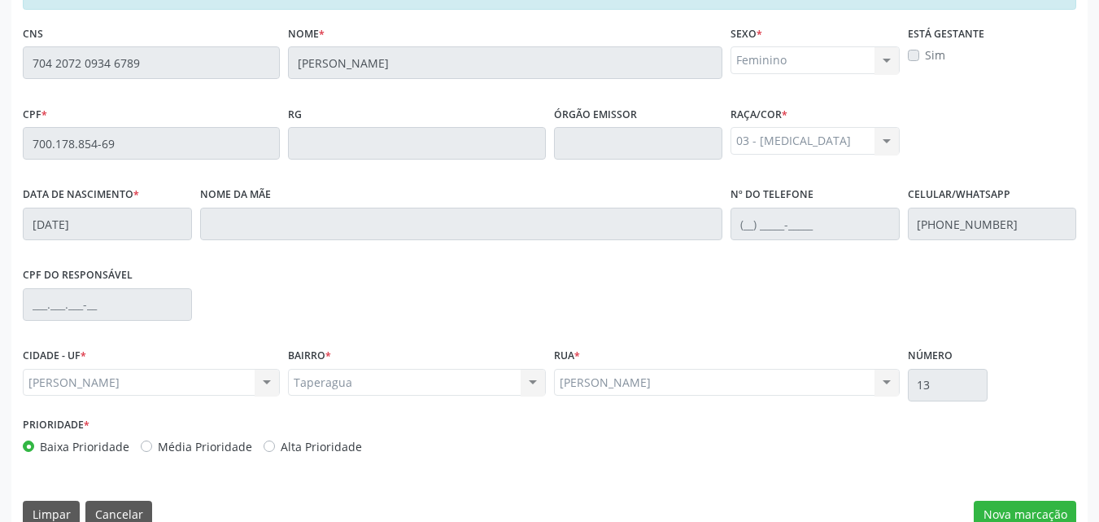
scroll to position [430, 0]
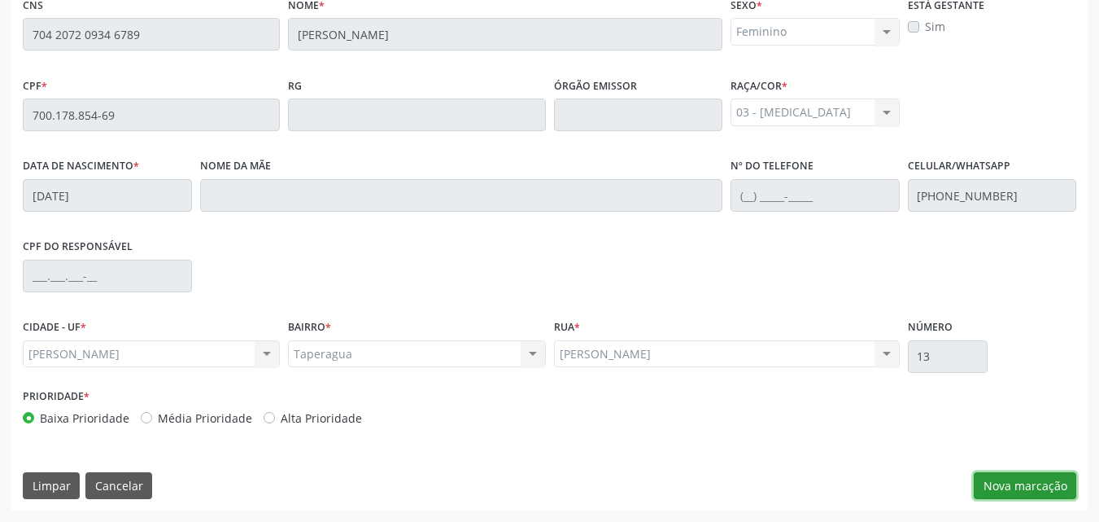
click at [1057, 476] on button "Nova marcação" at bounding box center [1025, 486] width 103 height 28
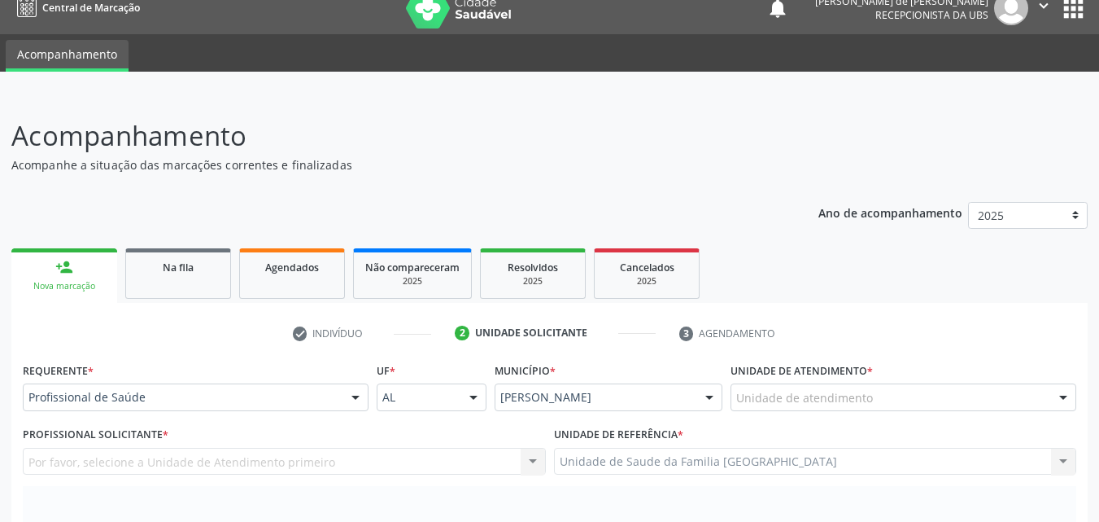
scroll to position [0, 0]
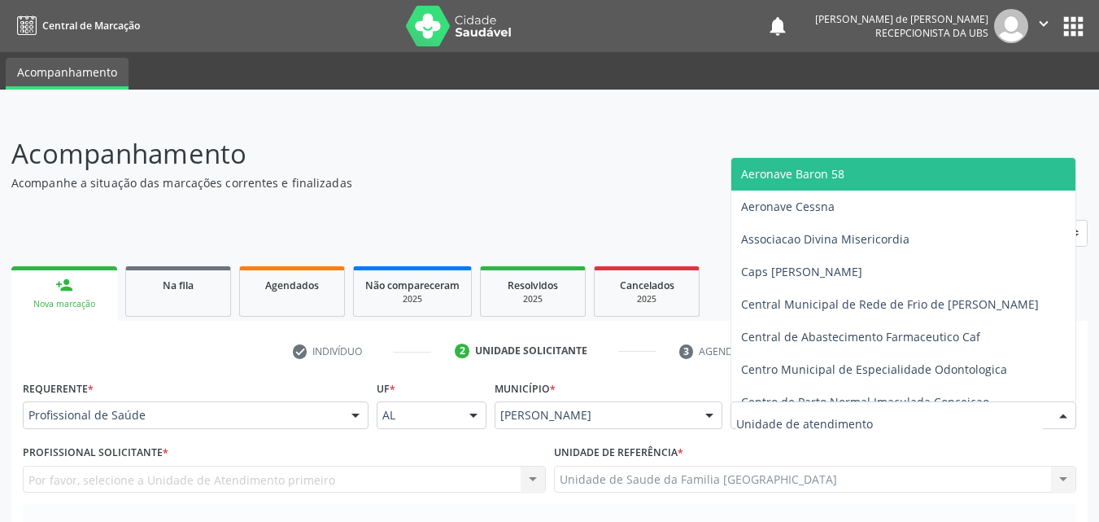
click at [880, 408] on div at bounding box center [904, 415] width 346 height 28
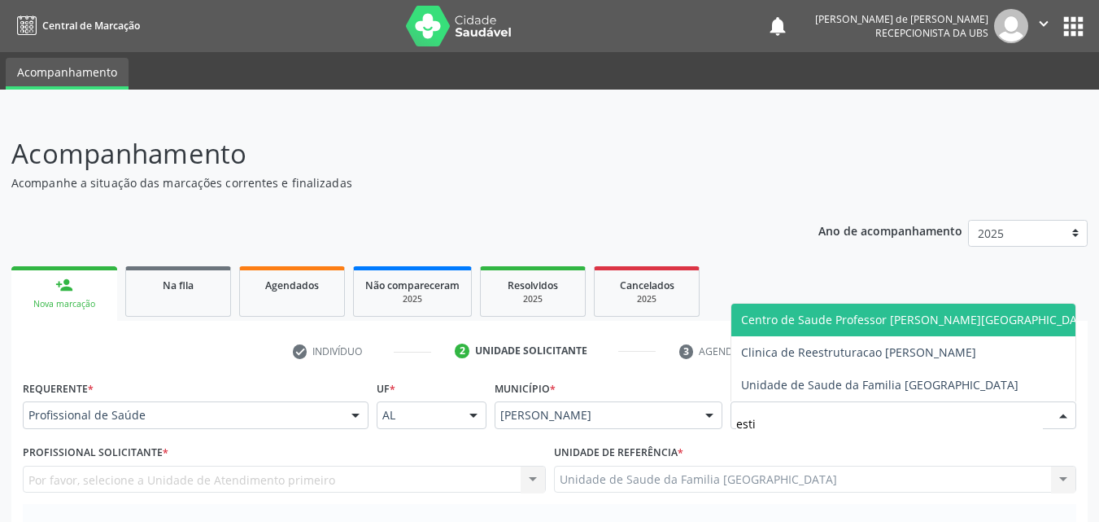
type input "estiv"
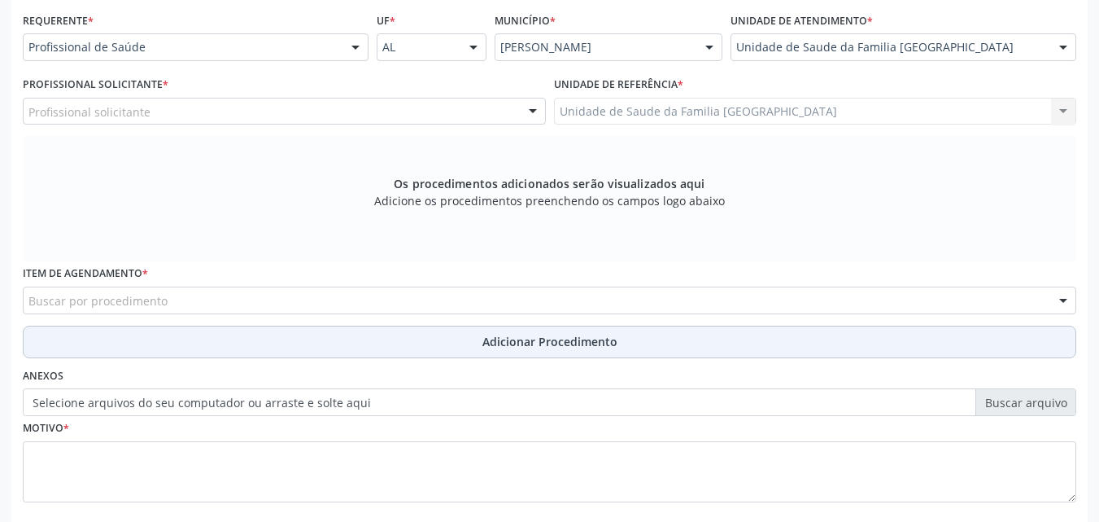
scroll to position [380, 0]
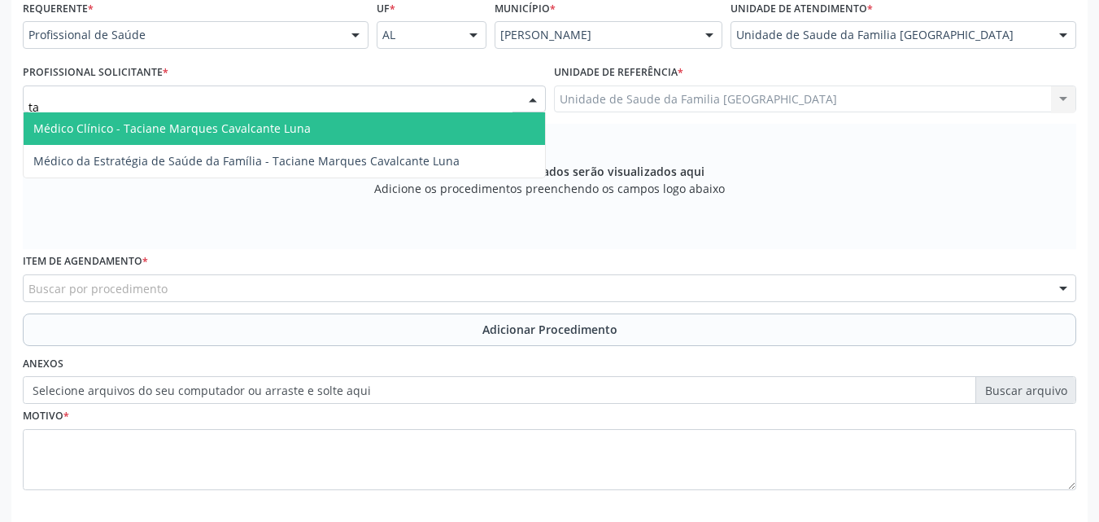
type input "tac"
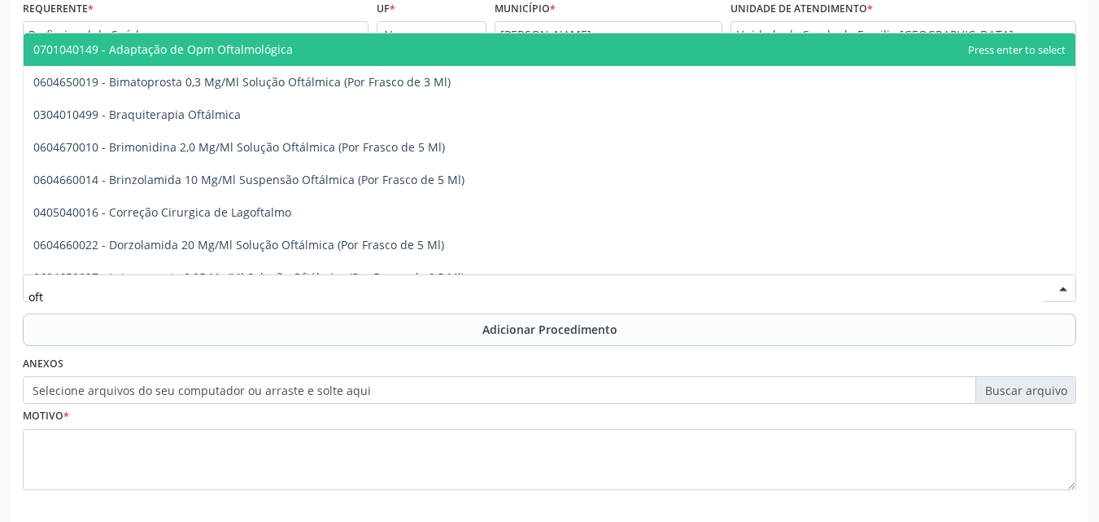
type input "ofta"
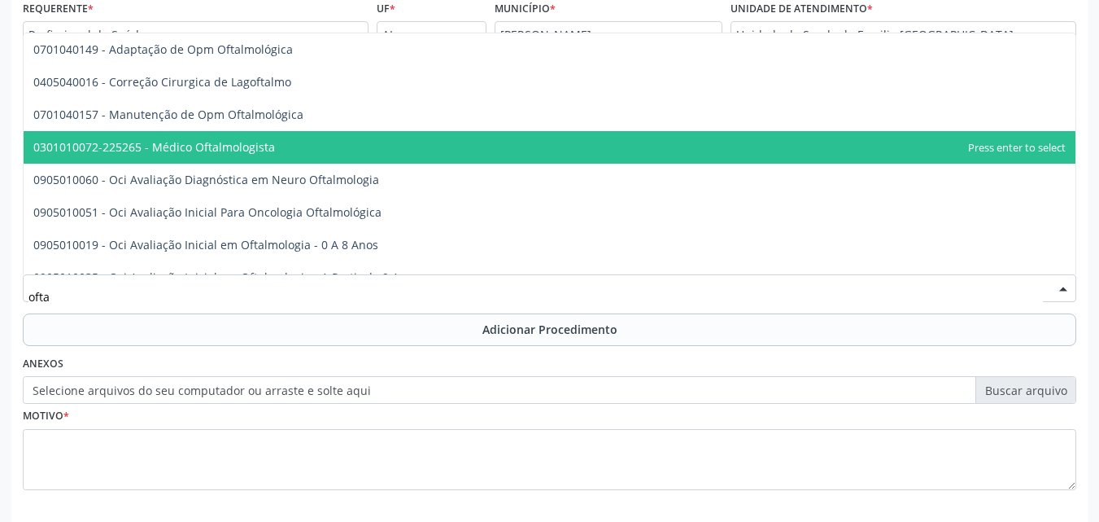
click at [247, 156] on span "0301010072-225265 - Médico Oftalmologista" at bounding box center [550, 147] width 1052 height 33
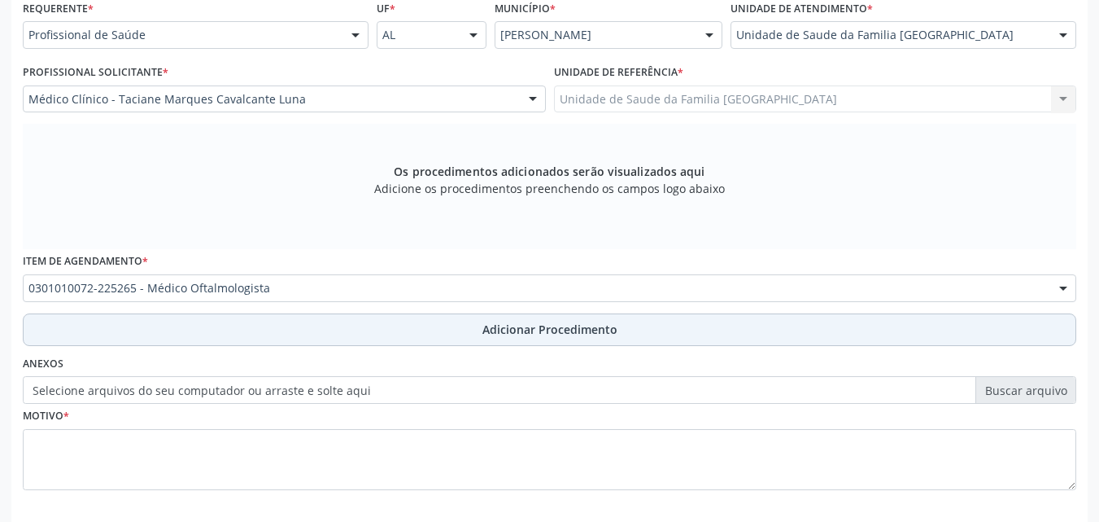
click at [225, 328] on button "Adicionar Procedimento" at bounding box center [550, 329] width 1054 height 33
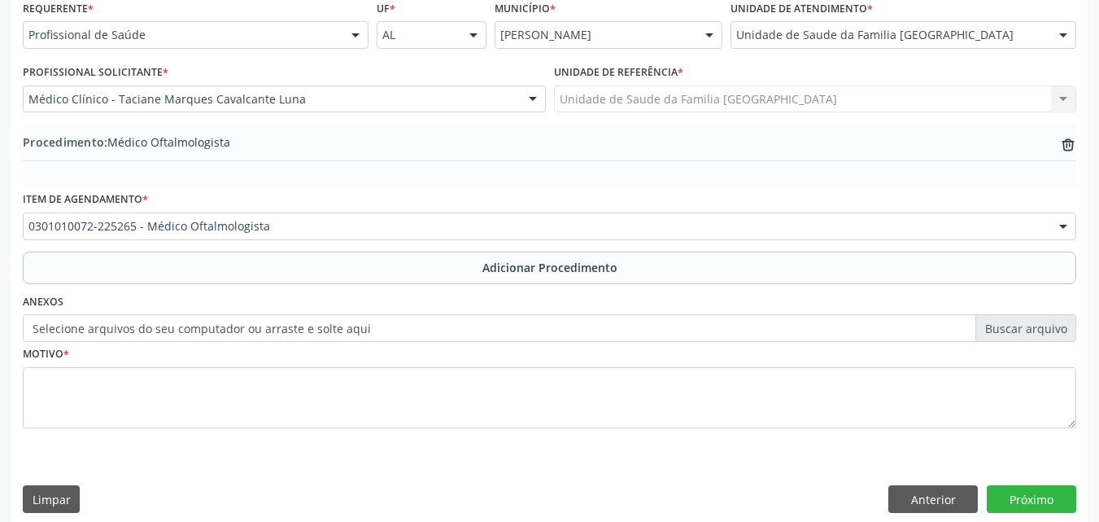
click at [205, 341] on label "Selecione arquivos do seu computador ou arraste e solte aqui" at bounding box center [550, 328] width 1054 height 28
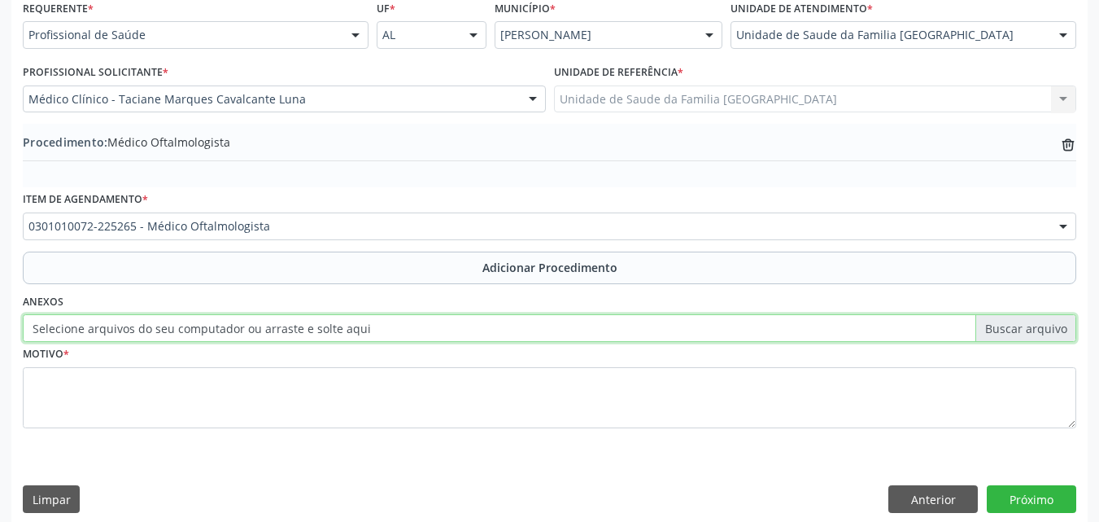
click at [205, 341] on input "Selecione arquivos do seu computador ou arraste e solte aqui" at bounding box center [550, 328] width 1054 height 28
type input "C:\fakepath\8.jpg"
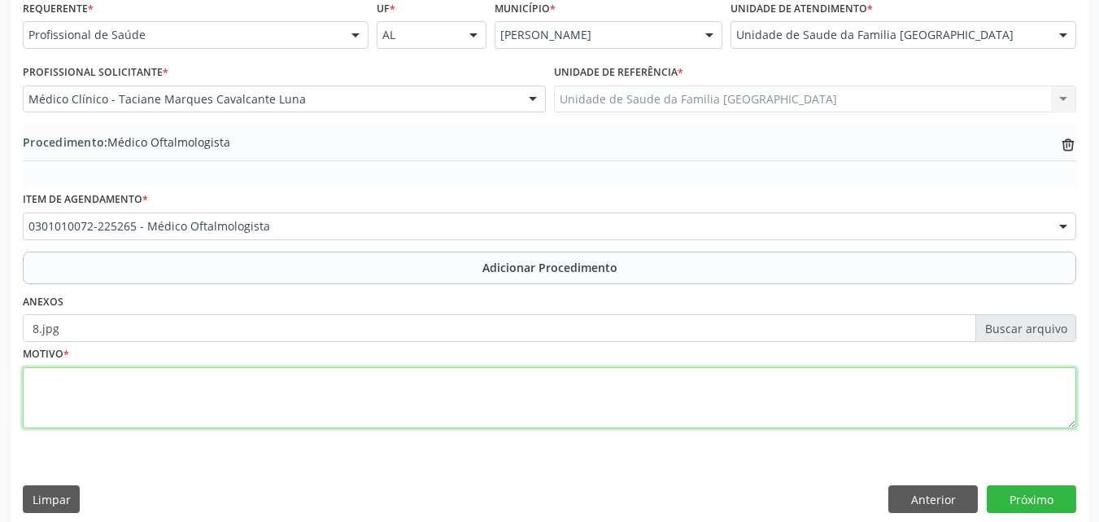
click at [446, 378] on textarea at bounding box center [550, 398] width 1054 height 62
type textarea "PTERÍGIO."
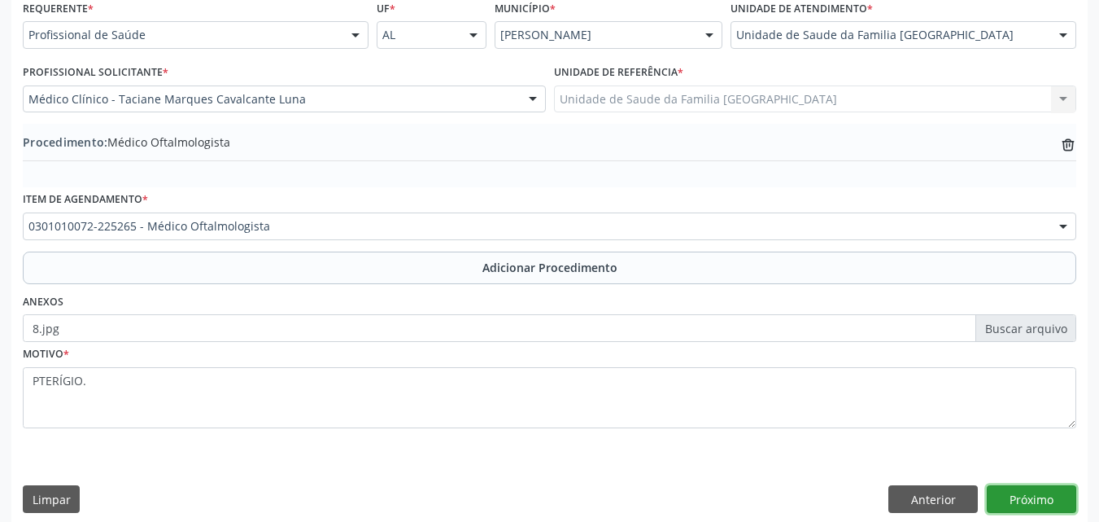
click at [1049, 496] on button "Próximo" at bounding box center [1032, 499] width 90 height 28
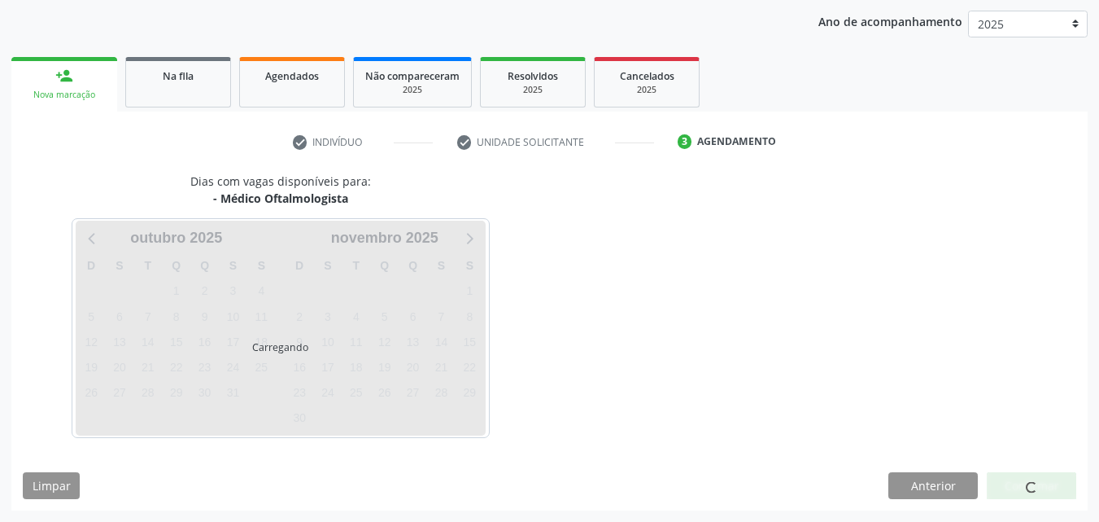
scroll to position [257, 0]
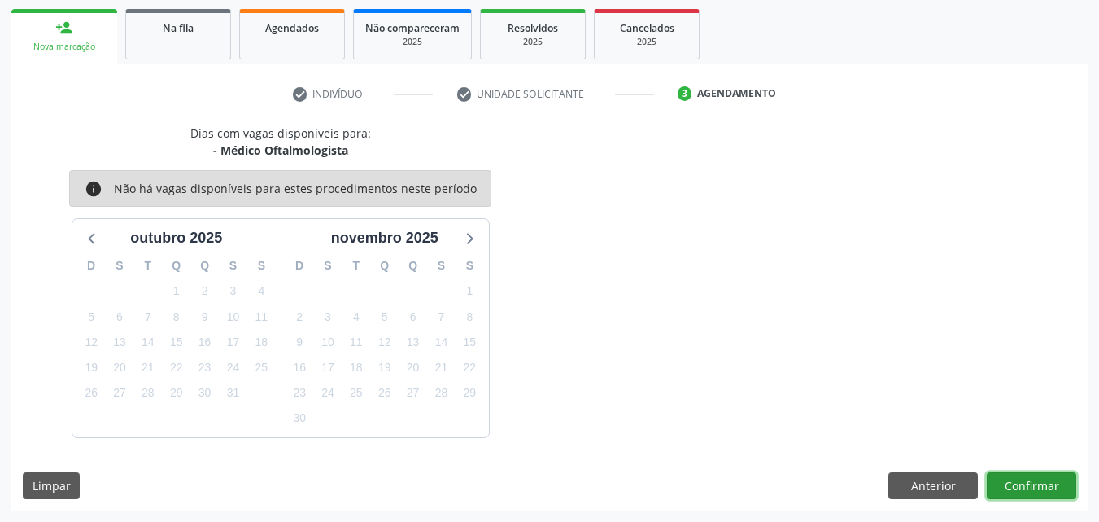
click at [1049, 496] on button "Confirmar" at bounding box center [1032, 486] width 90 height 28
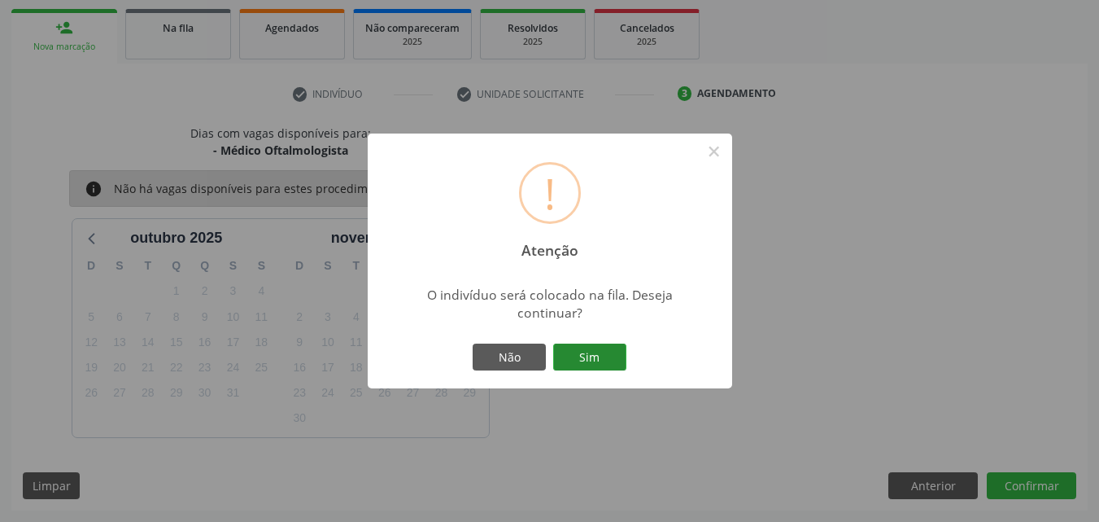
click at [594, 369] on button "Sim" at bounding box center [589, 357] width 73 height 28
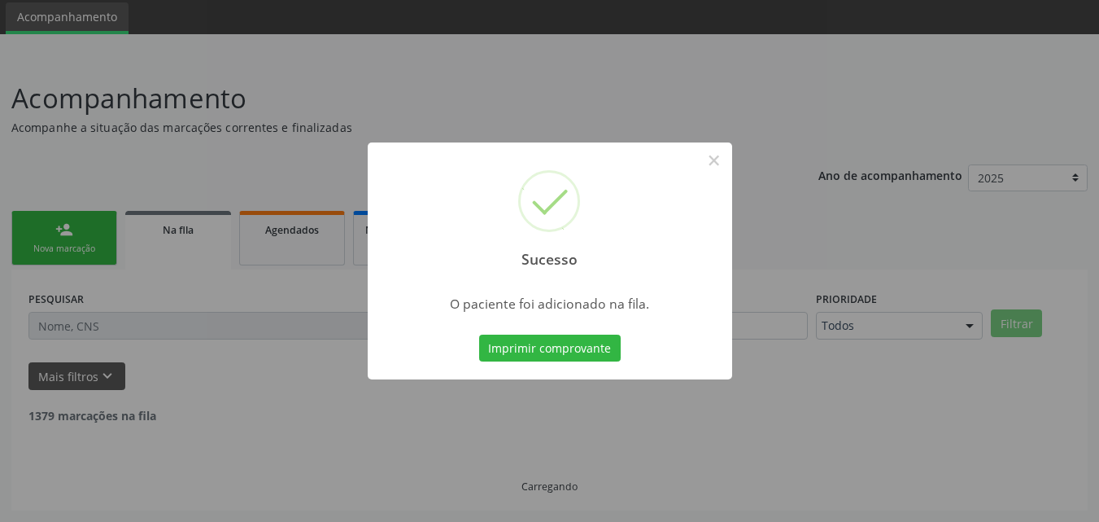
scroll to position [38, 0]
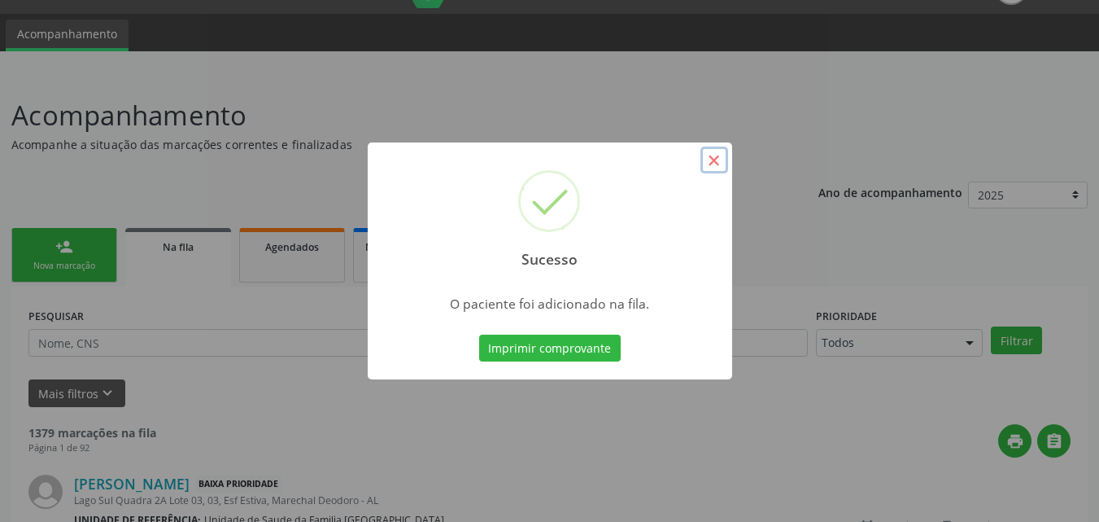
click at [712, 159] on button "×" at bounding box center [715, 160] width 28 height 28
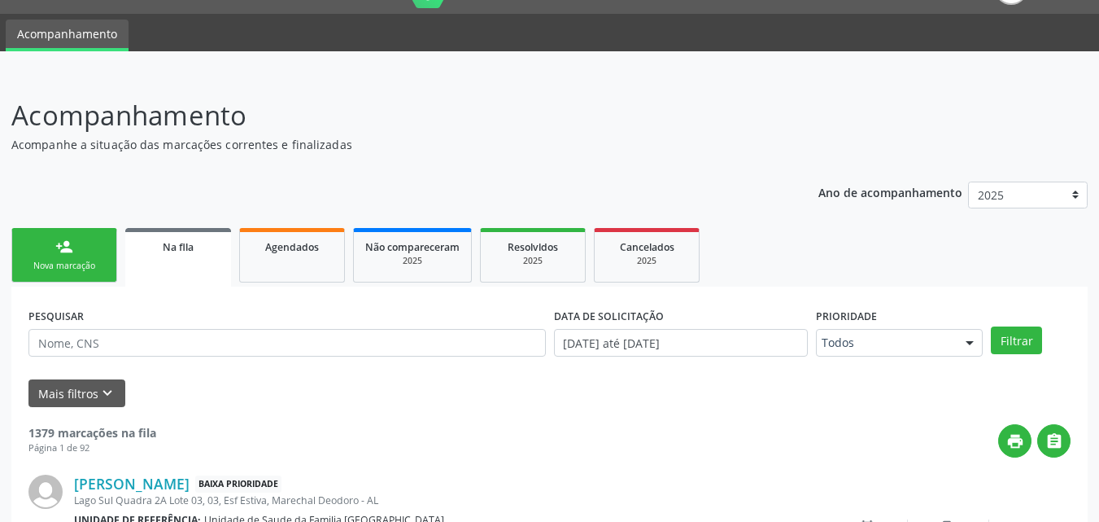
click at [90, 257] on link "person_add Nova marcação" at bounding box center [64, 255] width 106 height 55
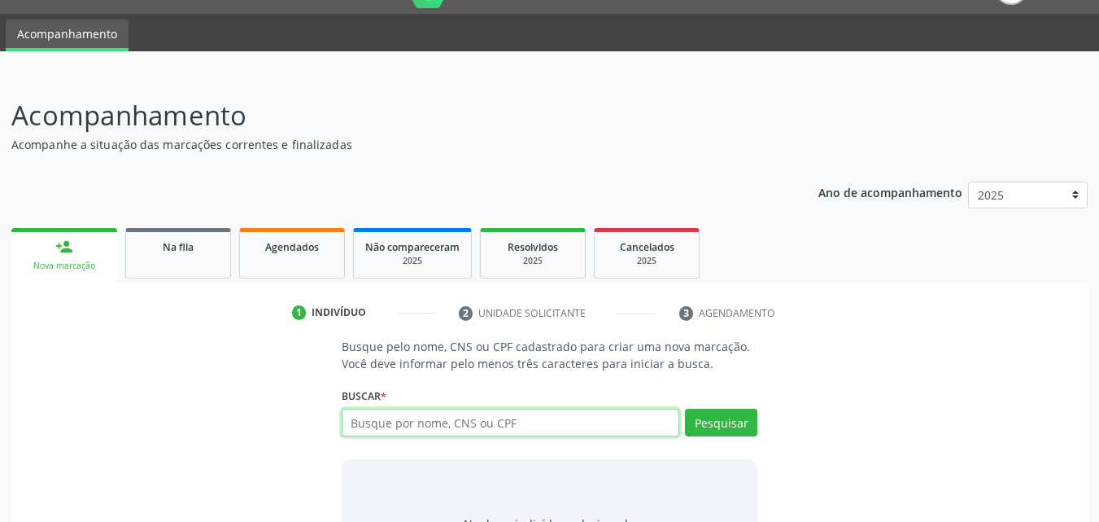
click at [386, 422] on input "text" at bounding box center [511, 422] width 339 height 28
type input "66261945420"
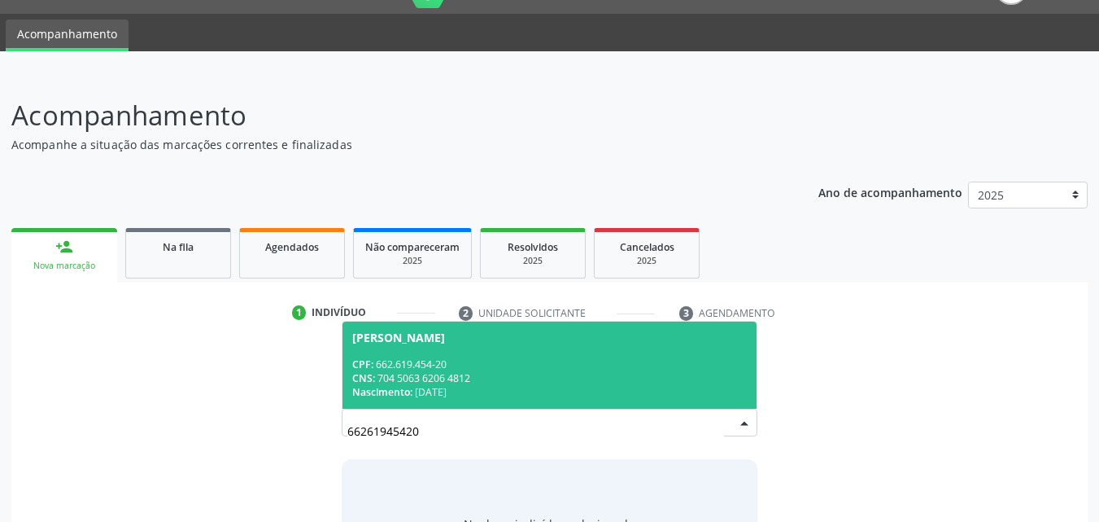
click at [434, 345] on span "[PERSON_NAME] CPF: 662.619.454-20 CNS: 704 5063 6206 4812 Nascimento: [DATE]" at bounding box center [550, 364] width 415 height 87
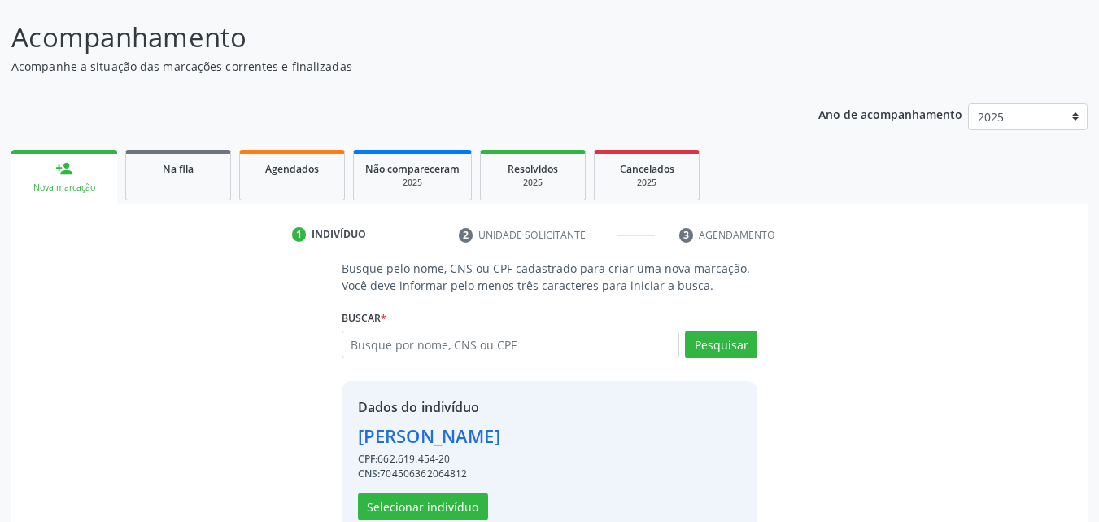
scroll to position [154, 0]
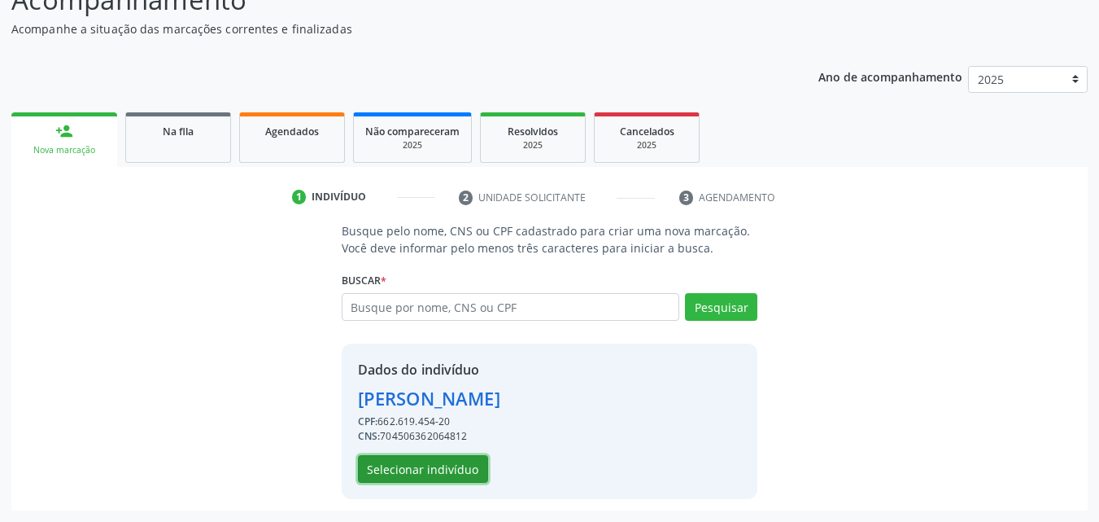
click at [422, 470] on button "Selecionar indivíduo" at bounding box center [423, 469] width 130 height 28
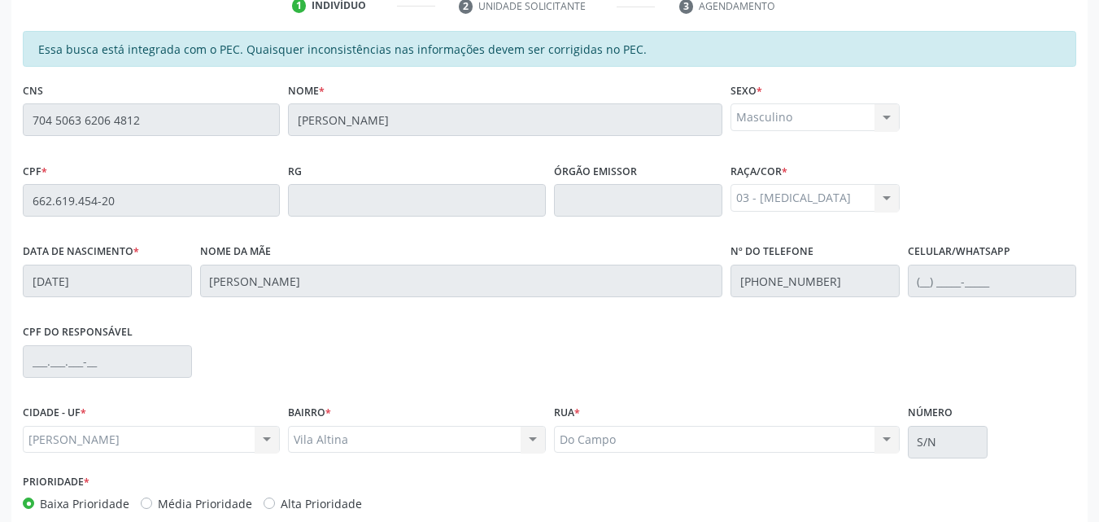
scroll to position [430, 0]
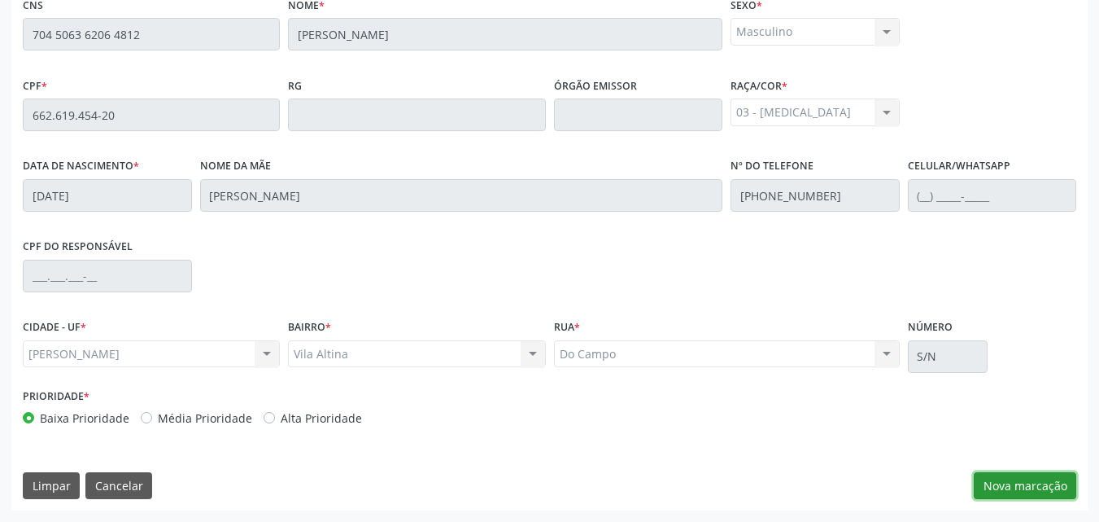
click at [995, 477] on button "Nova marcação" at bounding box center [1025, 486] width 103 height 28
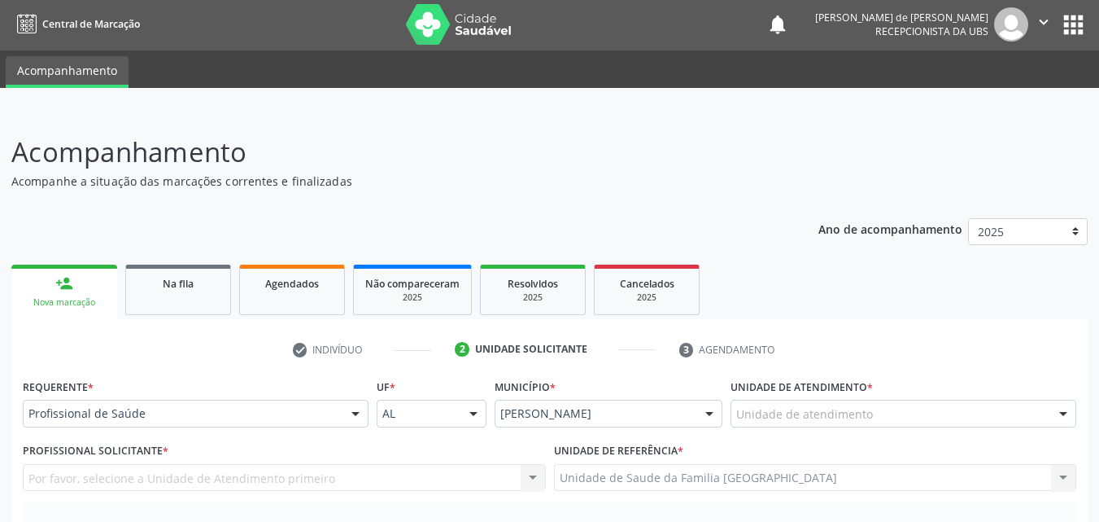
scroll to position [0, 0]
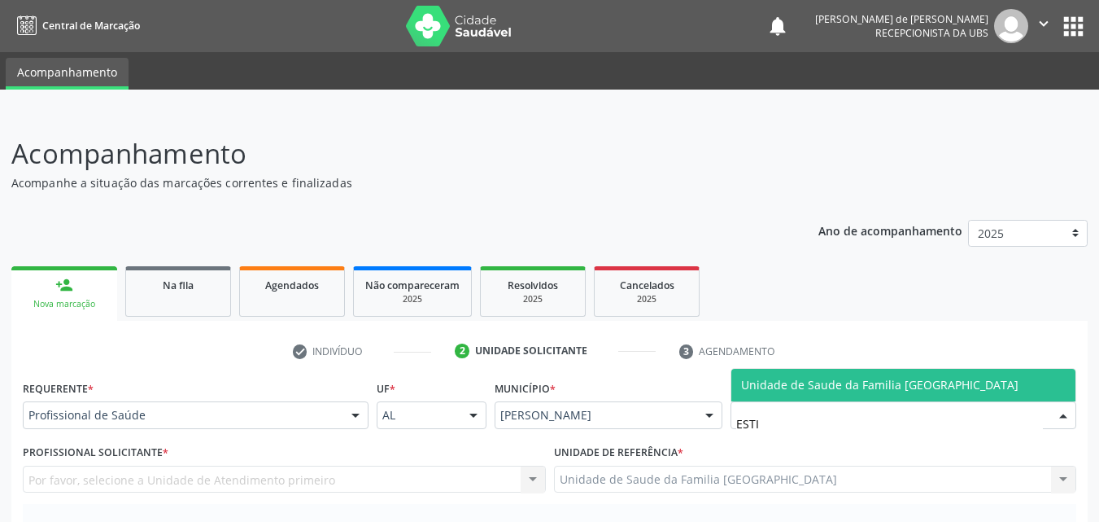
type input "ESTIV"
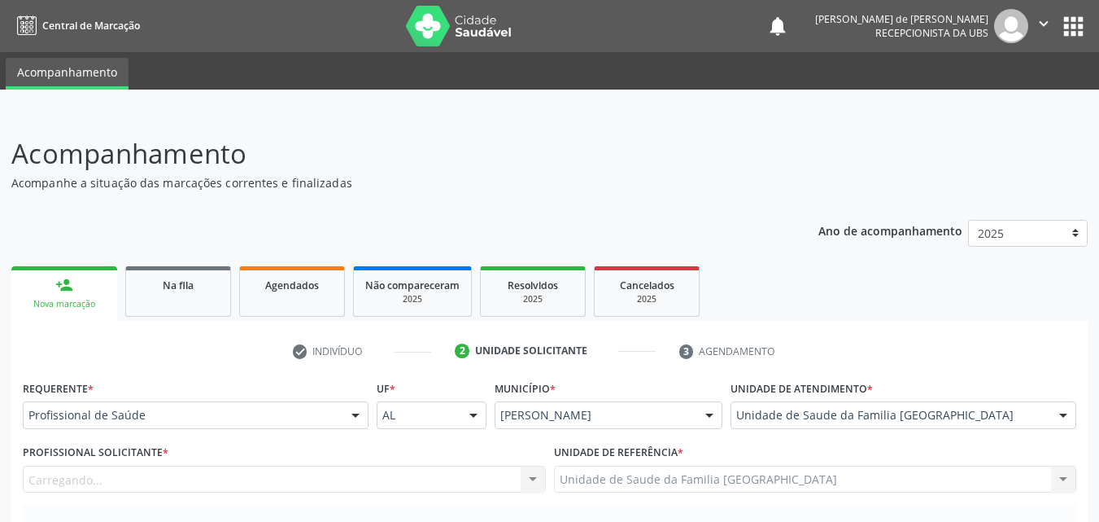
scroll to position [380, 0]
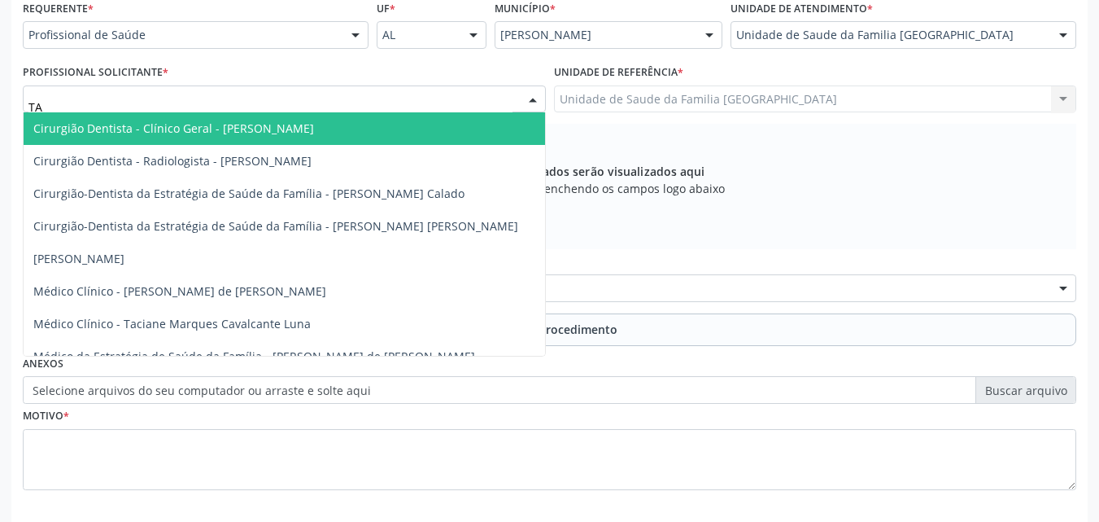
type input "TAC"
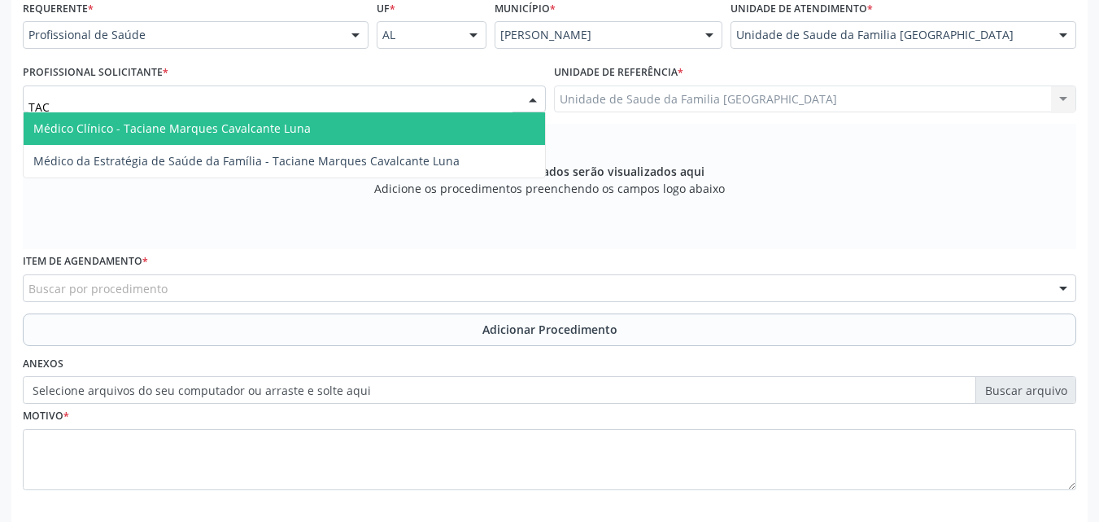
click at [112, 125] on span "Médico Clínico - Taciane Marques Cavalcante Luna" at bounding box center [171, 127] width 277 height 15
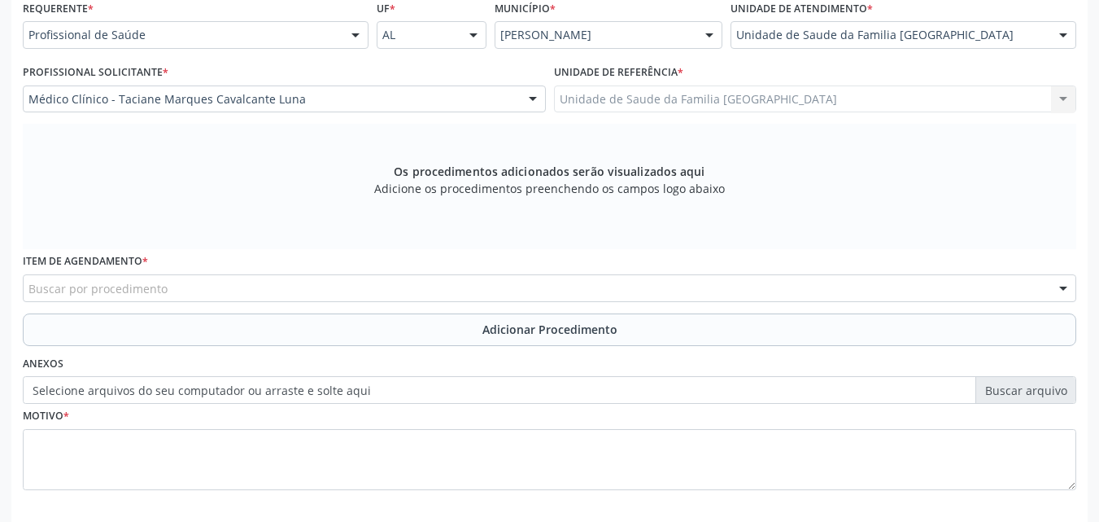
click at [170, 294] on div "Buscar por procedimento" at bounding box center [550, 288] width 1054 height 28
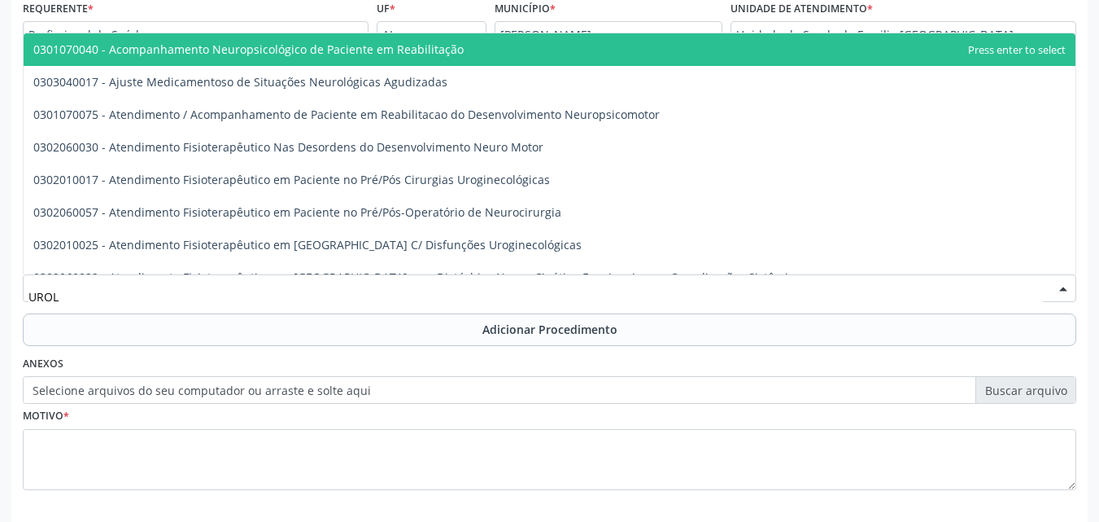
type input "UROLO"
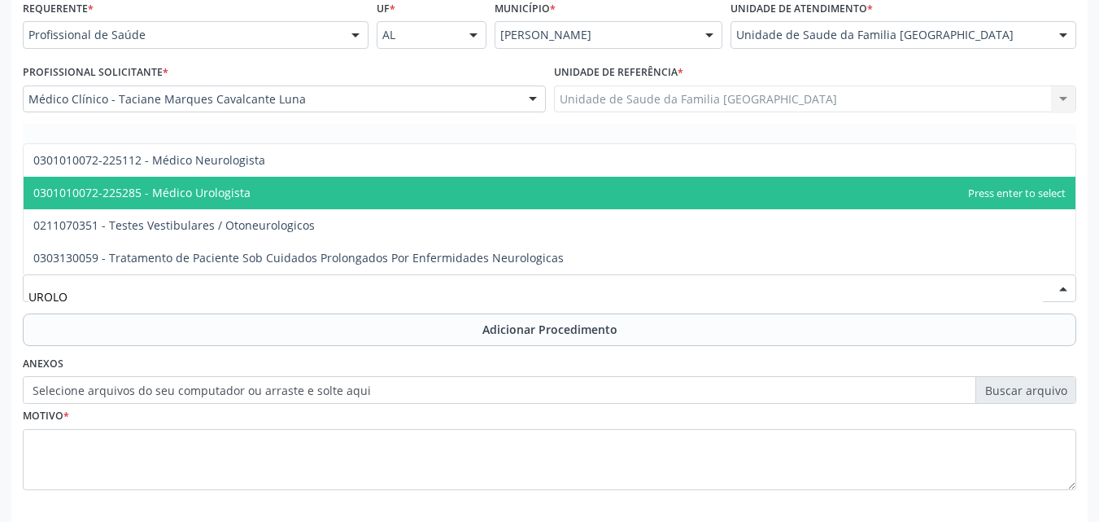
click at [216, 202] on span "0301010072-225285 - Médico Urologista" at bounding box center [550, 193] width 1052 height 33
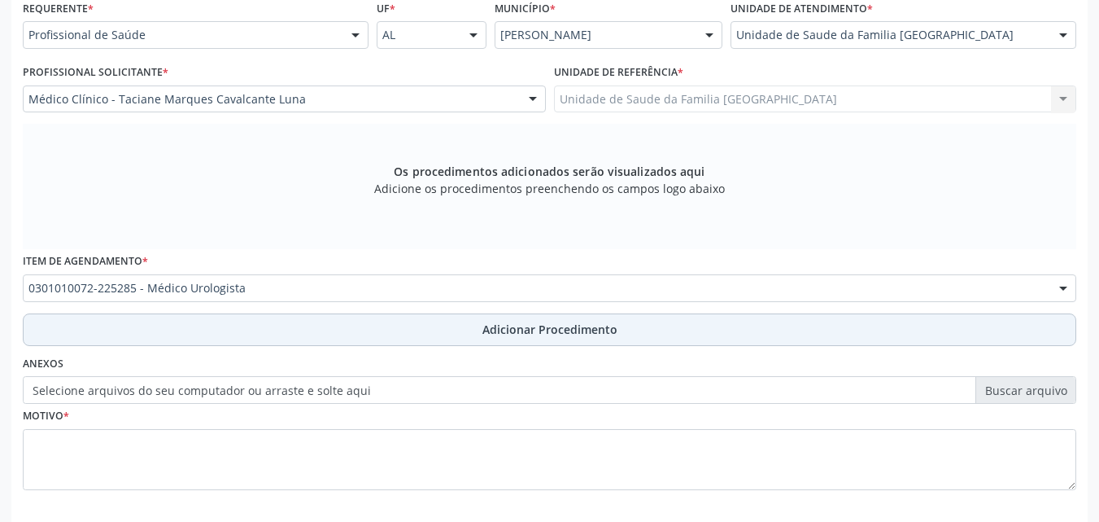
click at [208, 321] on button "Adicionar Procedimento" at bounding box center [550, 329] width 1054 height 33
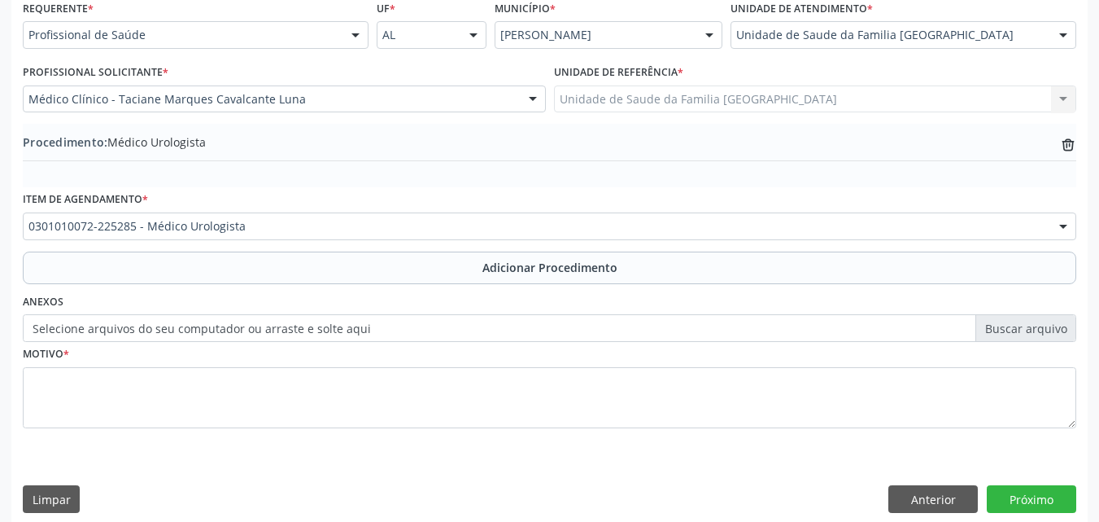
click at [195, 328] on label "Selecione arquivos do seu computador ou arraste e solte aqui" at bounding box center [550, 328] width 1054 height 28
click at [195, 328] on input "Selecione arquivos do seu computador ou arraste e solte aqui" at bounding box center [550, 328] width 1054 height 28
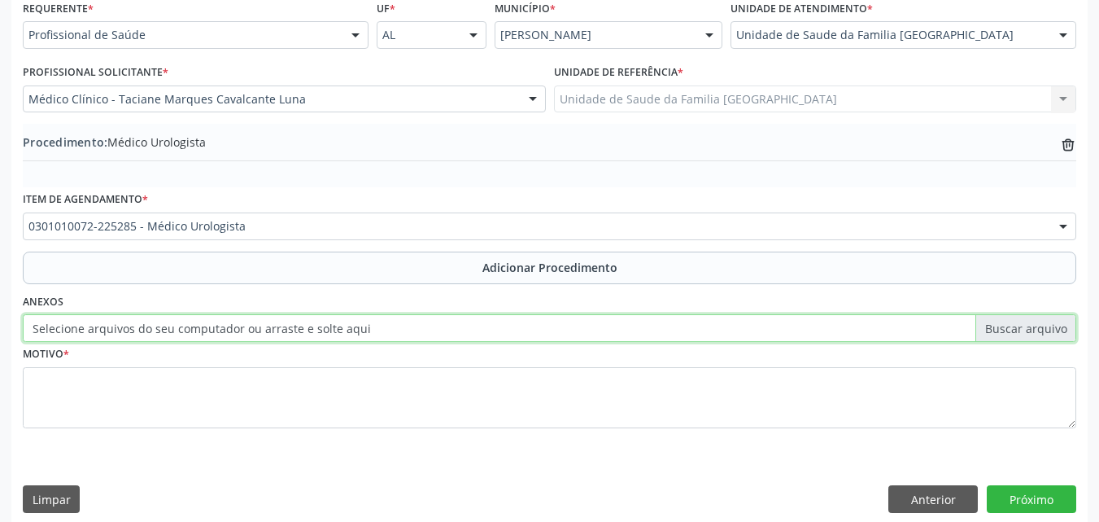
type input "C:\fakepath\9.jpg"
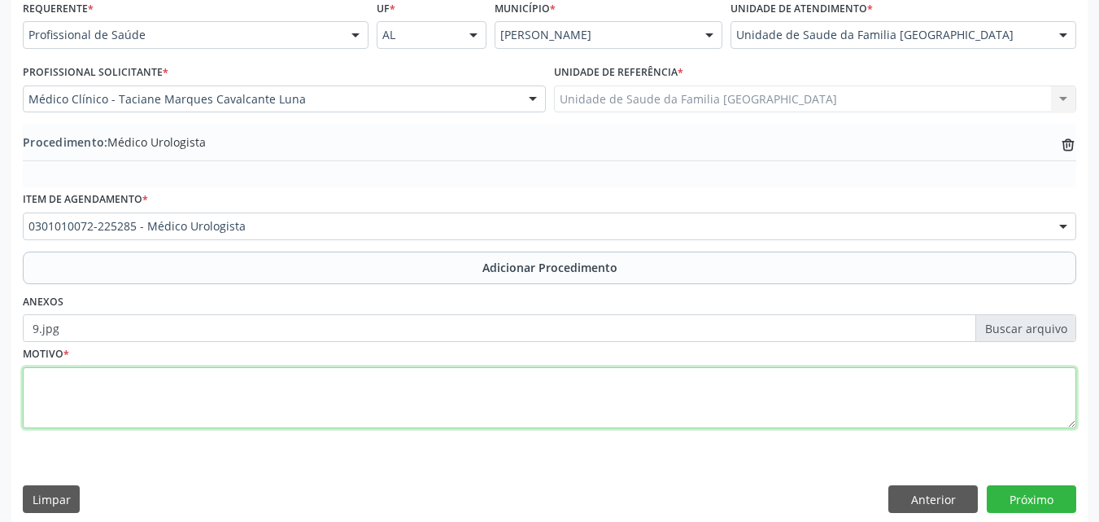
click at [188, 408] on textarea at bounding box center [550, 398] width 1054 height 62
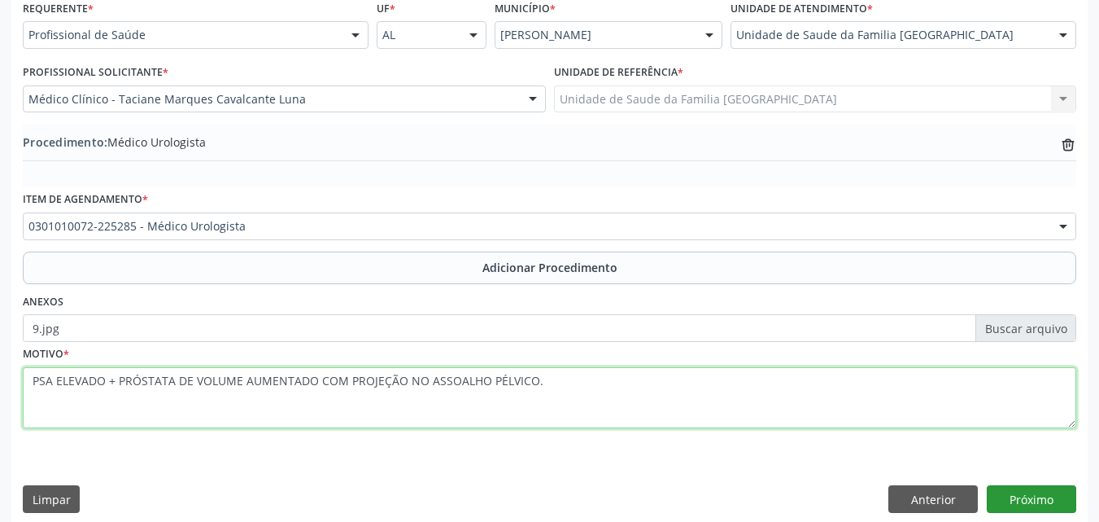
type textarea "PSA ELEVADO + PRÓSTATA DE VOLUME AUMENTADO COM PROJEÇÃO NO ASSOALHO PÉLVICO."
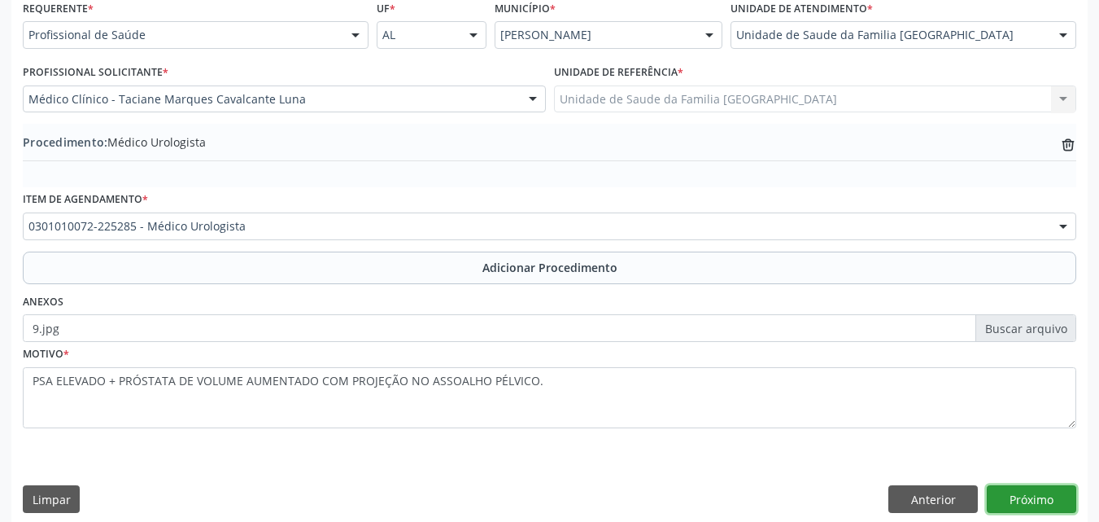
click at [1022, 492] on button "Próximo" at bounding box center [1032, 499] width 90 height 28
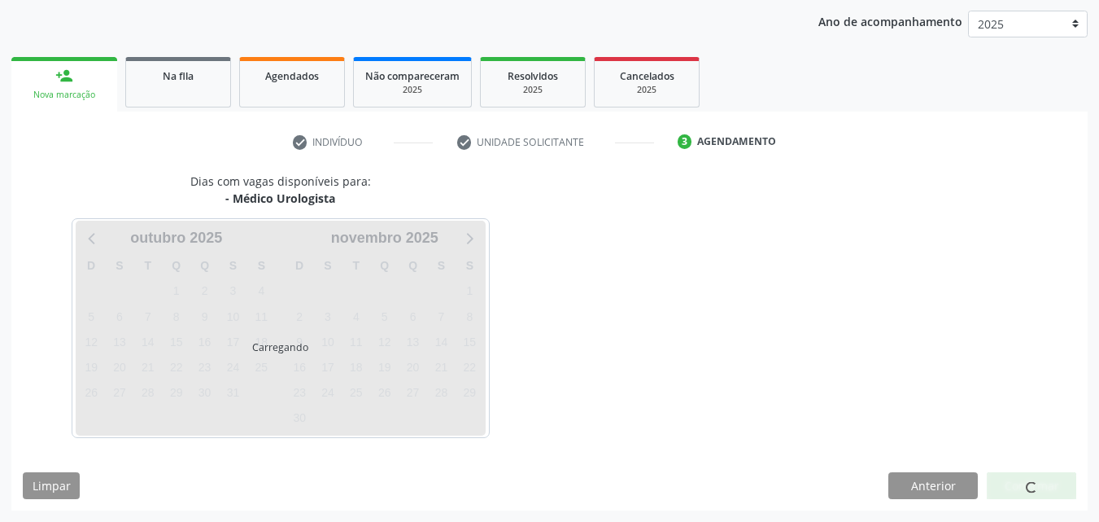
scroll to position [257, 0]
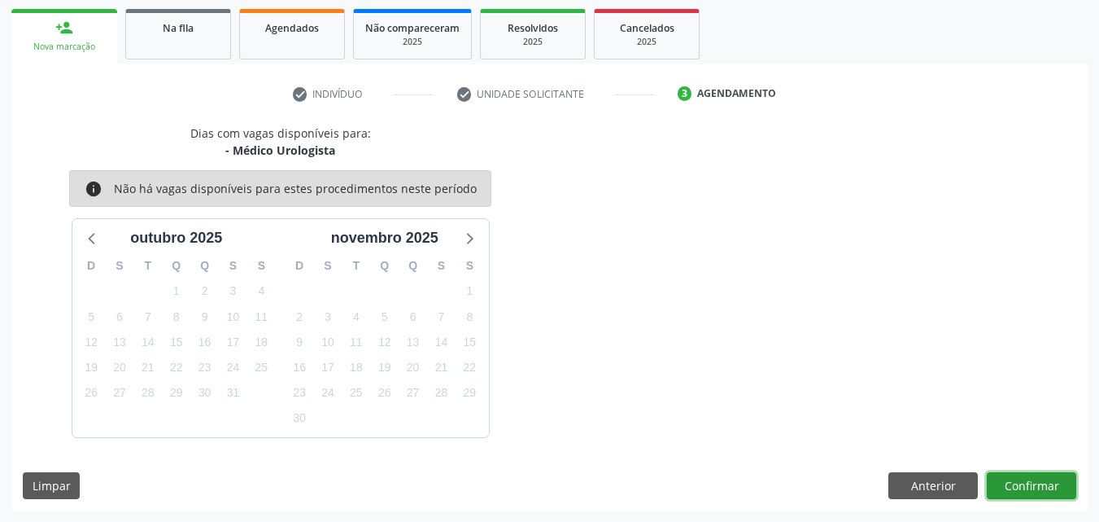
click at [1035, 479] on button "Confirmar" at bounding box center [1032, 486] width 90 height 28
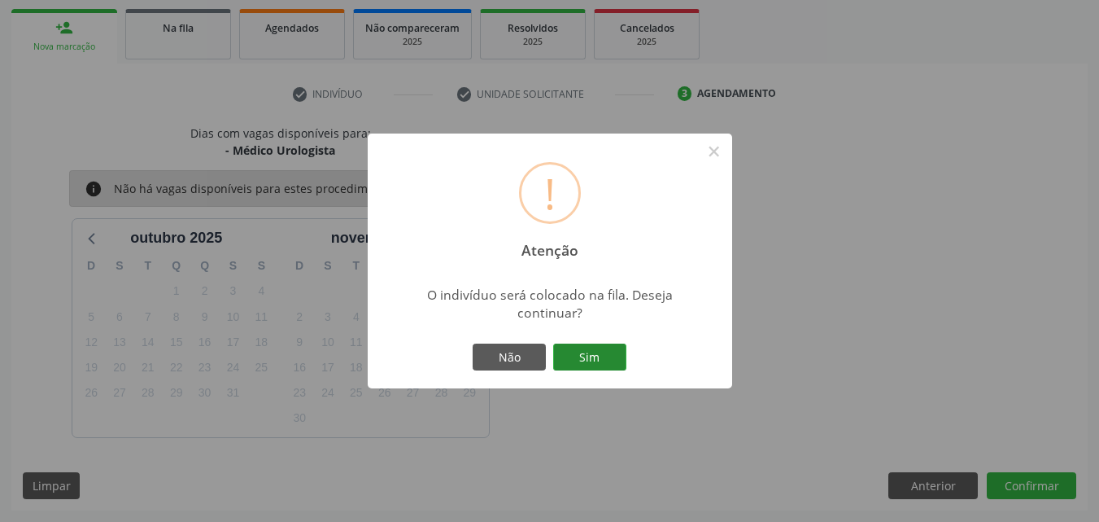
click at [590, 356] on button "Sim" at bounding box center [589, 357] width 73 height 28
